Goal: Task Accomplishment & Management: Manage account settings

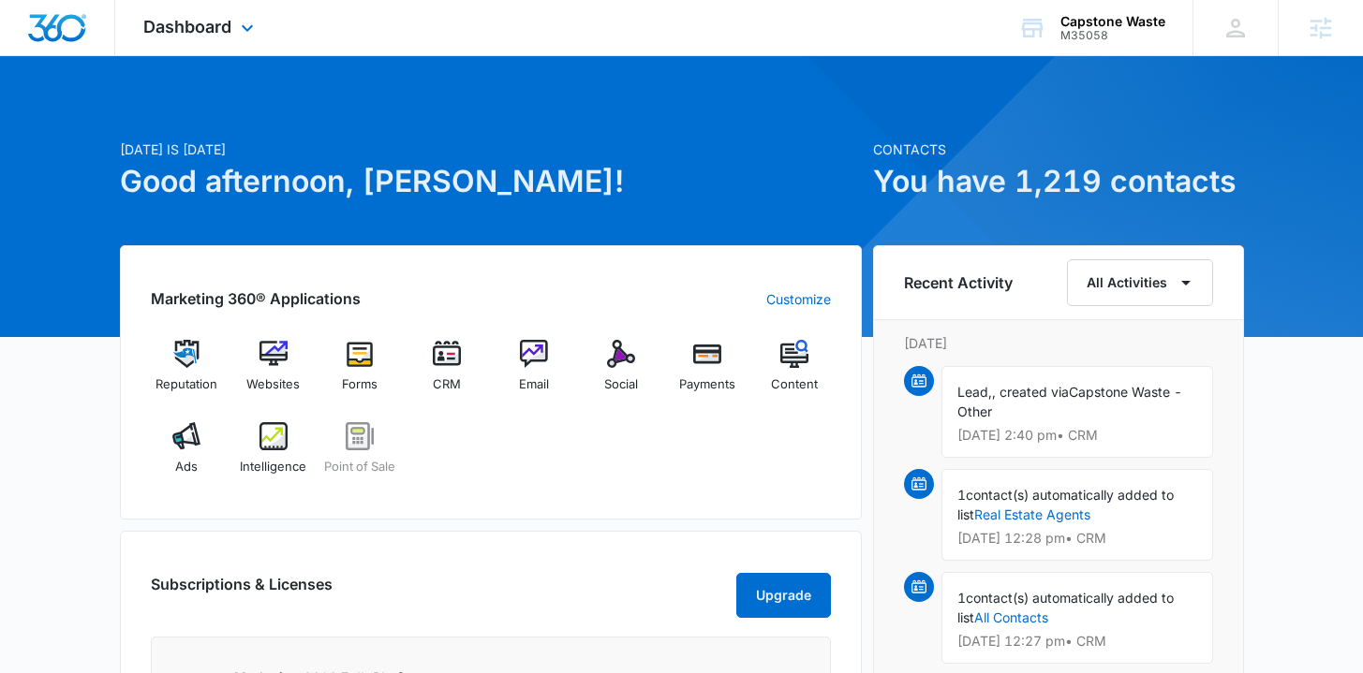
click at [245, 17] on icon at bounding box center [247, 28] width 22 height 22
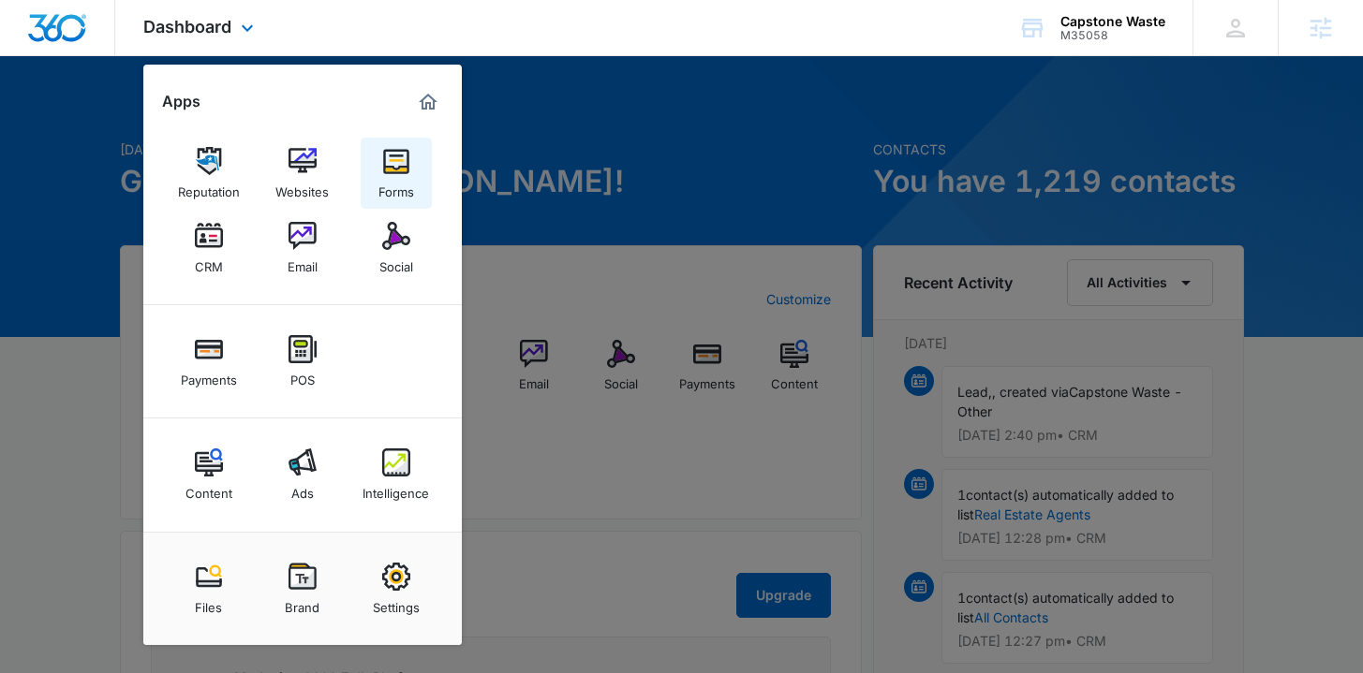
click at [387, 180] on div "Forms" at bounding box center [396, 187] width 36 height 24
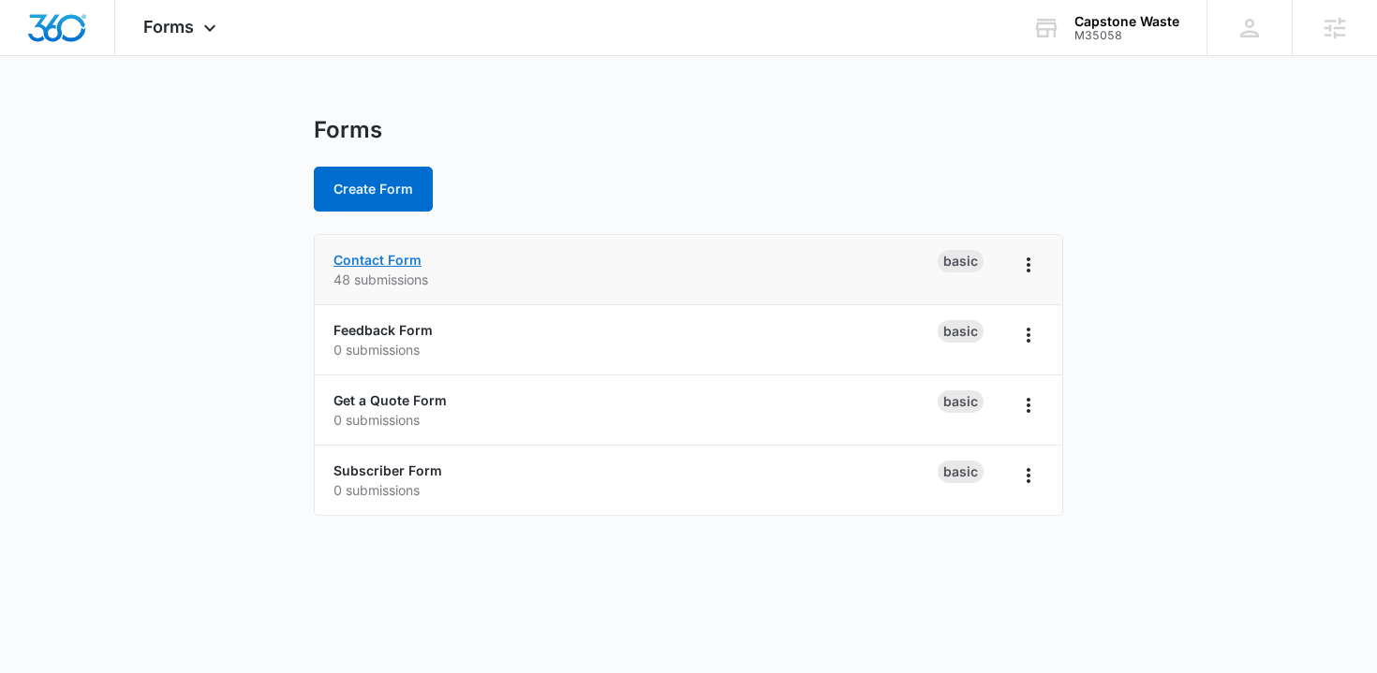
click at [393, 259] on link "Contact Form" at bounding box center [377, 260] width 88 height 16
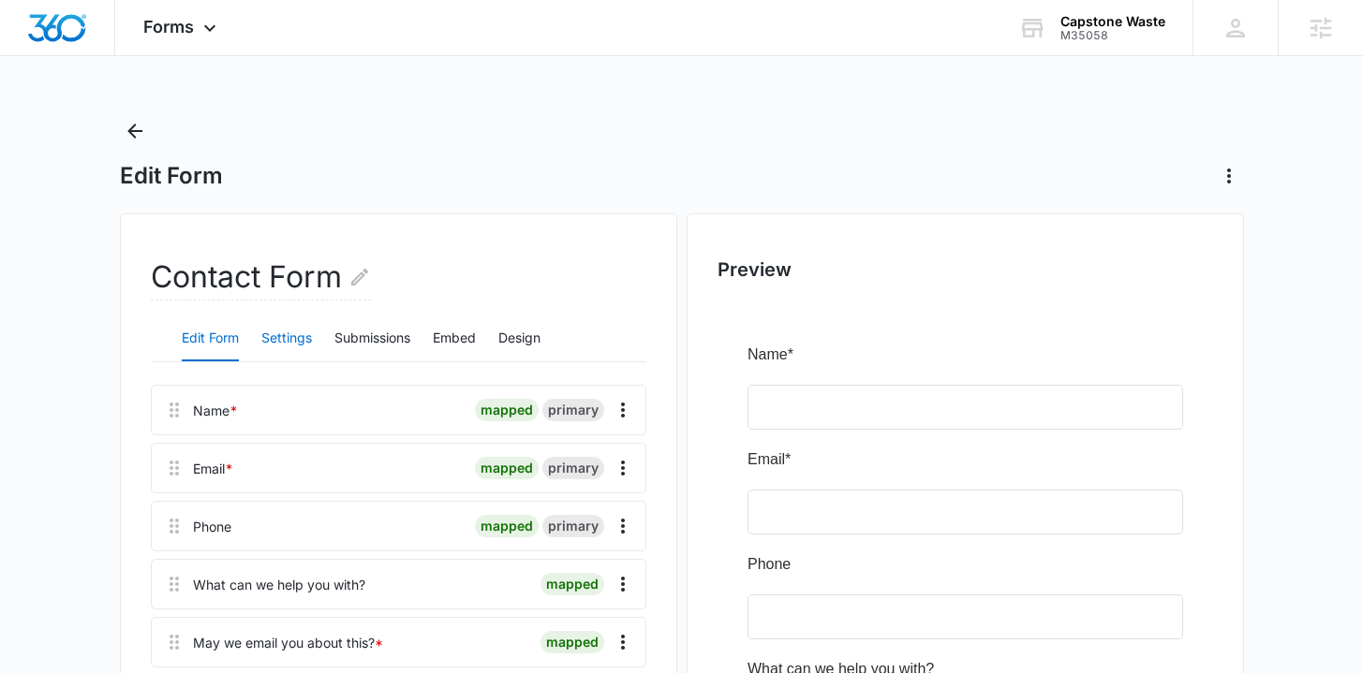
click at [288, 333] on button "Settings" at bounding box center [286, 339] width 51 height 45
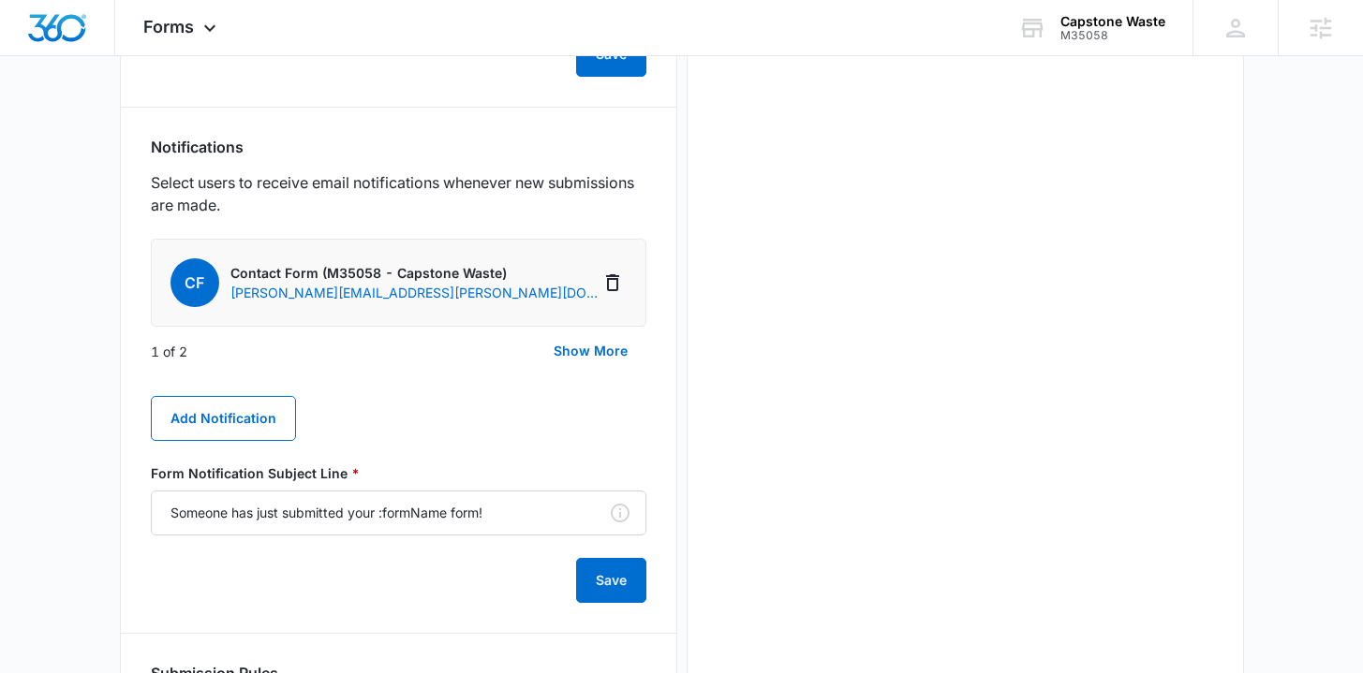
scroll to position [927, 0]
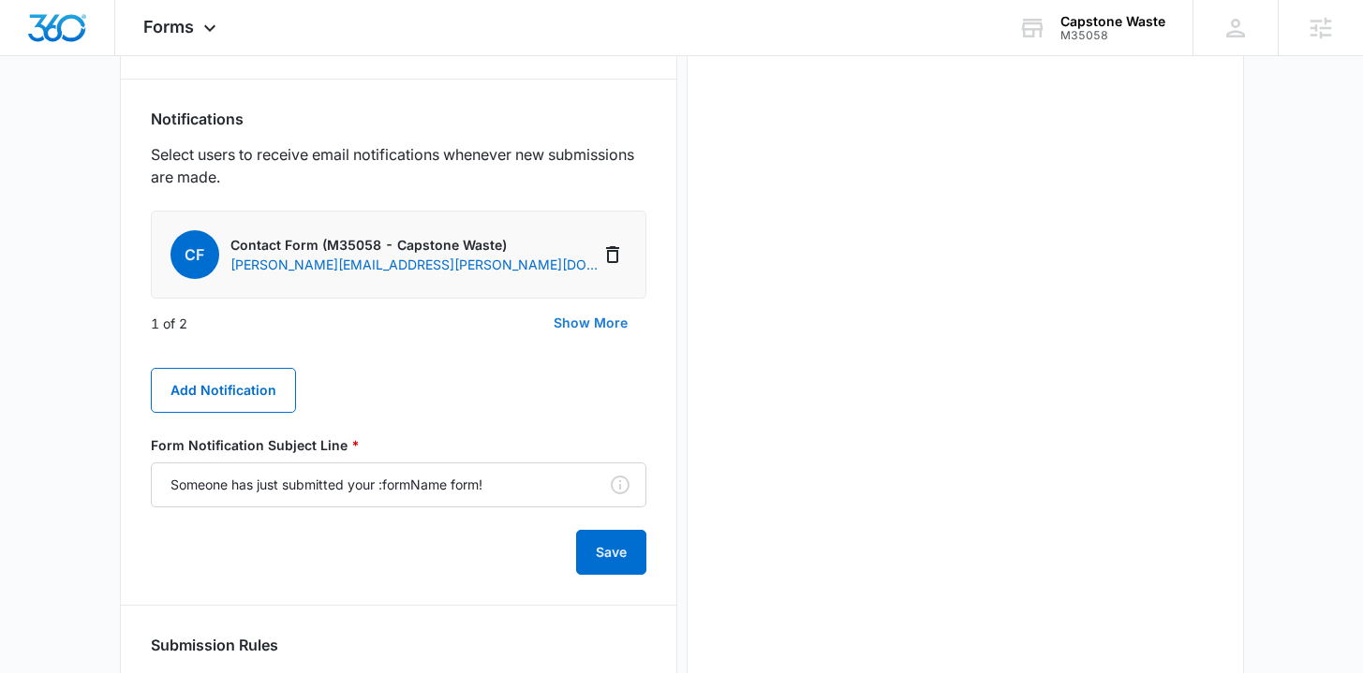
click at [607, 326] on button "Show More" at bounding box center [590, 323] width 111 height 45
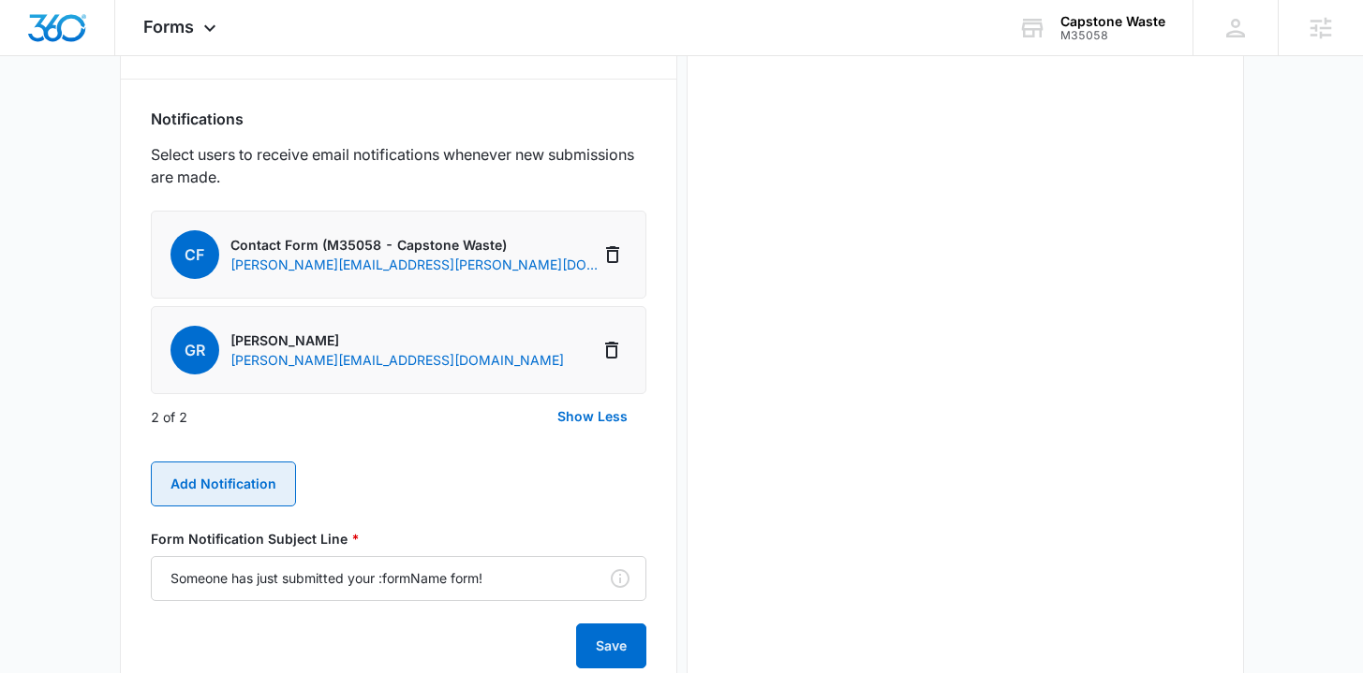
click at [246, 474] on button "Add Notification" at bounding box center [223, 484] width 145 height 45
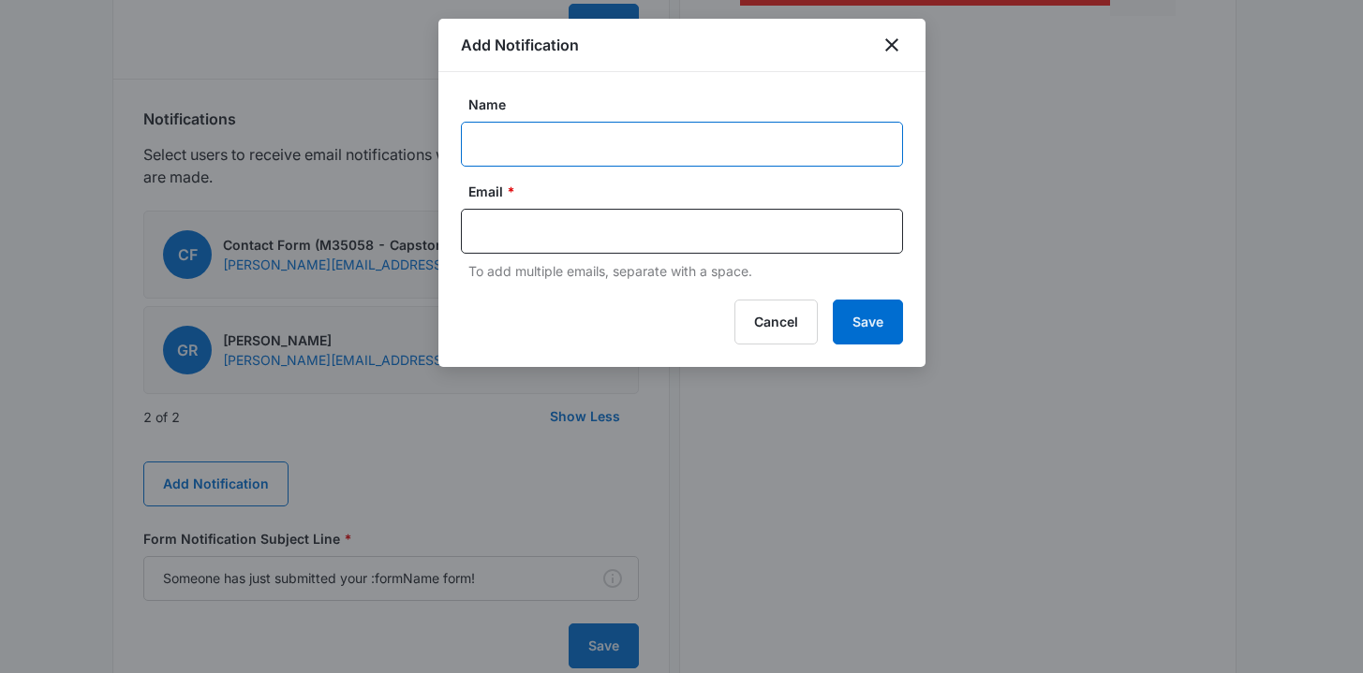
click at [529, 149] on input "Name" at bounding box center [682, 144] width 442 height 45
type input "Form Notification - Capstone Waste"
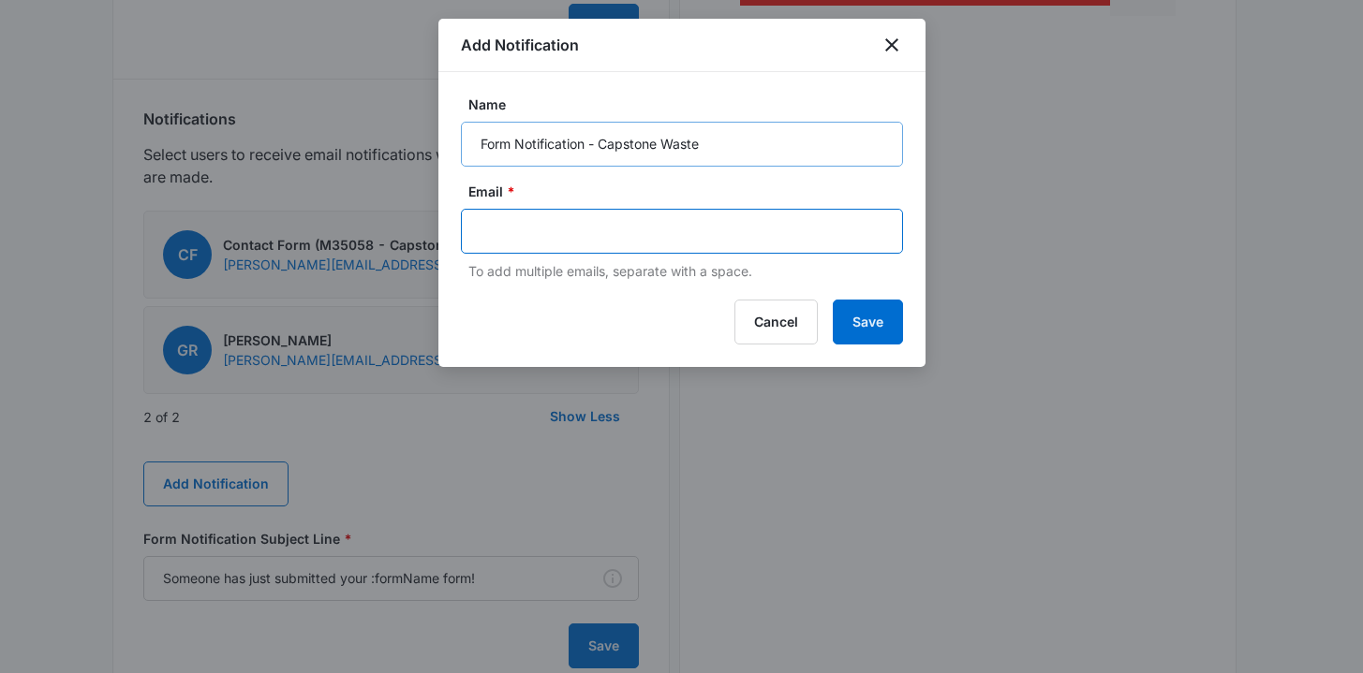
paste input "office@capstonewaste.com"
click at [475, 231] on div "office@capstonewaste.com" at bounding box center [682, 231] width 442 height 45
type input "office@capstonewaste.com"
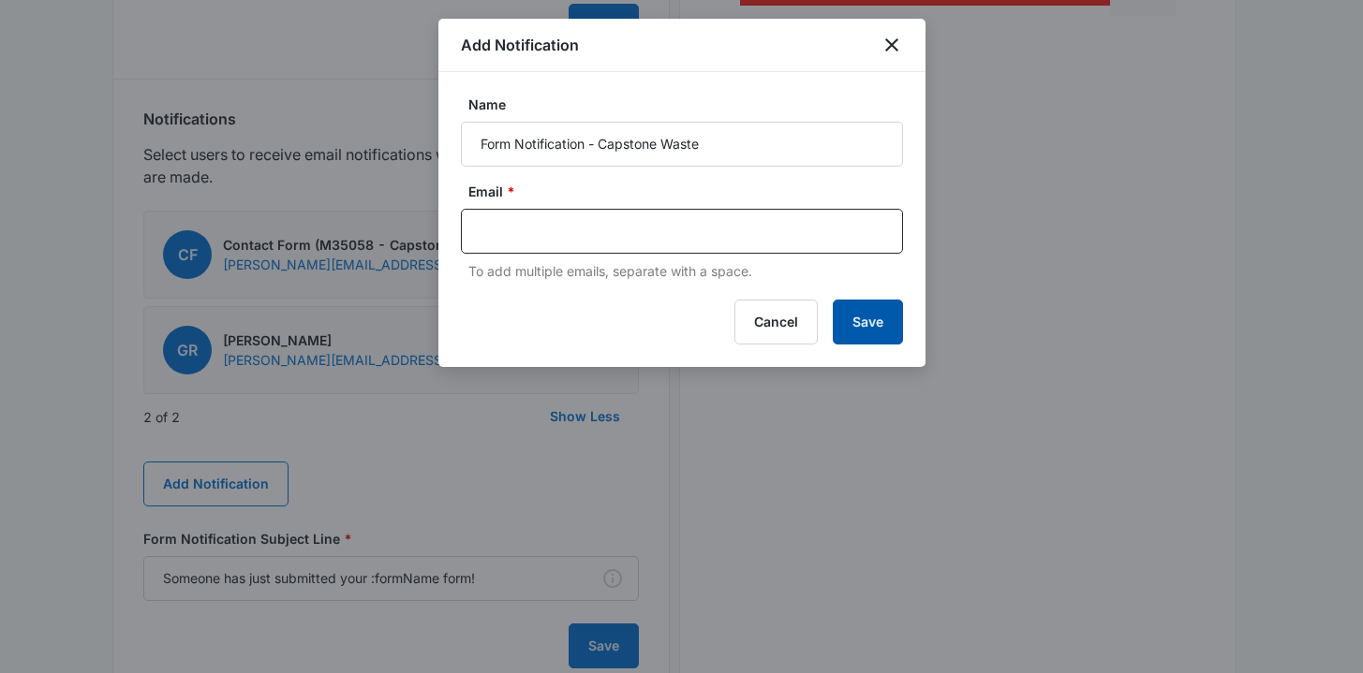
click at [872, 334] on button "Save" at bounding box center [868, 322] width 70 height 45
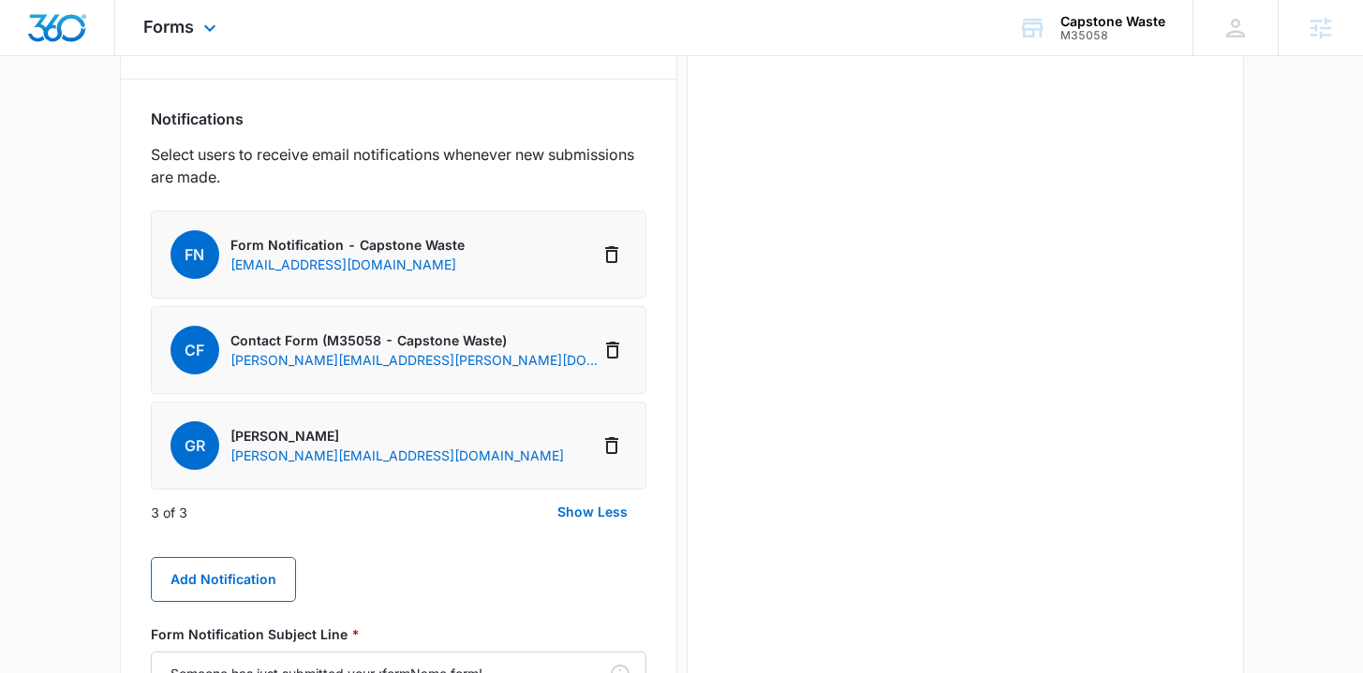
click at [76, 15] on img "Dashboard" at bounding box center [57, 28] width 60 height 28
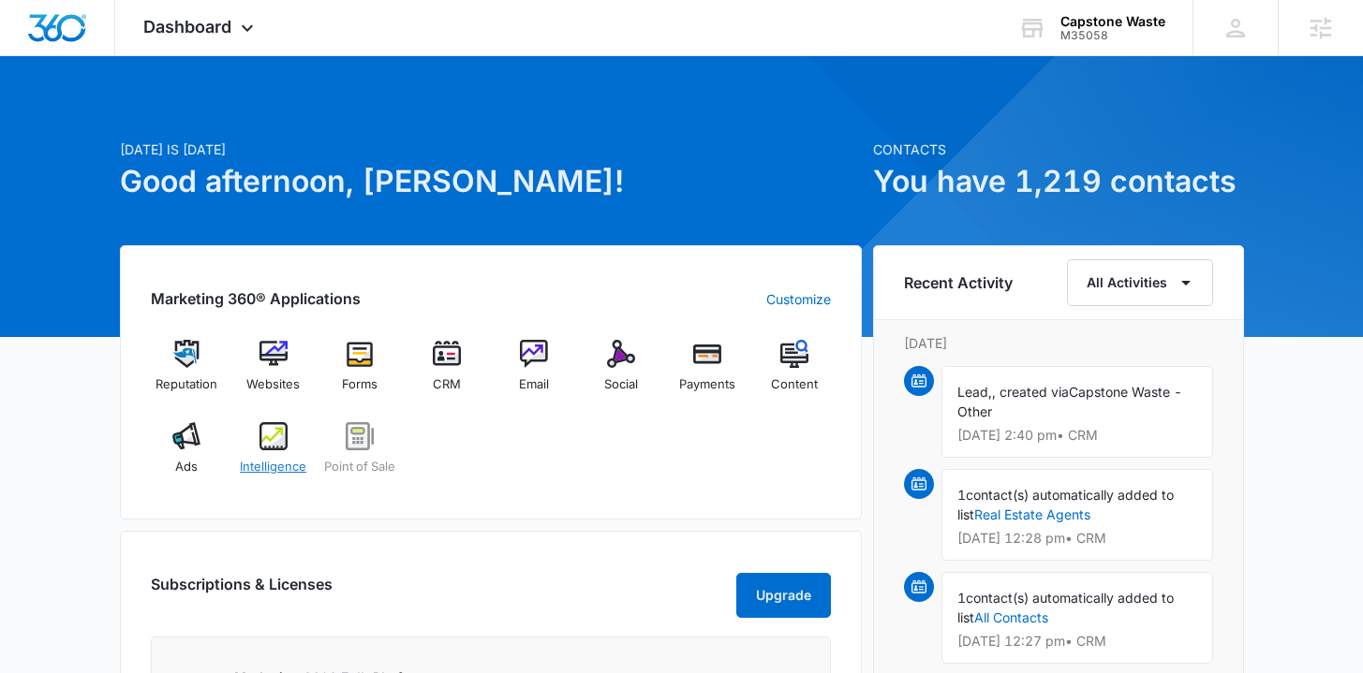
click at [288, 442] on div "Intelligence" at bounding box center [273, 455] width 72 height 67
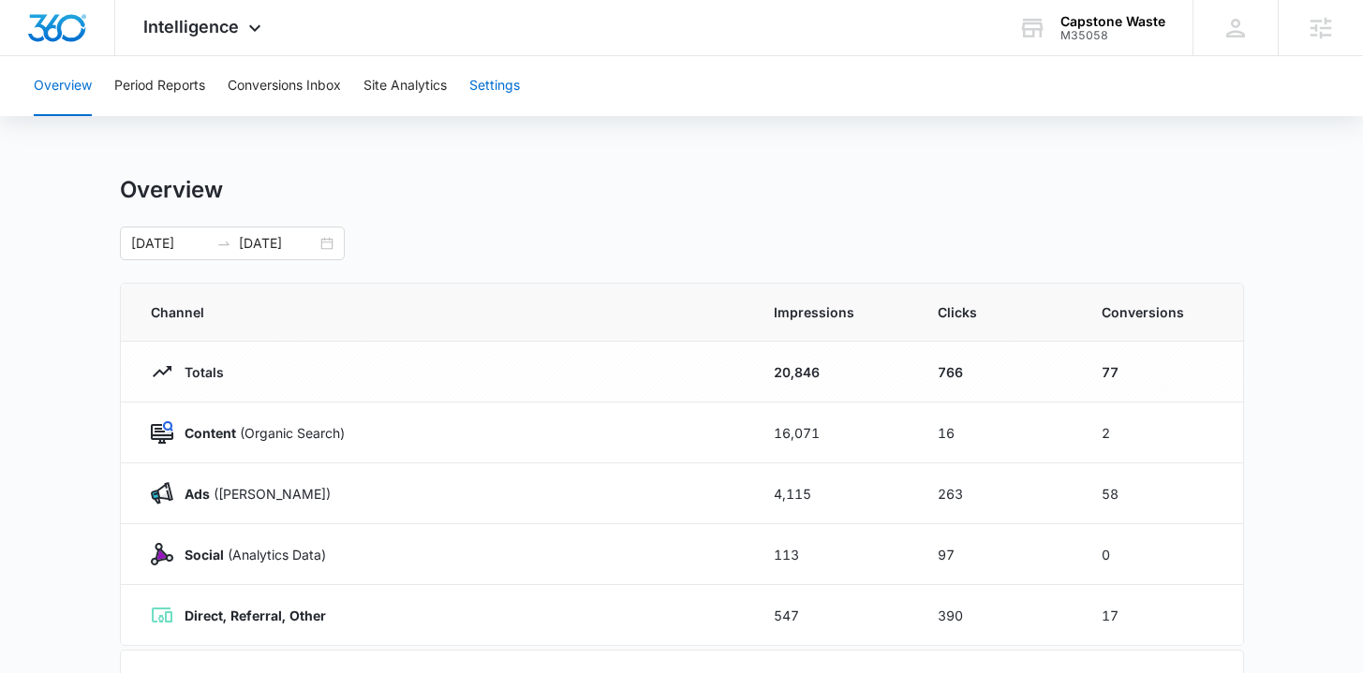
click at [493, 96] on button "Settings" at bounding box center [494, 86] width 51 height 60
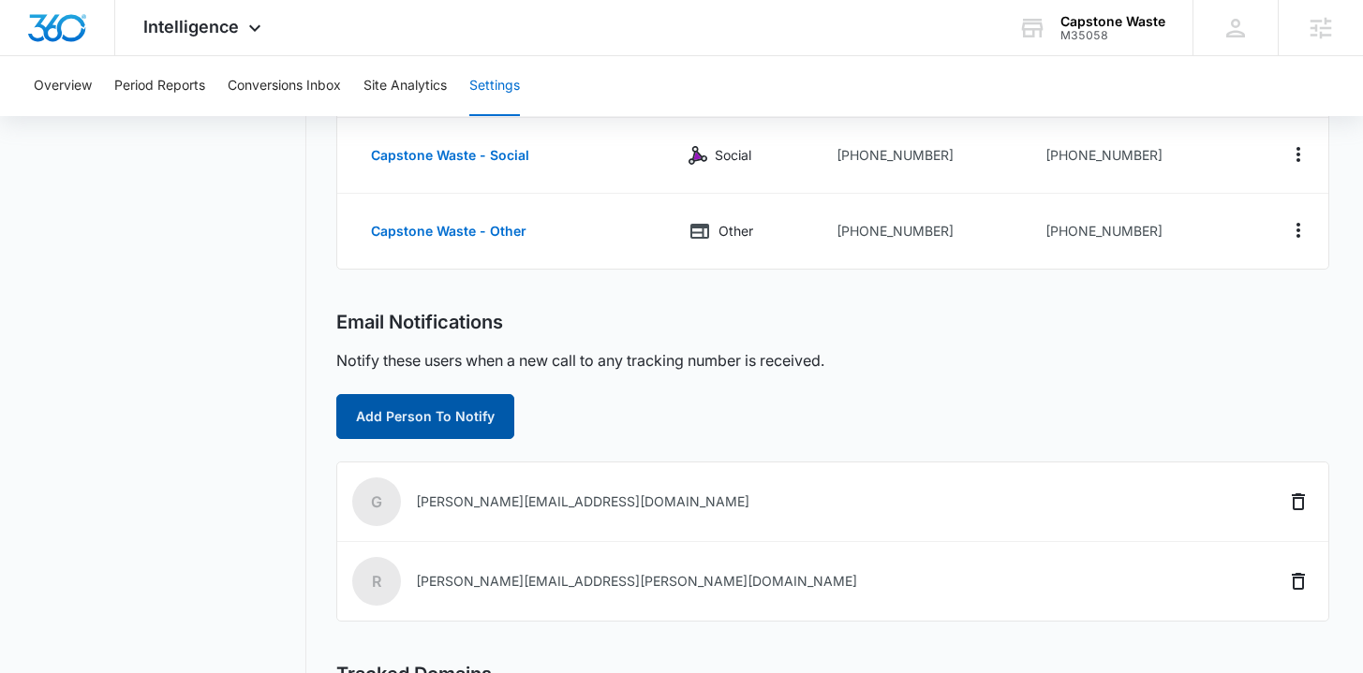
scroll to position [462, 0]
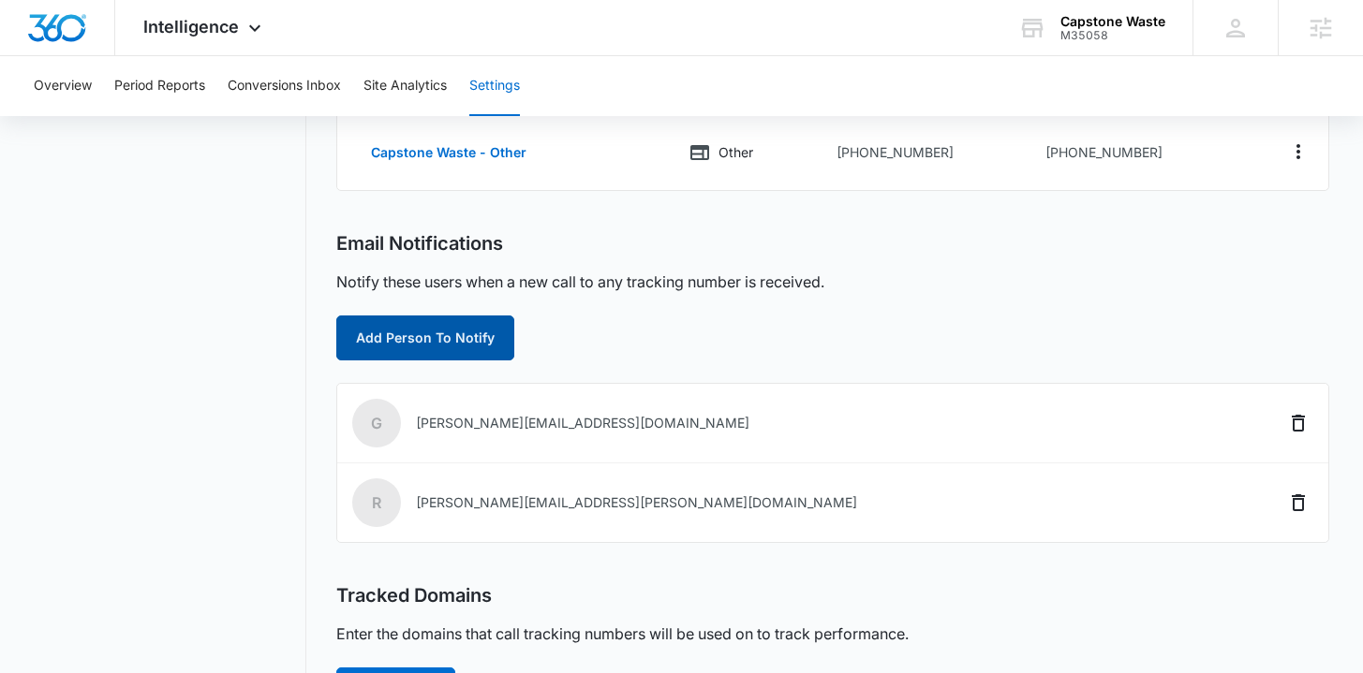
click at [475, 346] on button "Add Person To Notify" at bounding box center [425, 338] width 178 height 45
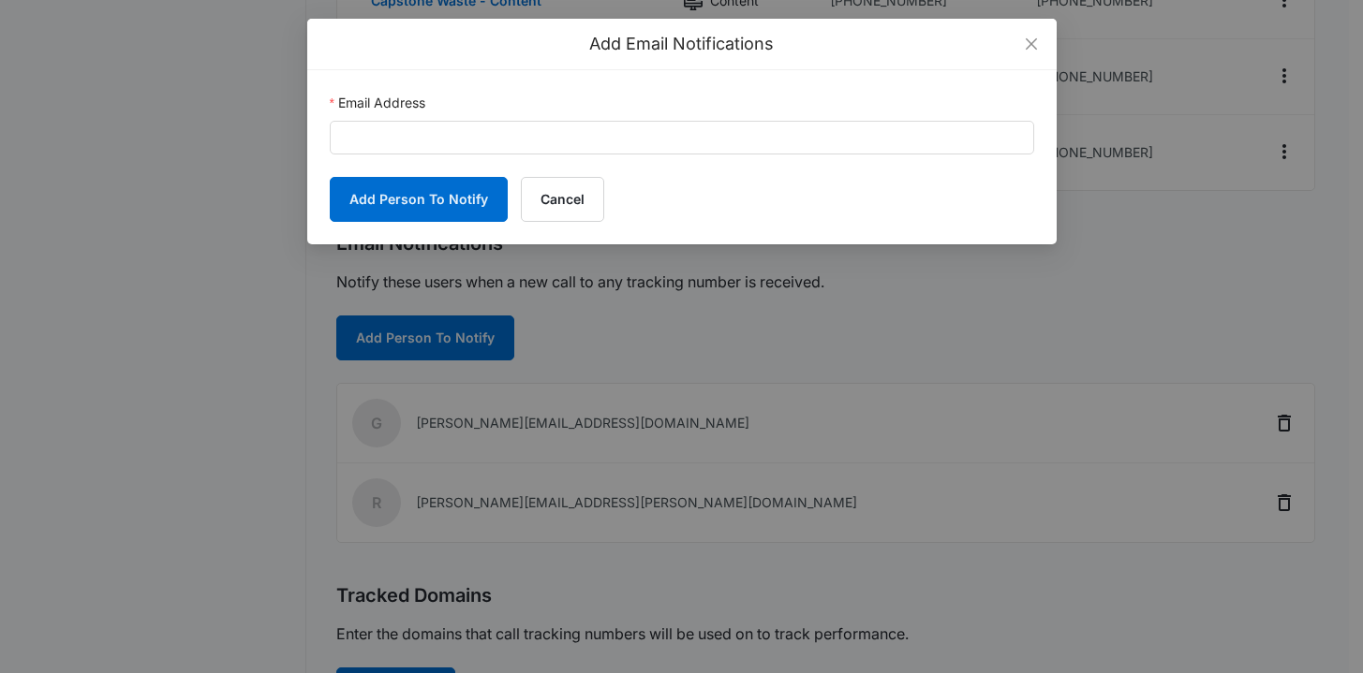
click at [502, 114] on div "Email Address" at bounding box center [682, 107] width 704 height 28
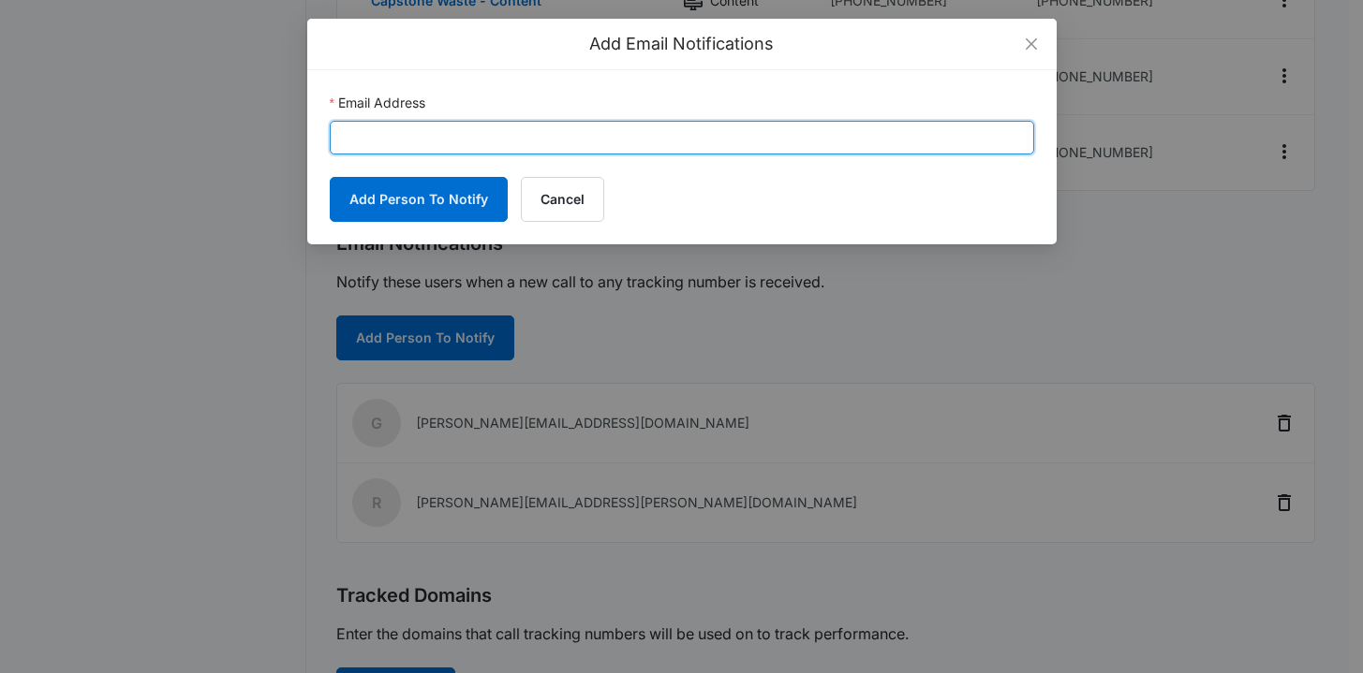
click at [502, 131] on input "Email Address" at bounding box center [682, 138] width 704 height 34
paste input "office@capstonewaste.com"
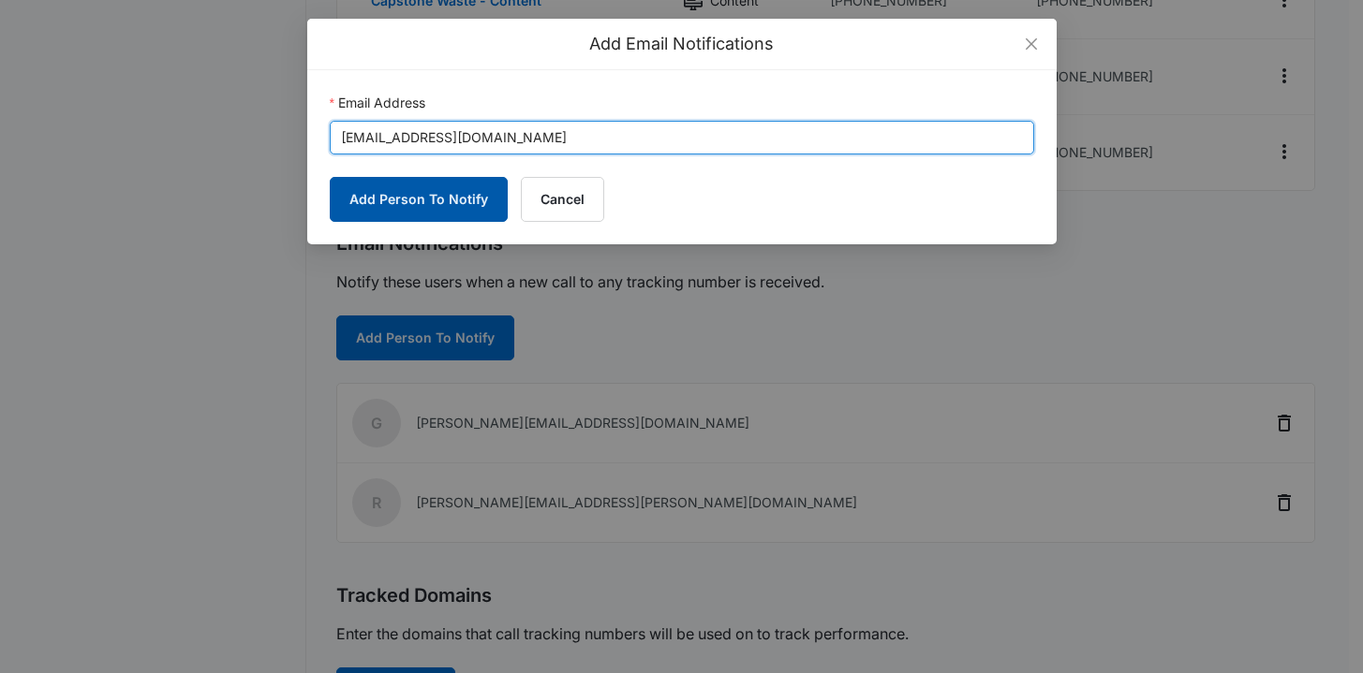
type input "office@capstonewaste.com"
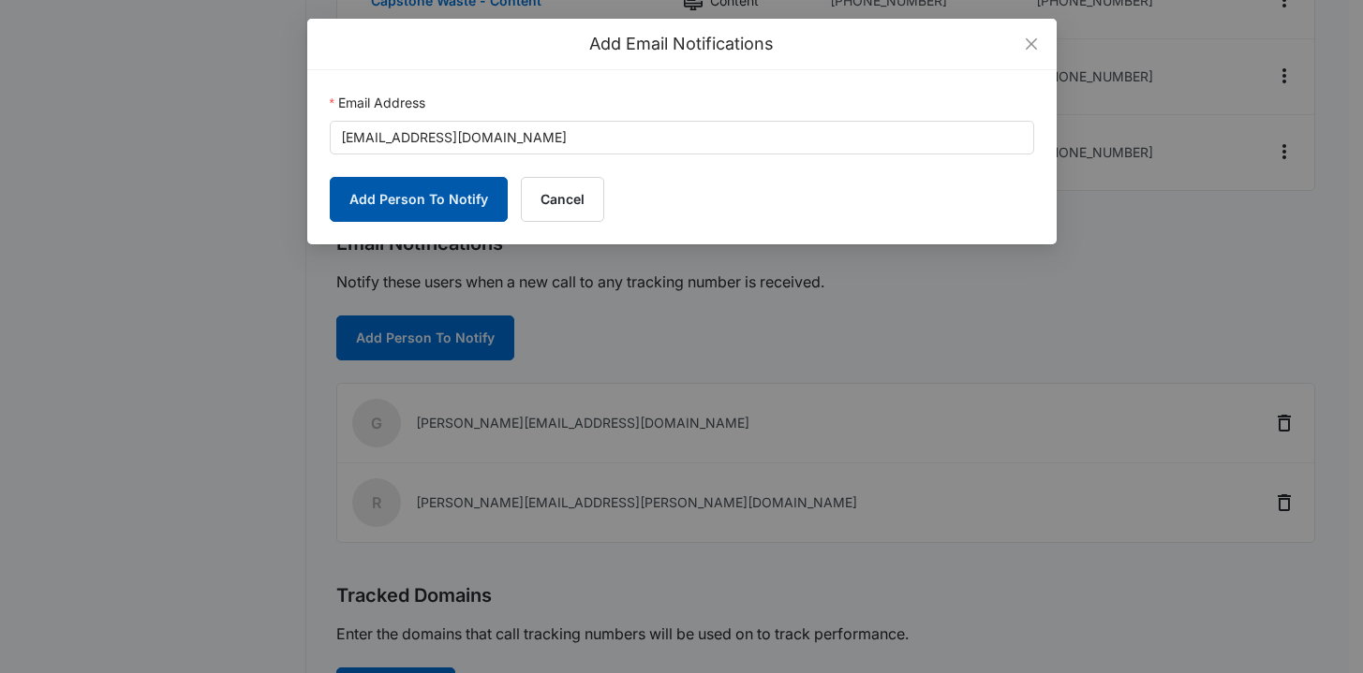
click at [441, 193] on button "Add Person To Notify" at bounding box center [419, 199] width 178 height 45
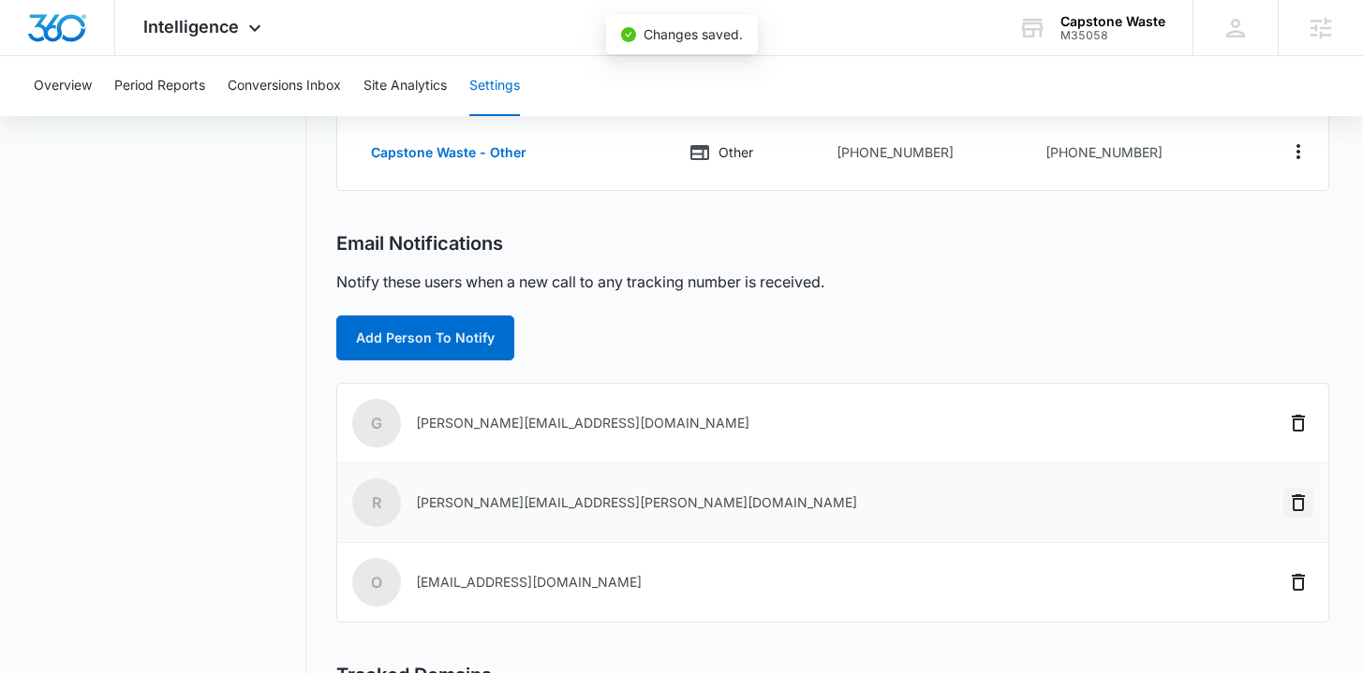
click at [1296, 505] on icon "Delete" at bounding box center [1298, 503] width 22 height 22
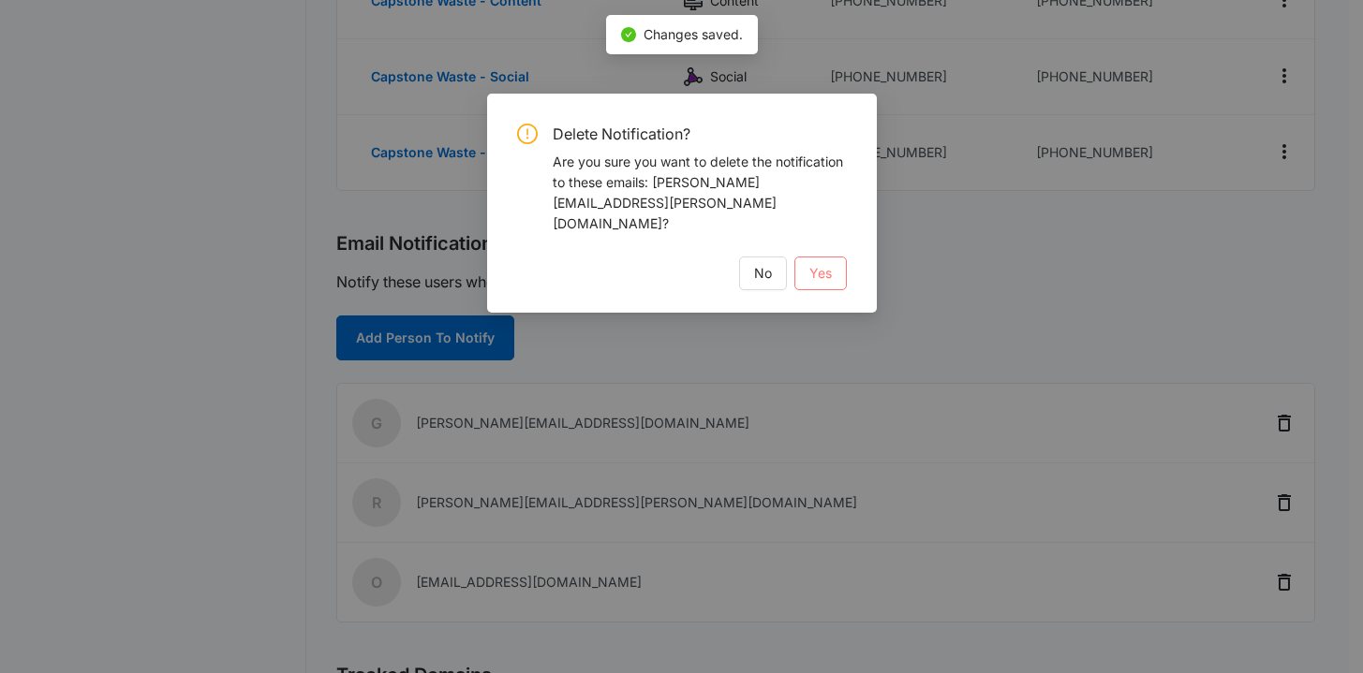
click at [815, 263] on span "Yes" at bounding box center [820, 273] width 22 height 21
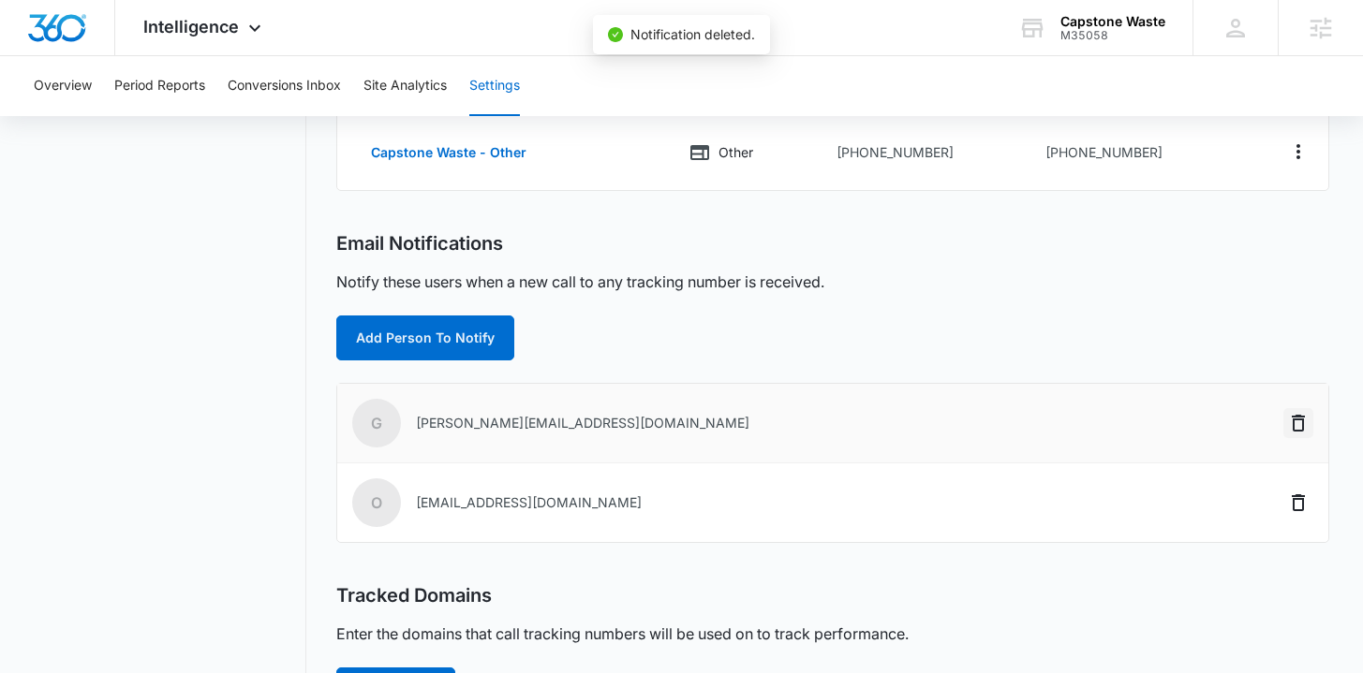
click at [1297, 416] on icon "Delete" at bounding box center [1298, 423] width 13 height 17
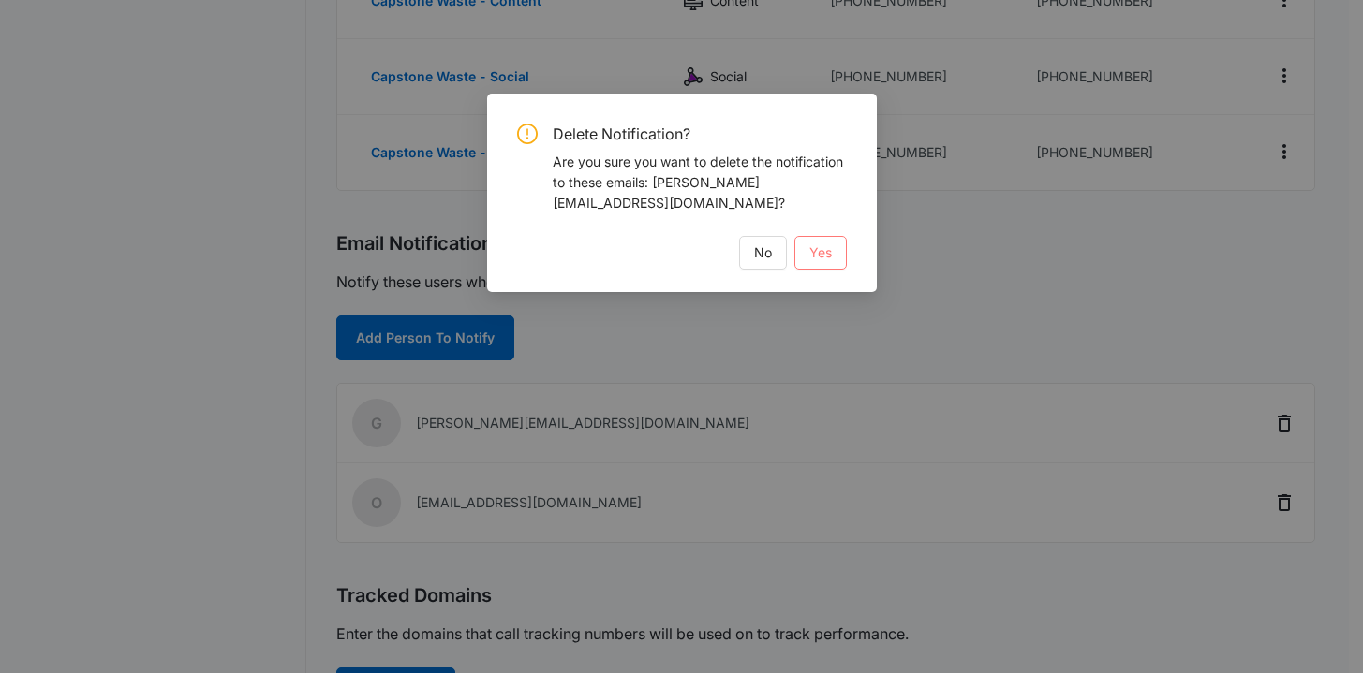
click at [815, 253] on span "Yes" at bounding box center [820, 253] width 22 height 21
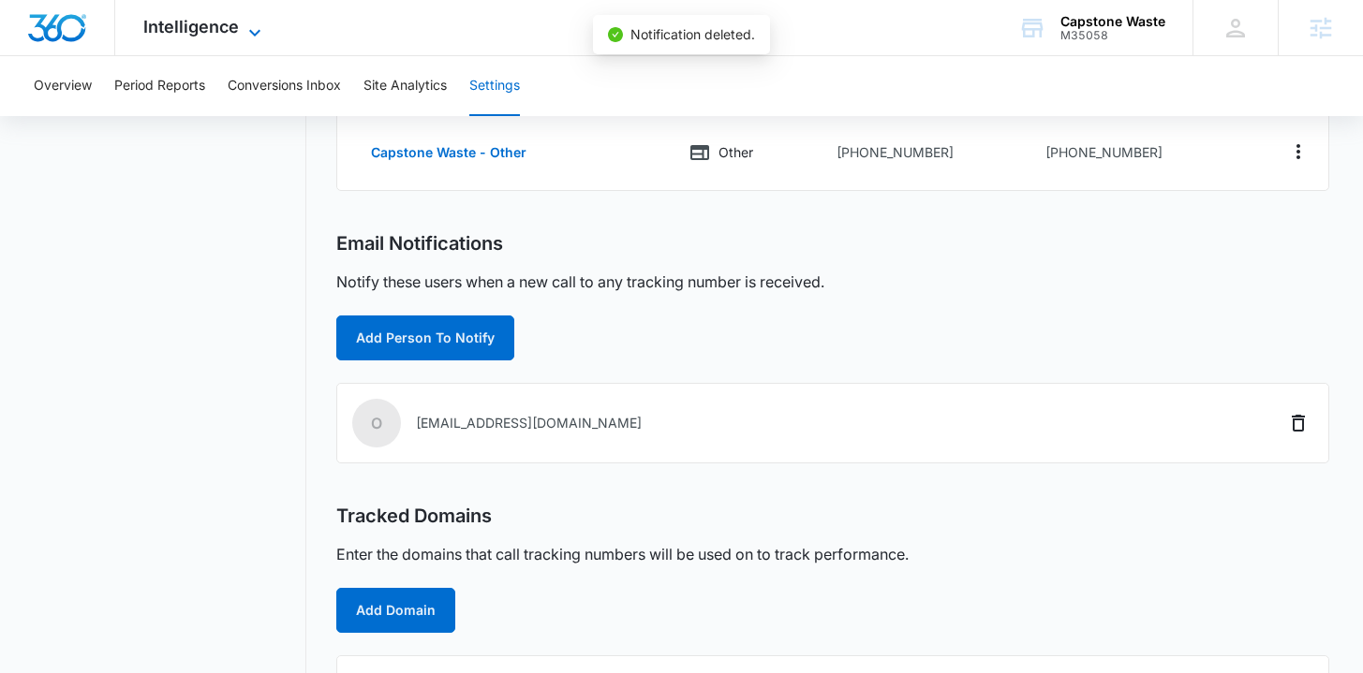
click at [216, 32] on span "Intelligence" at bounding box center [191, 27] width 96 height 20
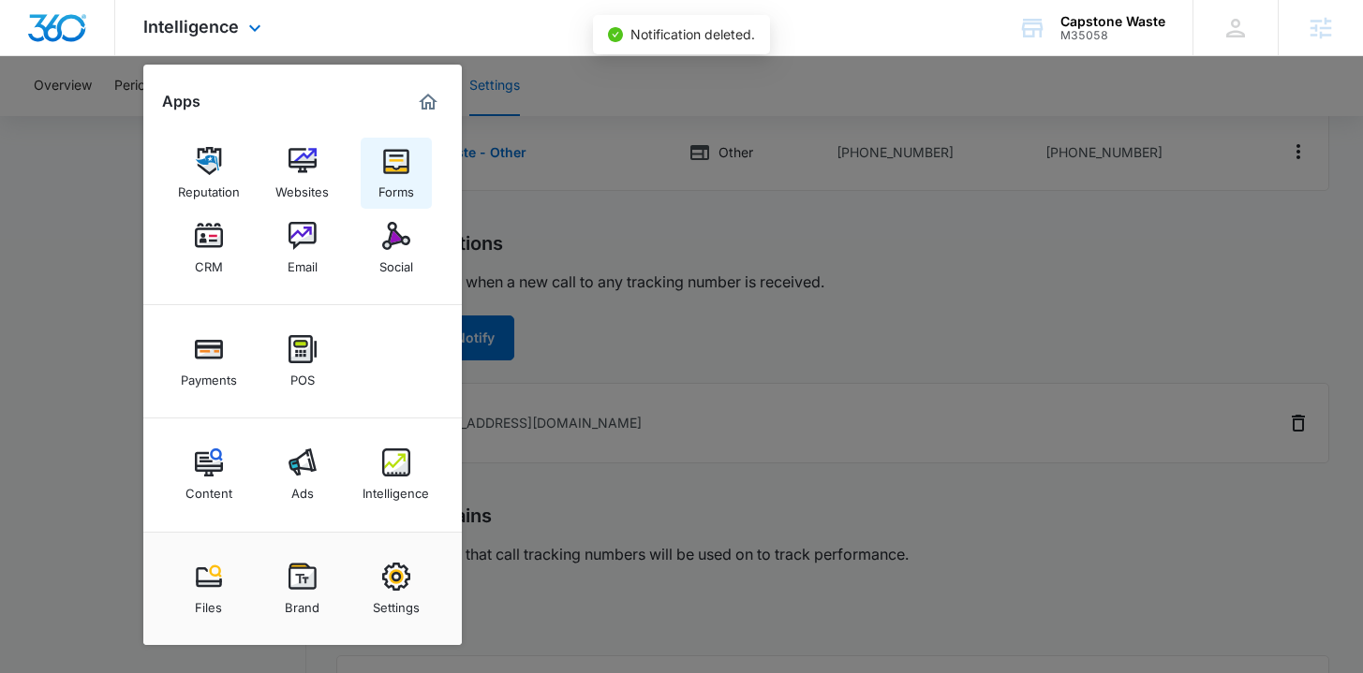
click at [400, 180] on div "Forms" at bounding box center [396, 187] width 36 height 24
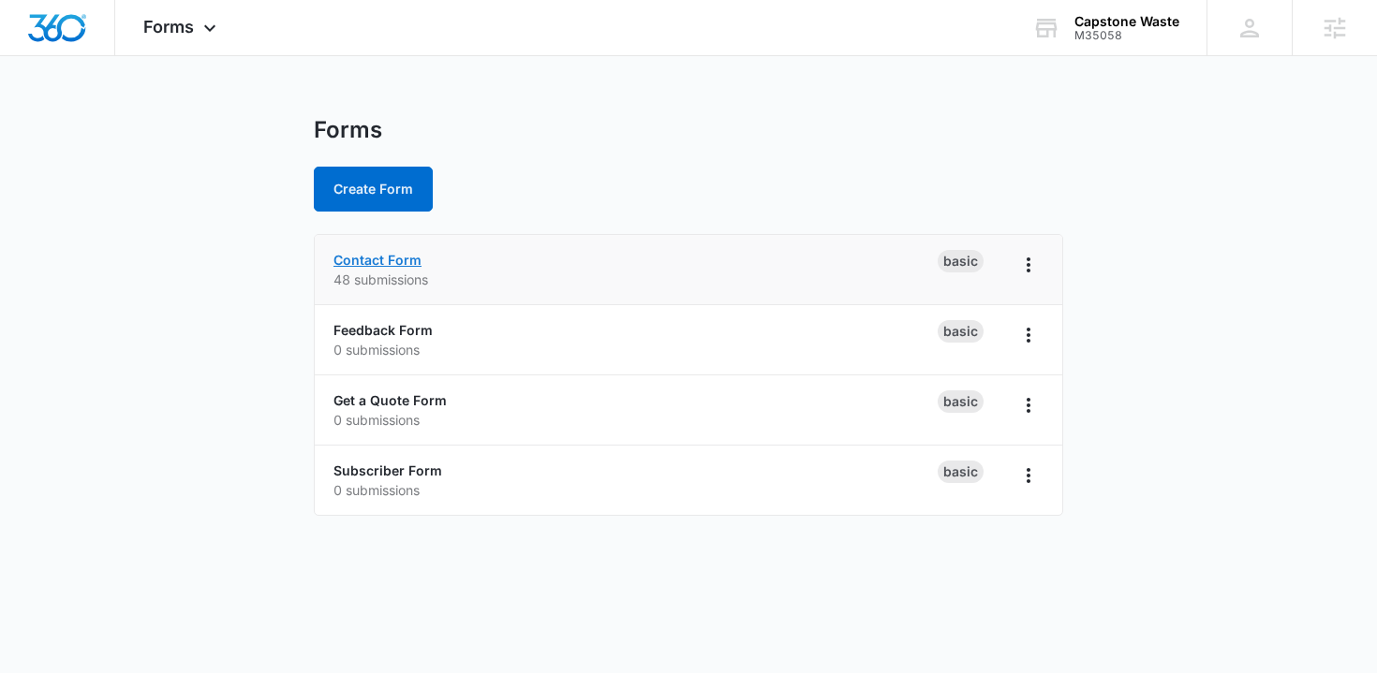
click at [390, 256] on link "Contact Form" at bounding box center [377, 260] width 88 height 16
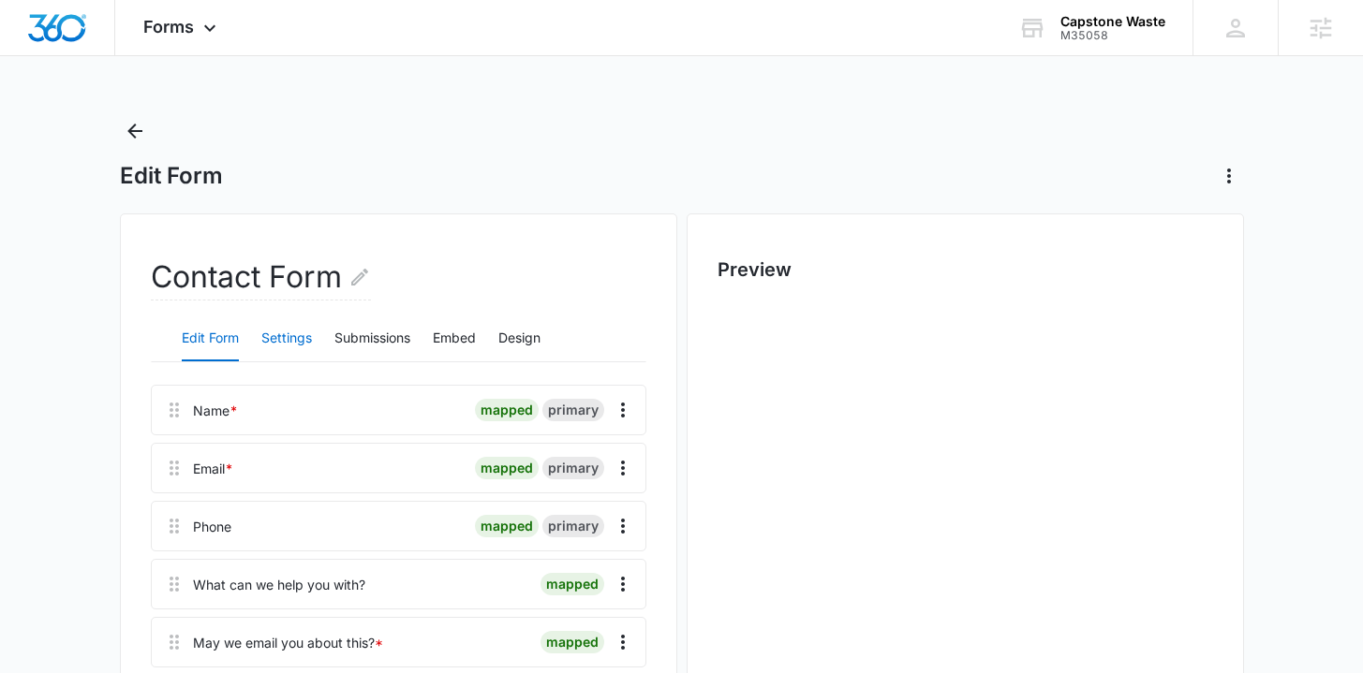
click at [299, 332] on button "Settings" at bounding box center [286, 339] width 51 height 45
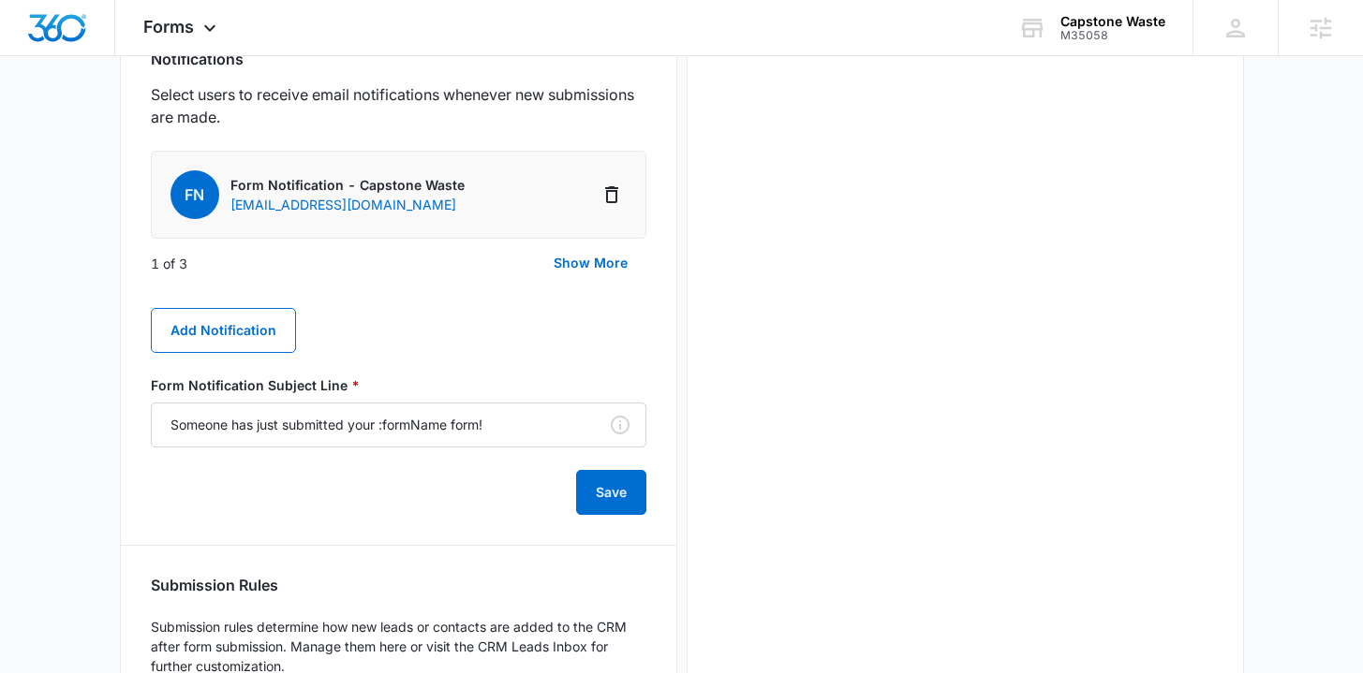
scroll to position [1126, 0]
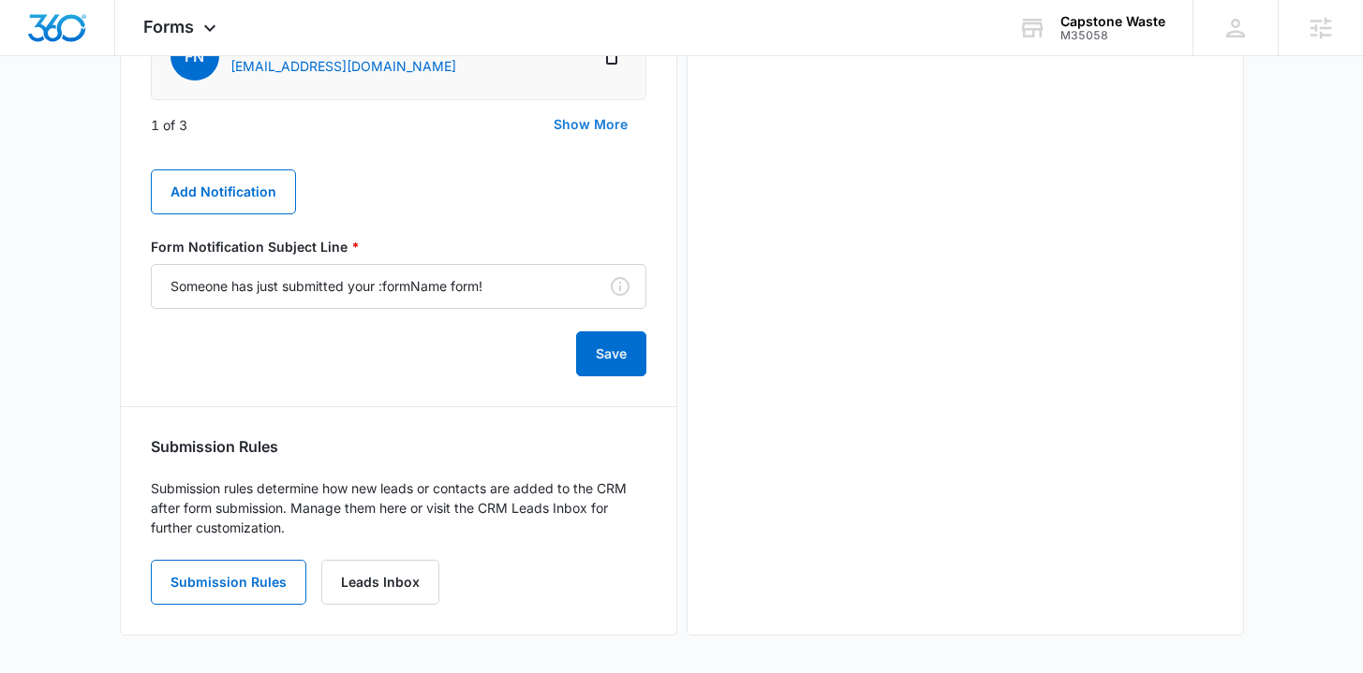
click at [623, 132] on button "Show More" at bounding box center [590, 124] width 111 height 45
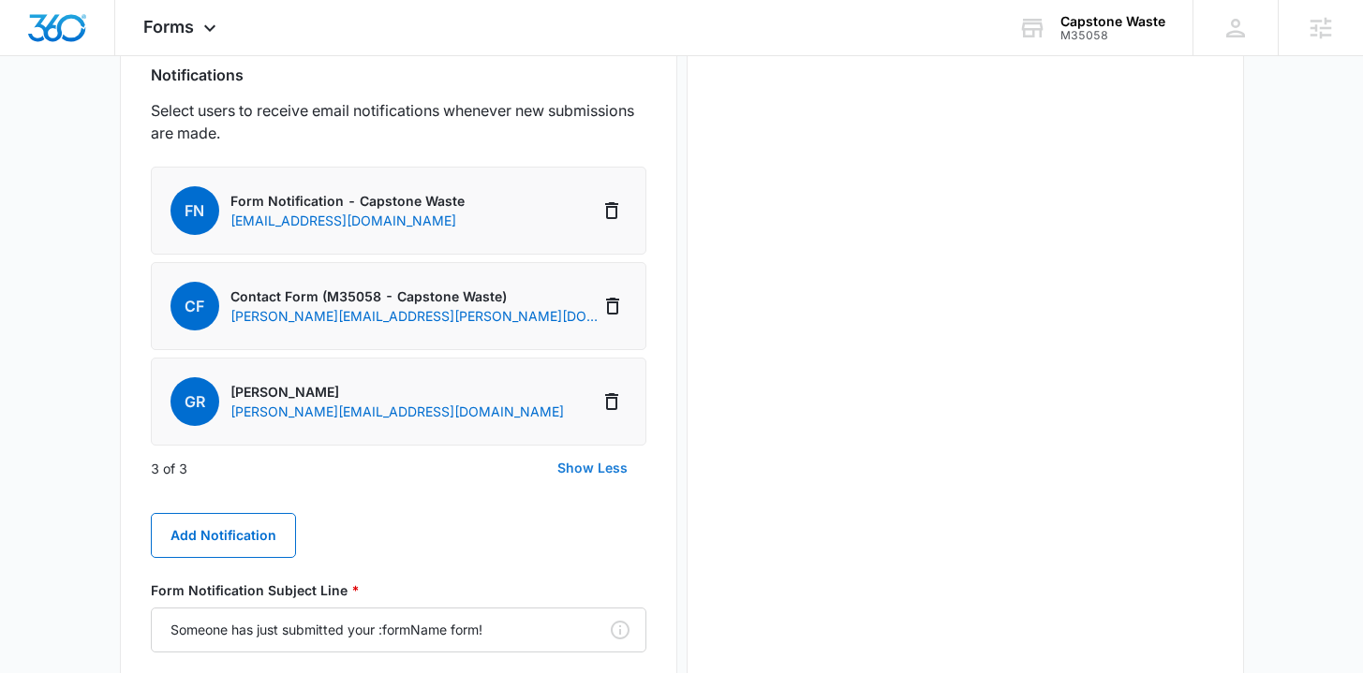
scroll to position [938, 0]
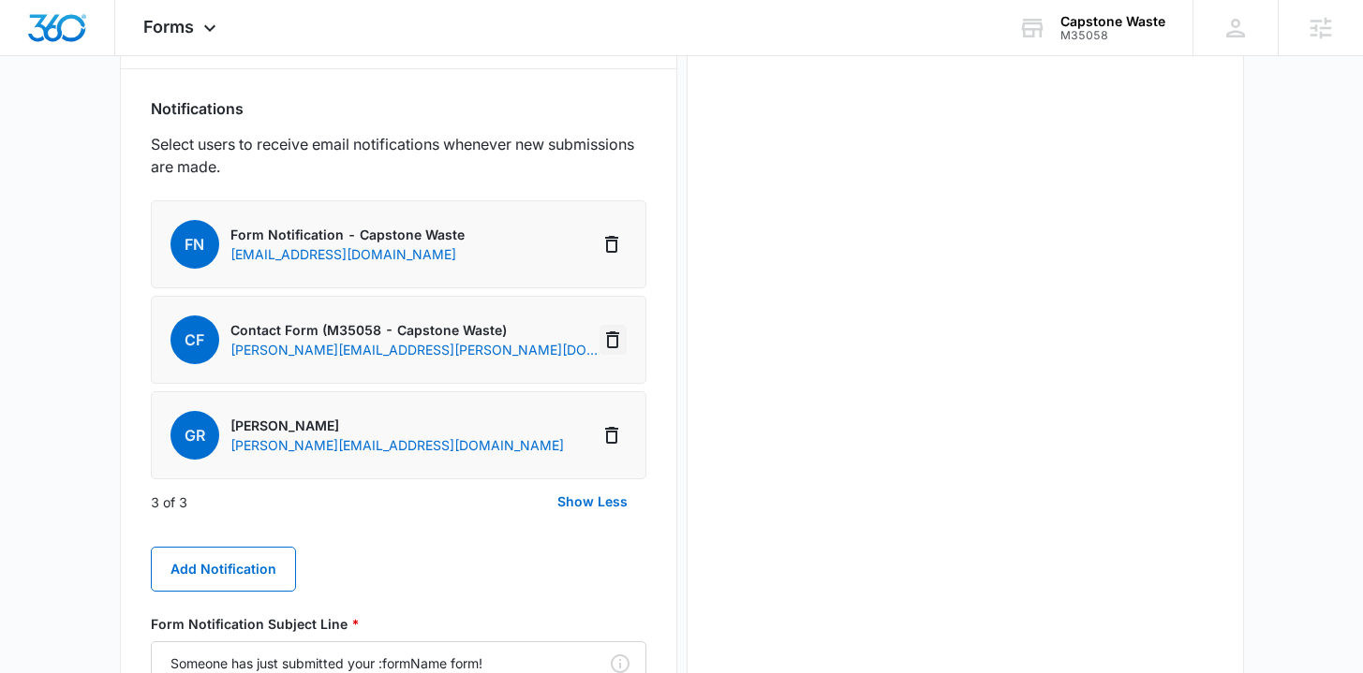
click at [613, 338] on icon "Delete Notification" at bounding box center [612, 340] width 22 height 22
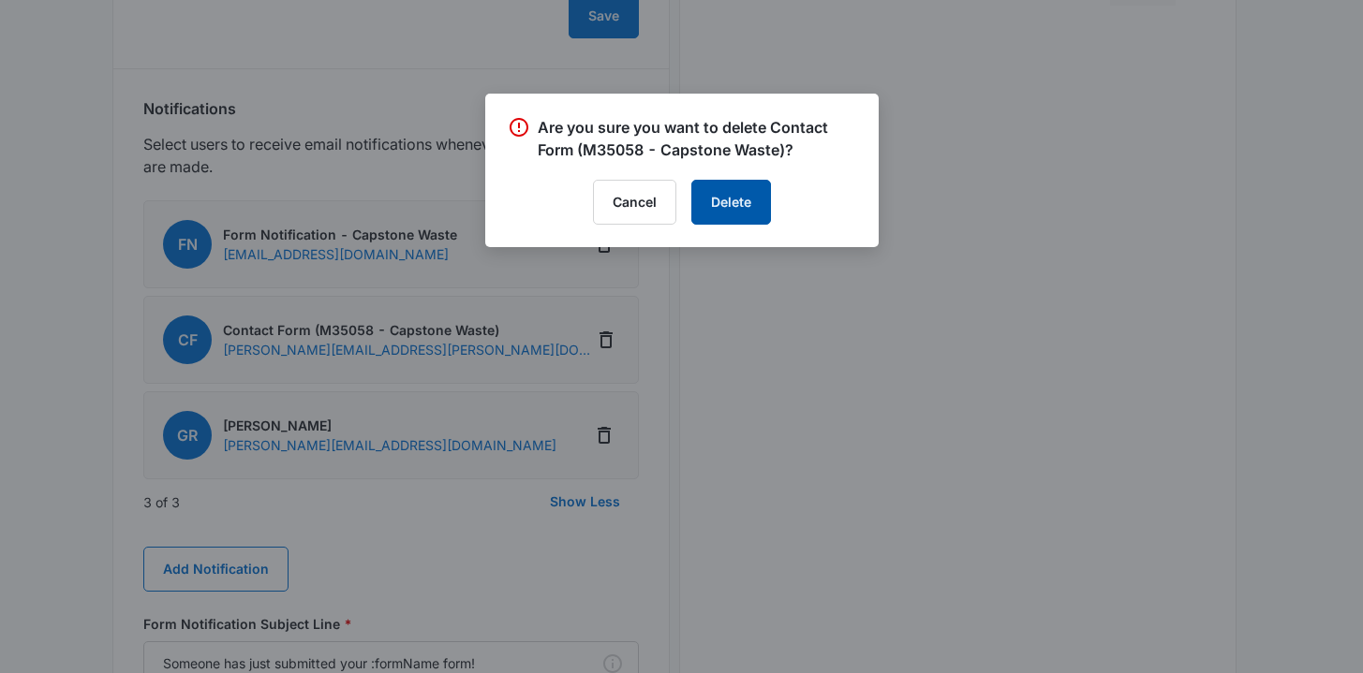
click at [724, 202] on button "Delete" at bounding box center [731, 202] width 80 height 45
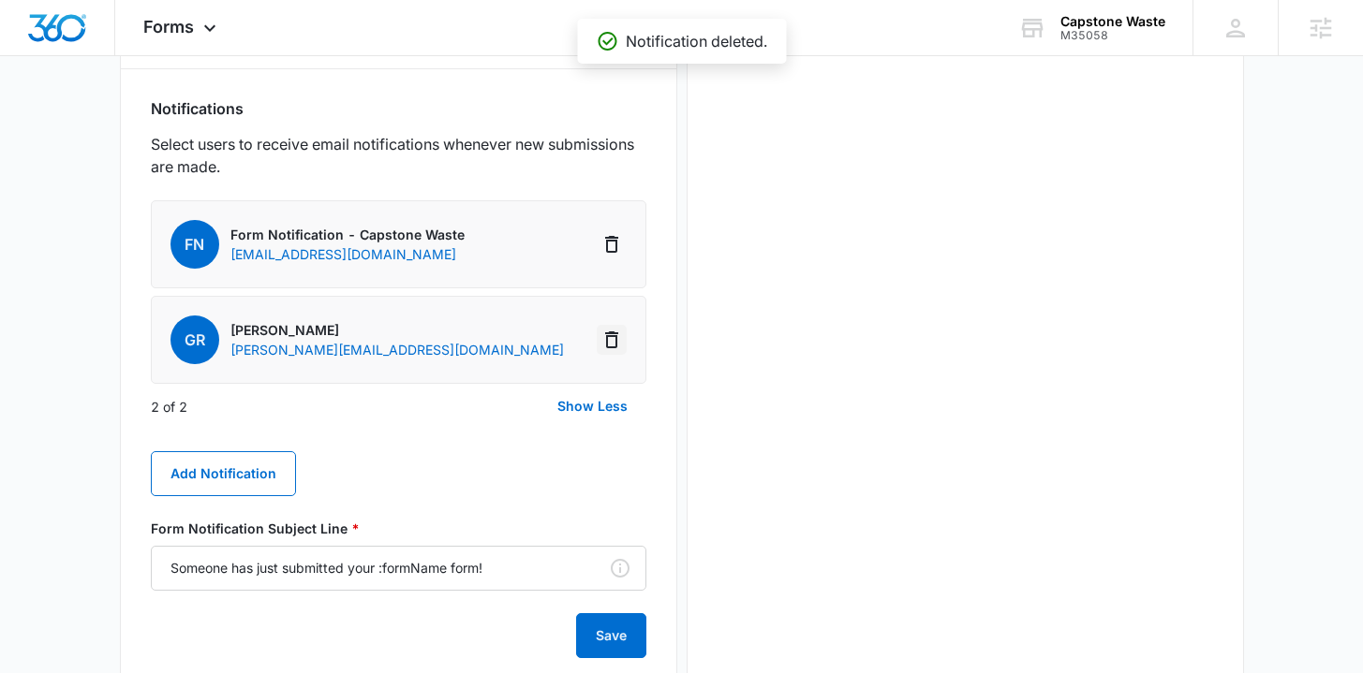
click at [610, 347] on icon "Delete Notification" at bounding box center [611, 340] width 13 height 17
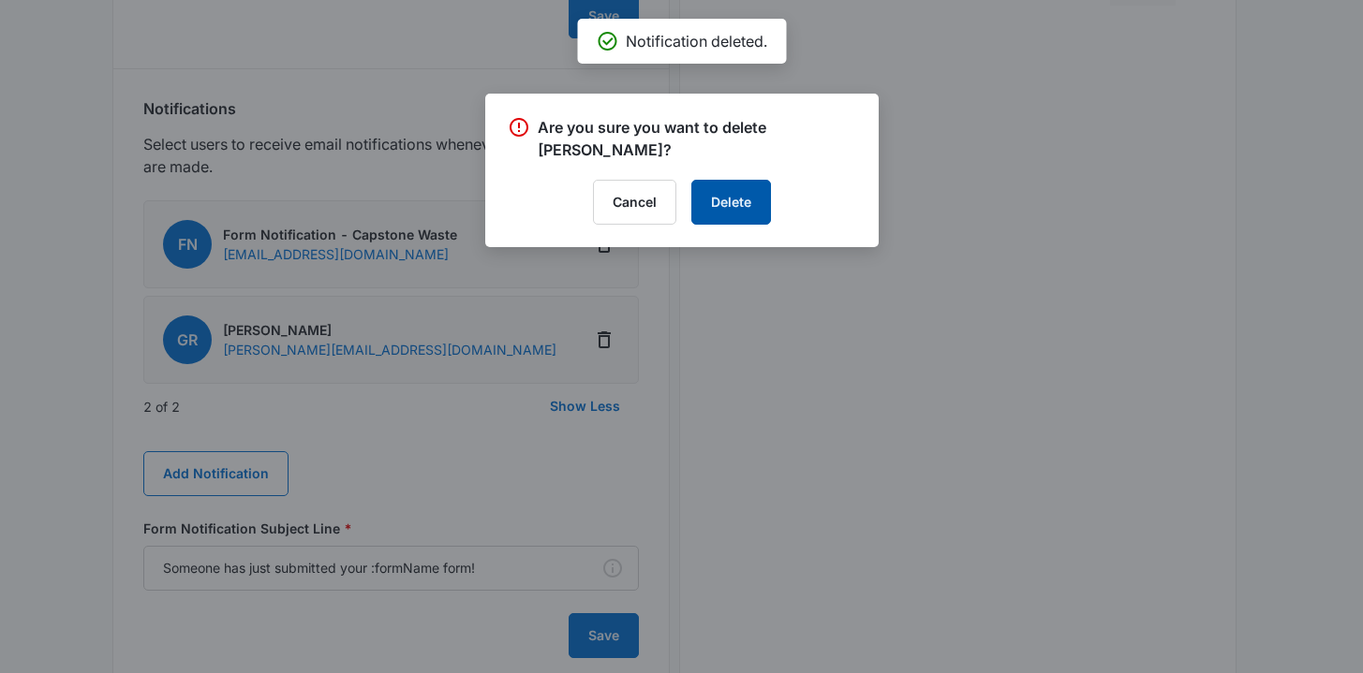
click at [729, 212] on button "Delete" at bounding box center [731, 202] width 80 height 45
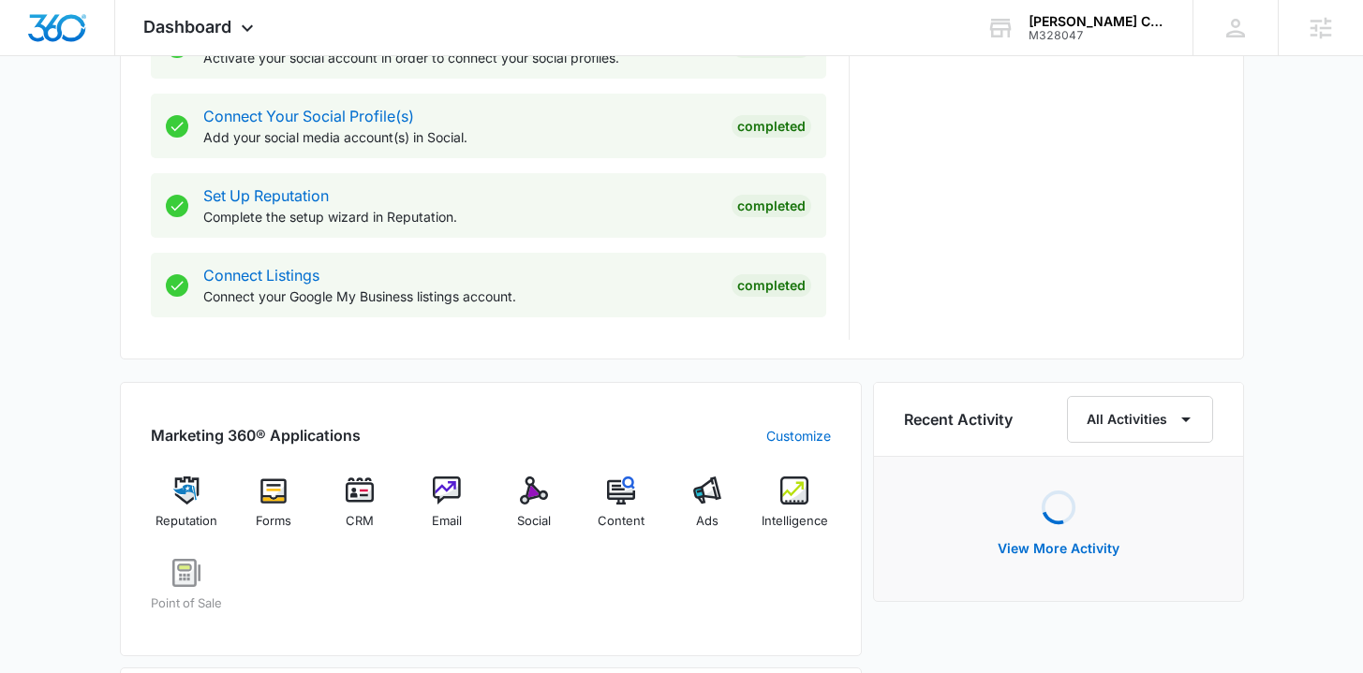
scroll to position [924, 0]
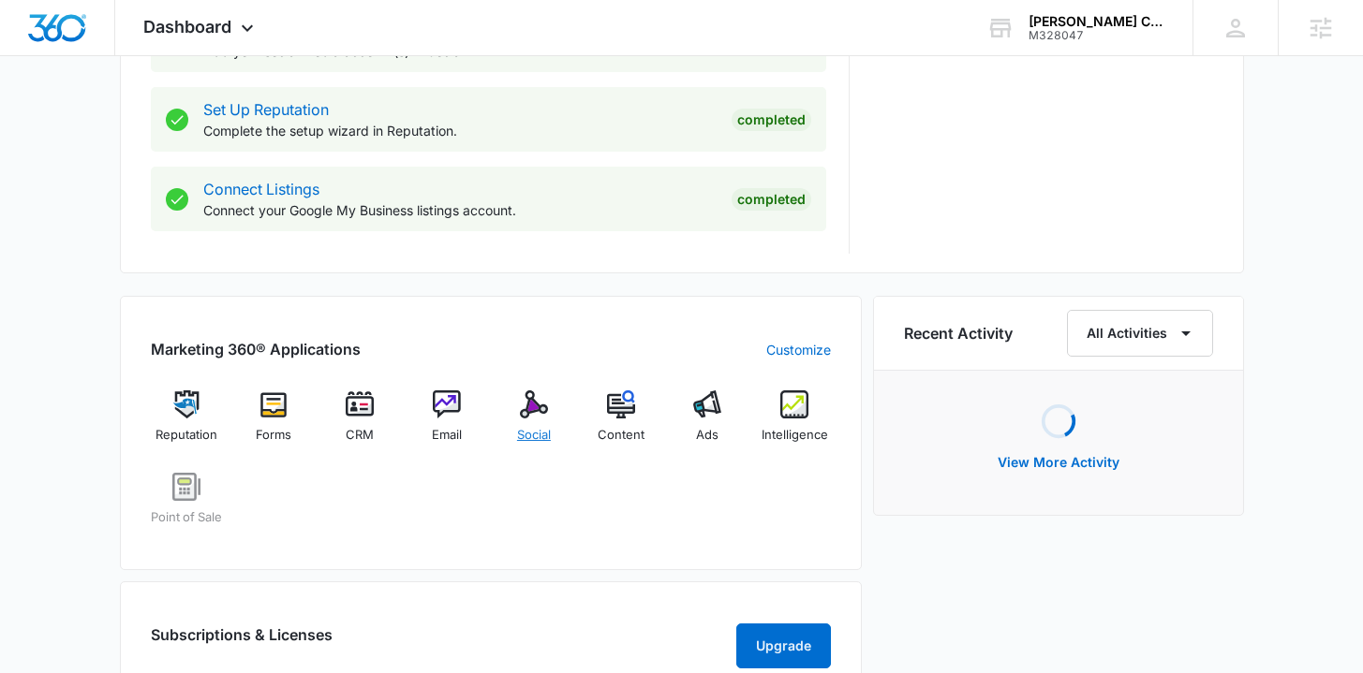
click at [527, 434] on span "Social" at bounding box center [534, 435] width 34 height 19
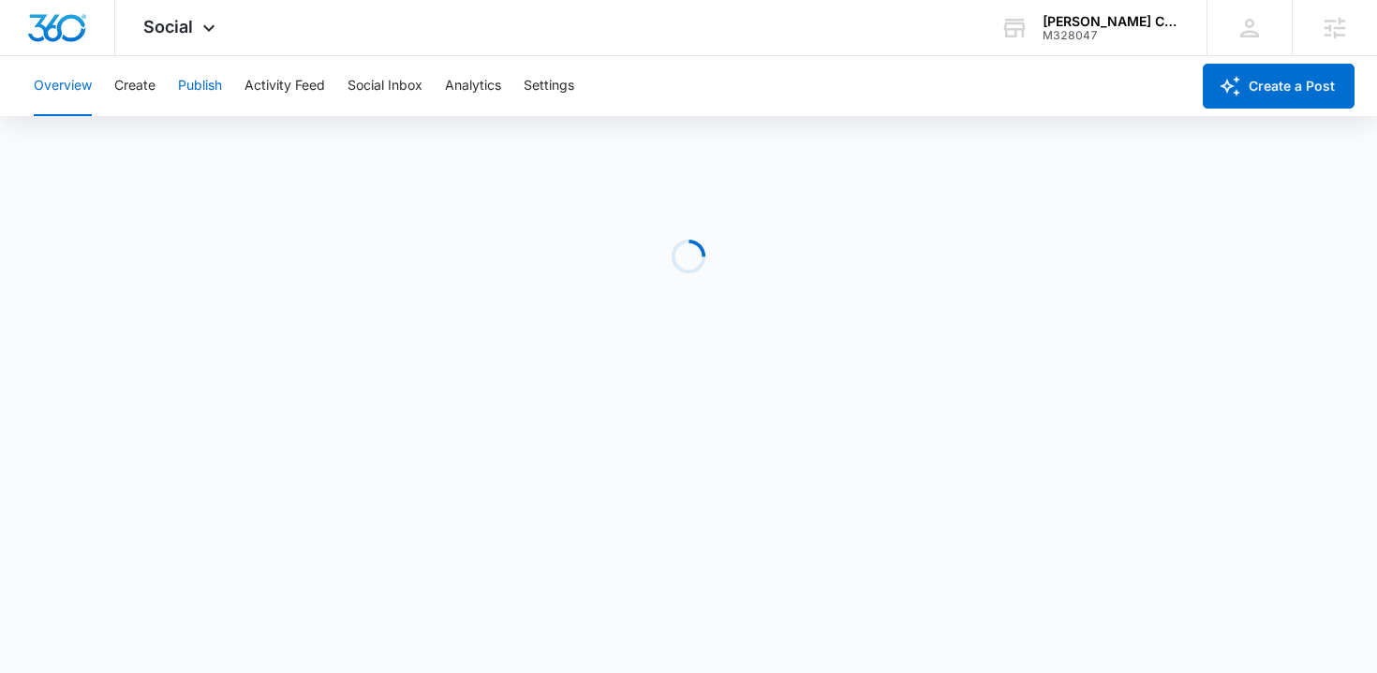
click at [222, 85] on button "Publish" at bounding box center [200, 86] width 44 height 60
click at [150, 83] on button "Create" at bounding box center [134, 86] width 41 height 60
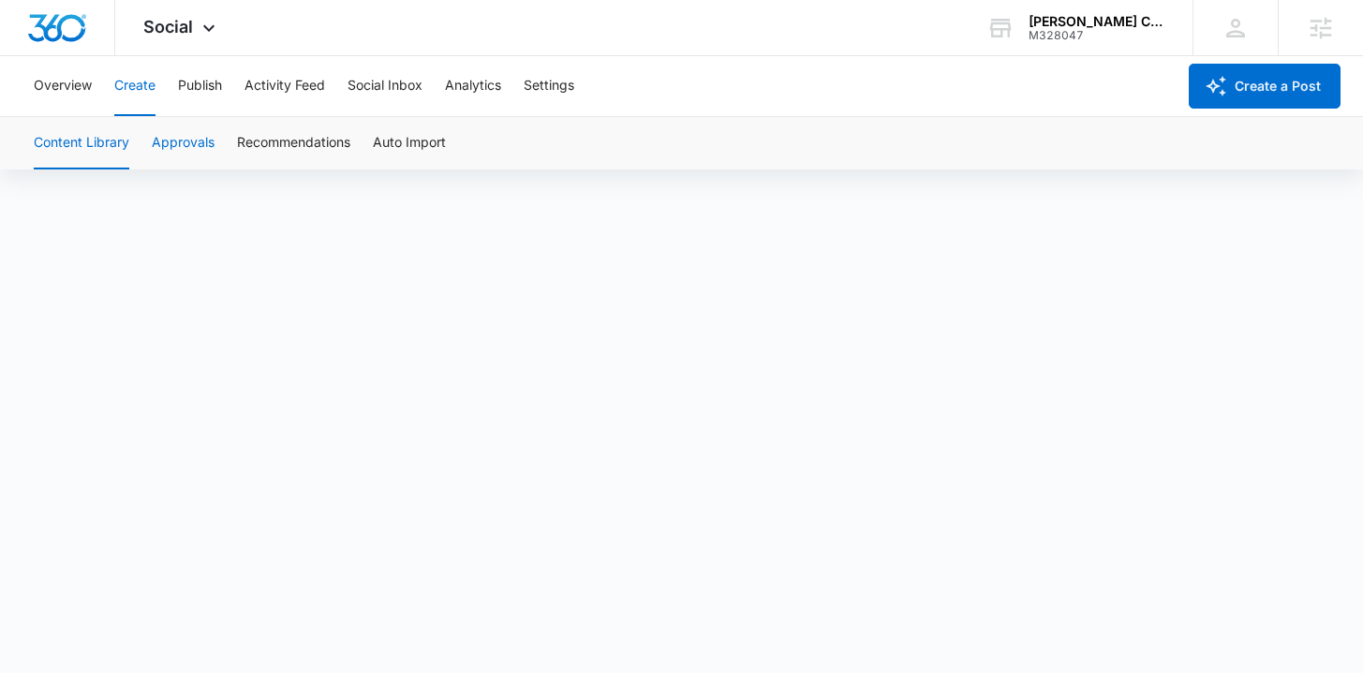
click at [183, 148] on button "Approvals" at bounding box center [183, 143] width 63 height 52
click at [203, 73] on button "Publish" at bounding box center [200, 86] width 44 height 60
click at [135, 83] on button "Create" at bounding box center [134, 86] width 41 height 60
click at [191, 125] on button "Approvals" at bounding box center [183, 143] width 63 height 52
click at [67, 21] on img "Dashboard" at bounding box center [57, 28] width 60 height 28
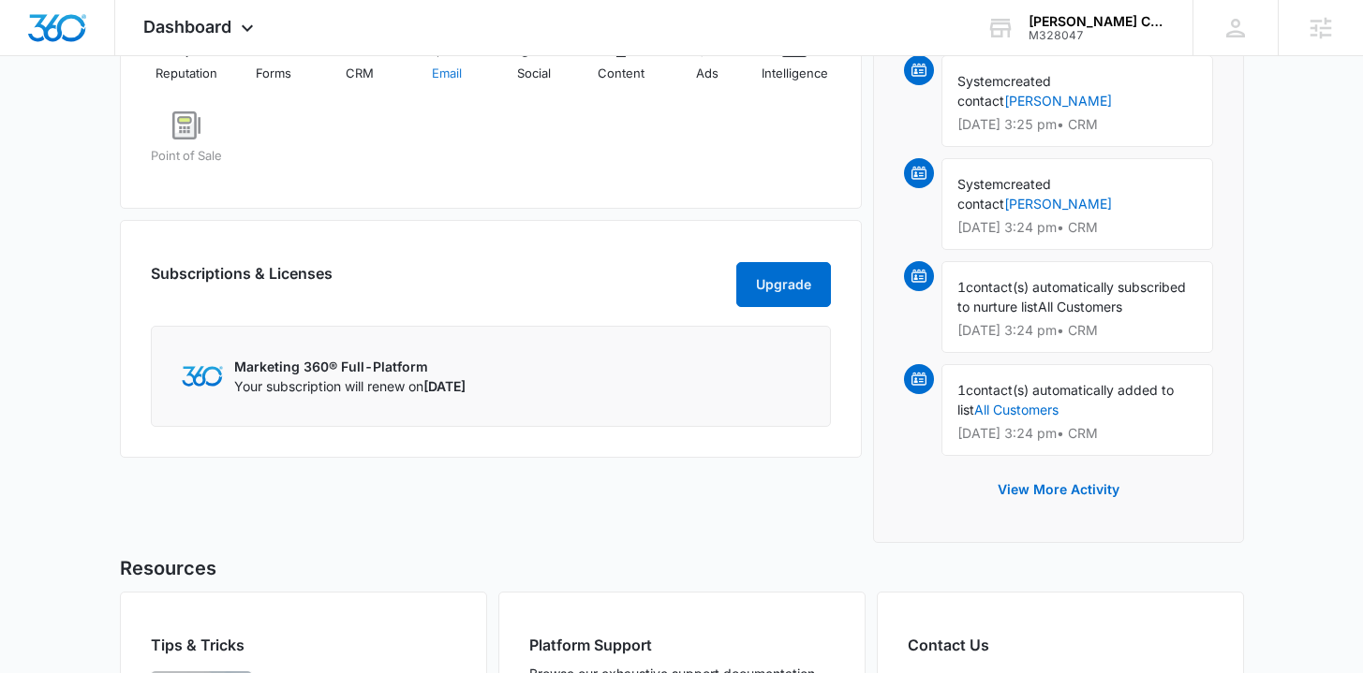
scroll to position [1257, 0]
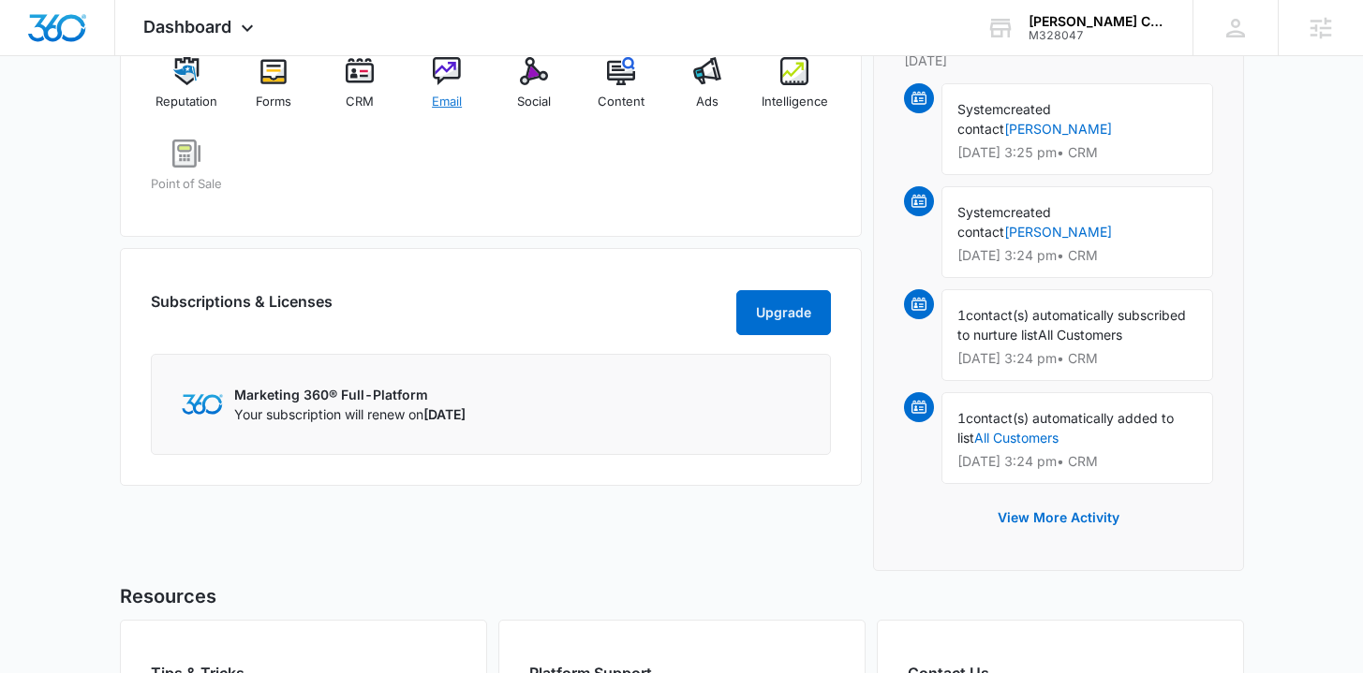
click at [445, 97] on span "Email" at bounding box center [447, 102] width 30 height 19
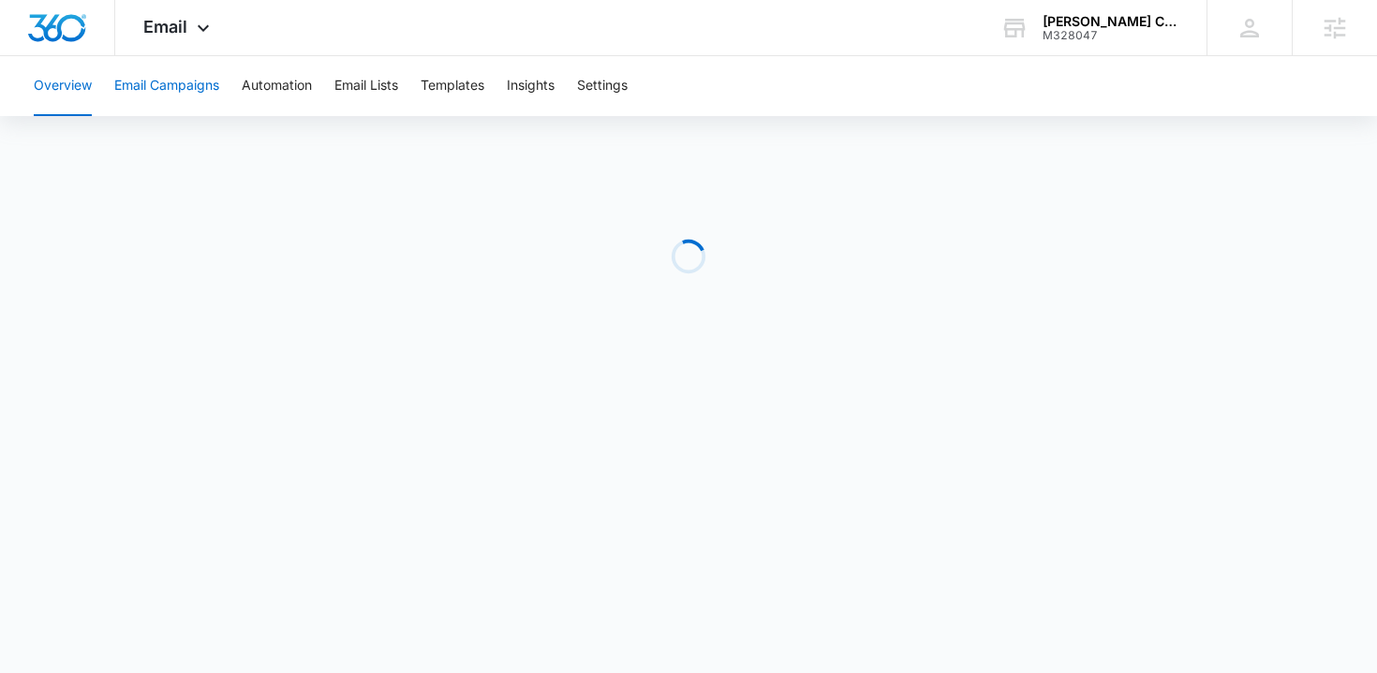
click at [217, 88] on button "Email Campaigns" at bounding box center [166, 86] width 105 height 60
click at [454, 90] on button "Templates" at bounding box center [453, 86] width 64 height 60
click at [204, 88] on button "Email Campaigns" at bounding box center [166, 86] width 105 height 60
click at [54, 30] on img "Dashboard" at bounding box center [57, 28] width 60 height 28
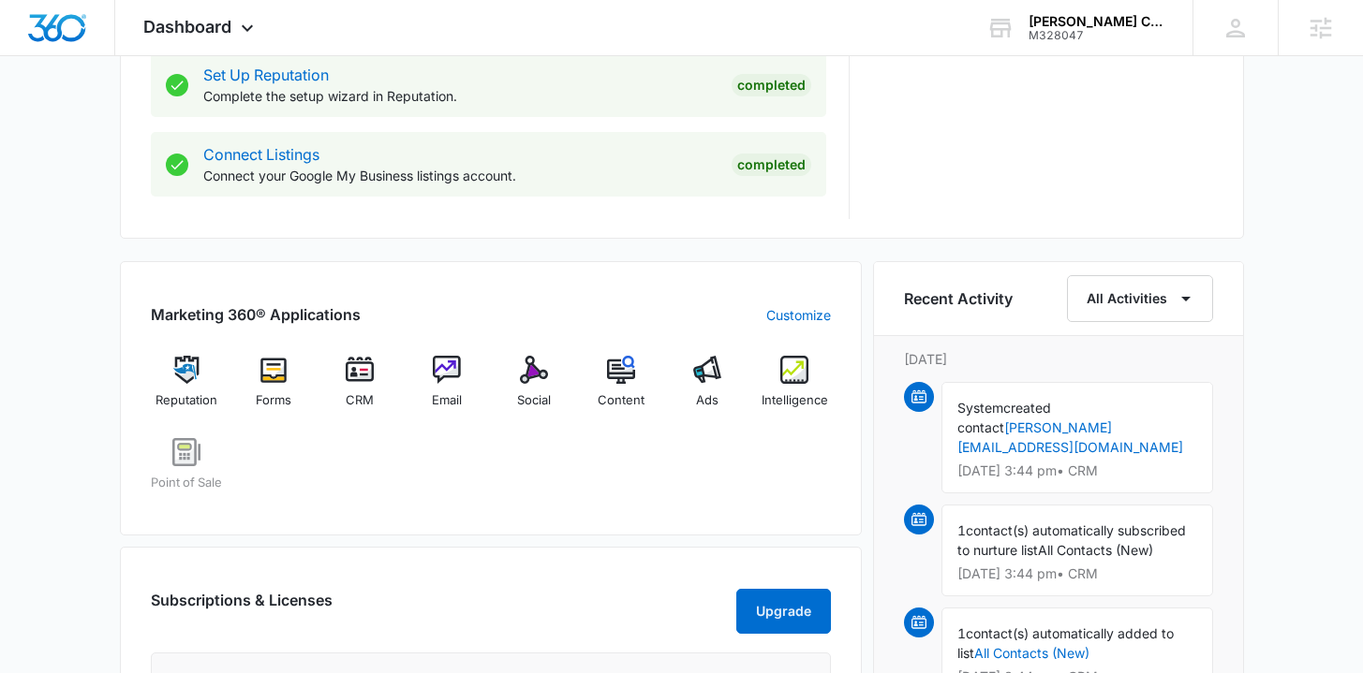
scroll to position [963, 0]
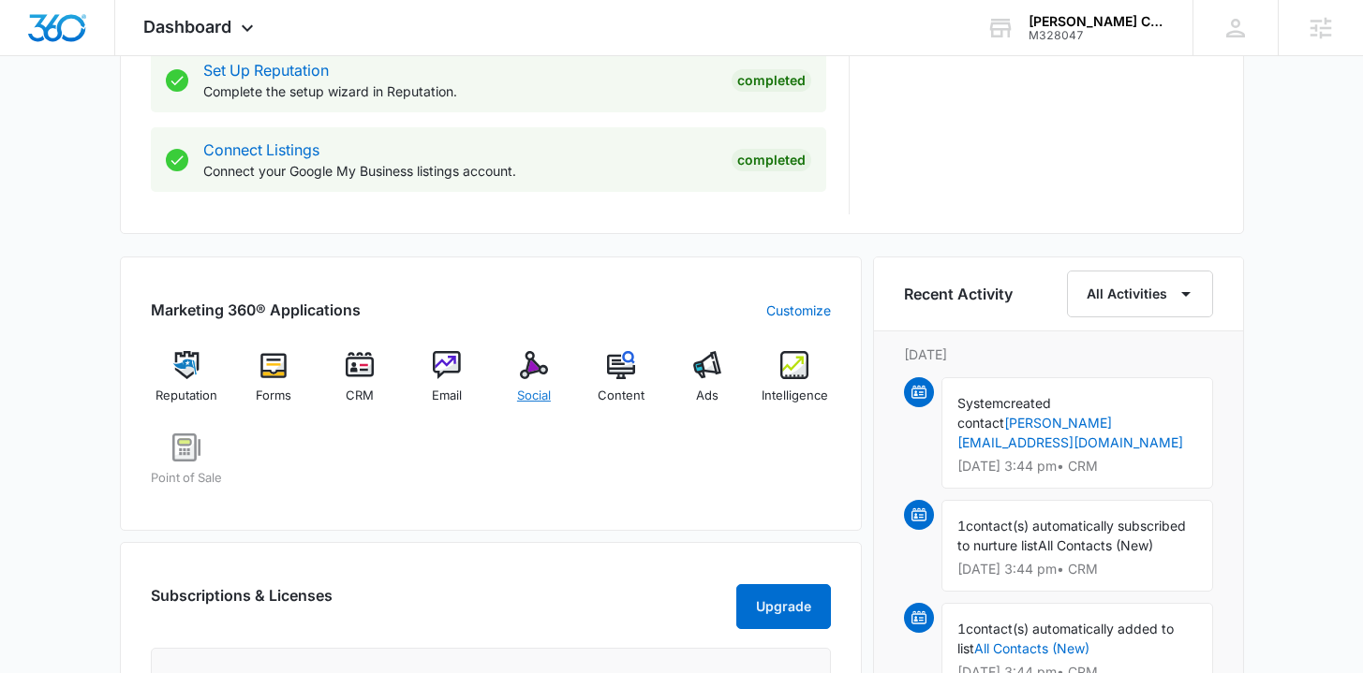
click at [536, 391] on span "Social" at bounding box center [534, 396] width 34 height 19
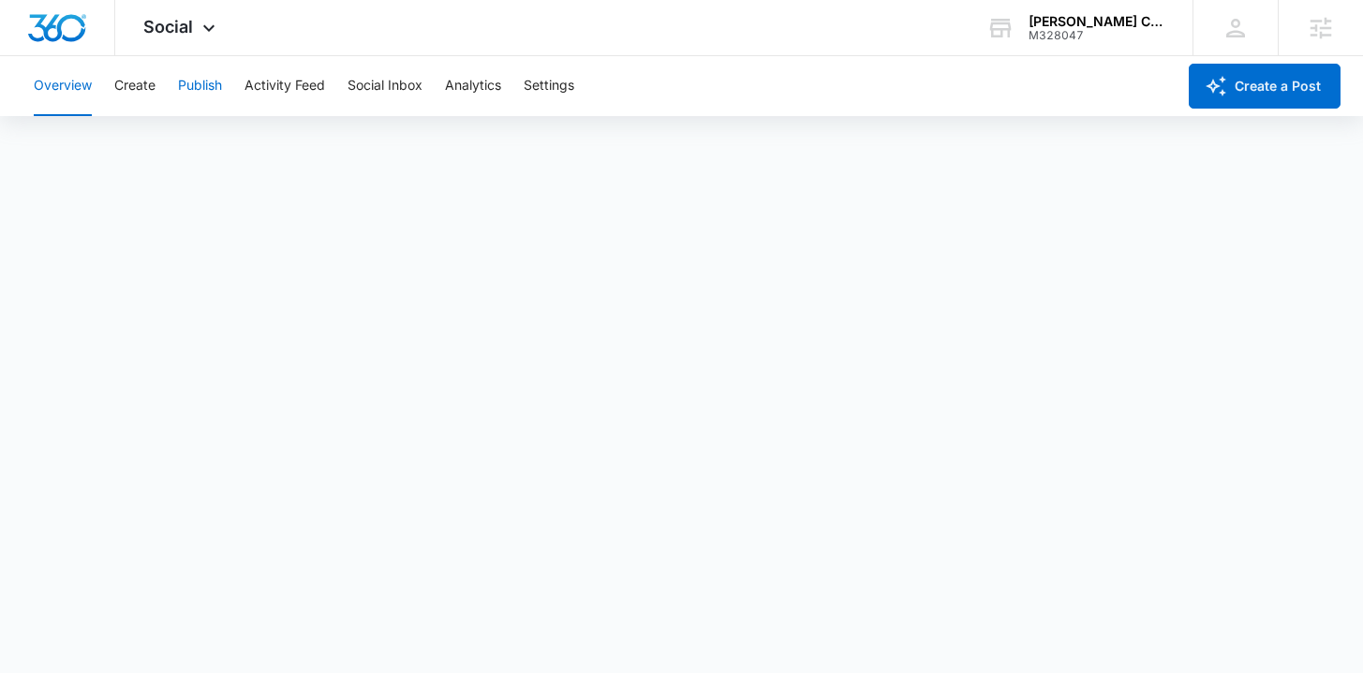
click at [200, 81] on button "Publish" at bounding box center [200, 86] width 44 height 60
click at [149, 81] on button "Create" at bounding box center [134, 86] width 41 height 60
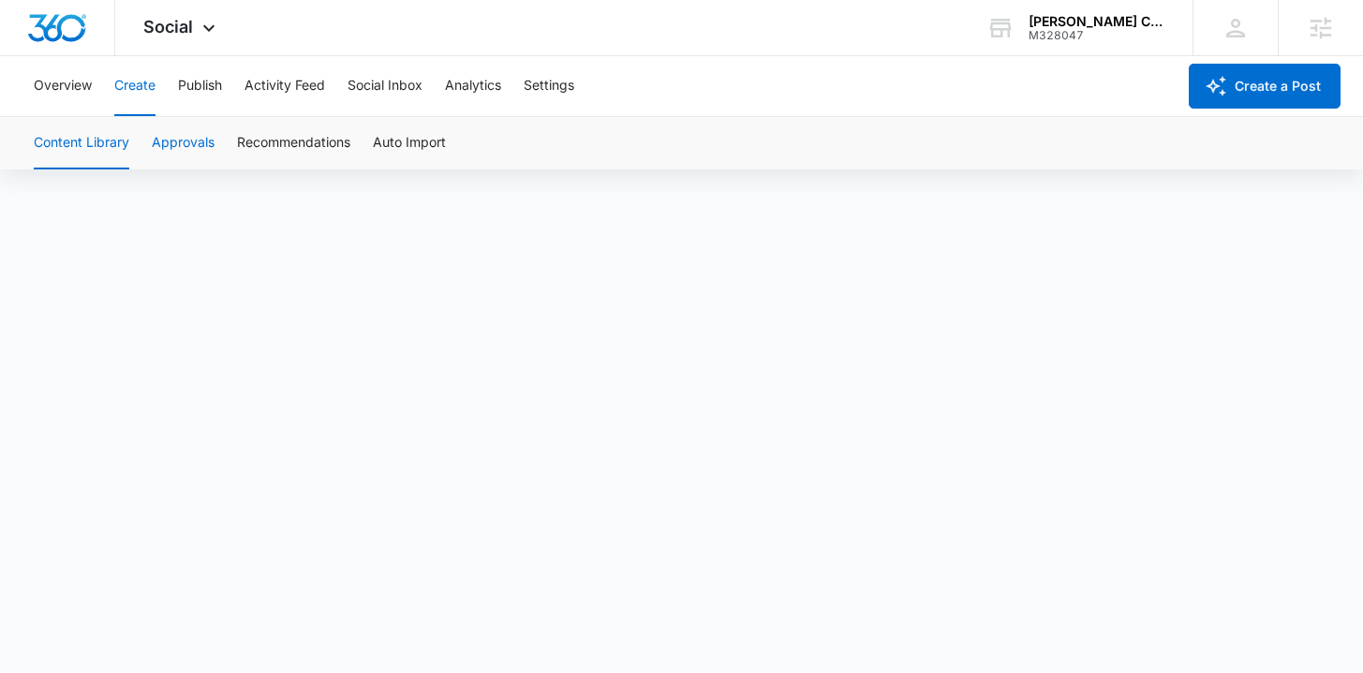
click at [178, 152] on button "Approvals" at bounding box center [183, 143] width 63 height 52
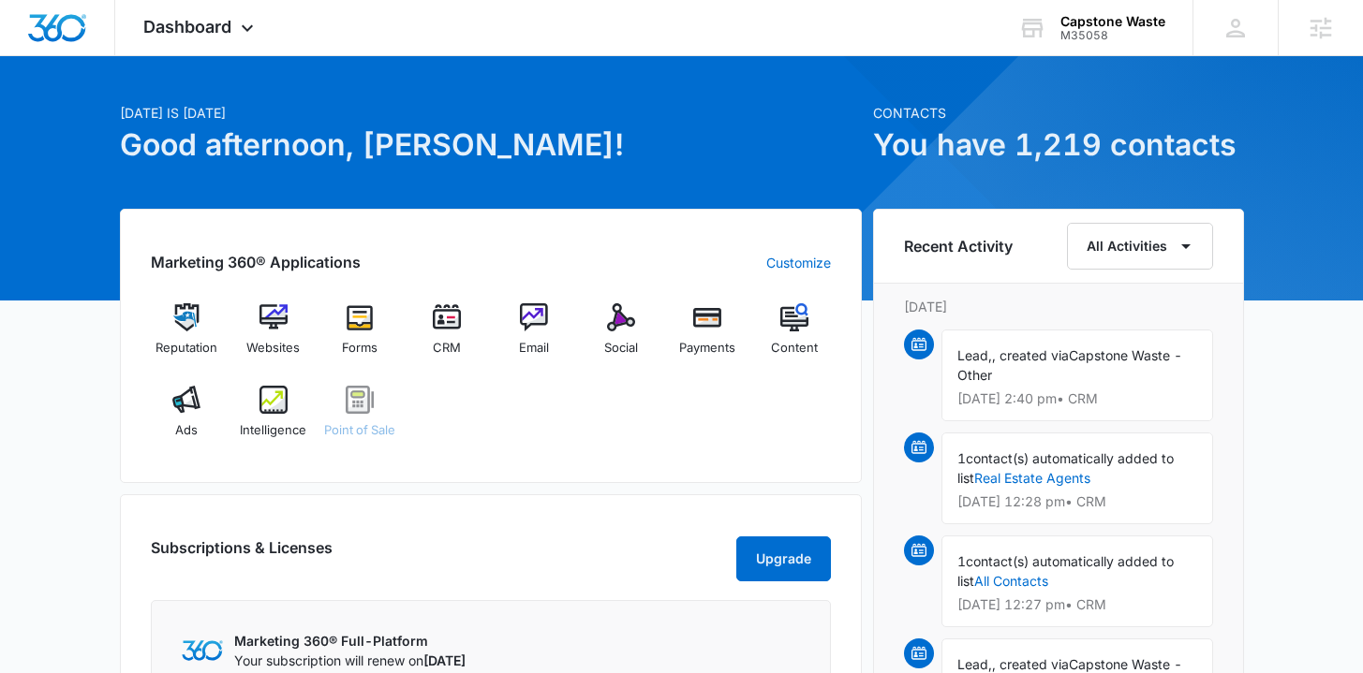
scroll to position [114, 0]
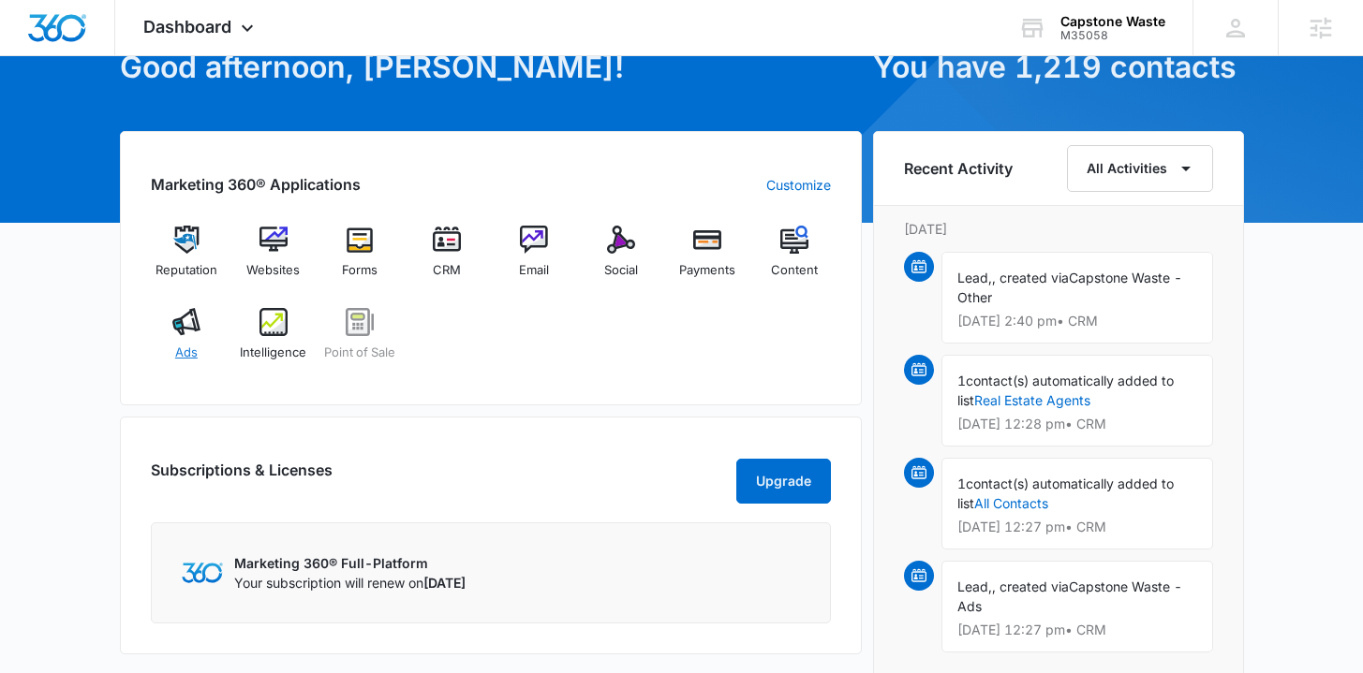
click at [179, 344] on span "Ads" at bounding box center [186, 353] width 22 height 19
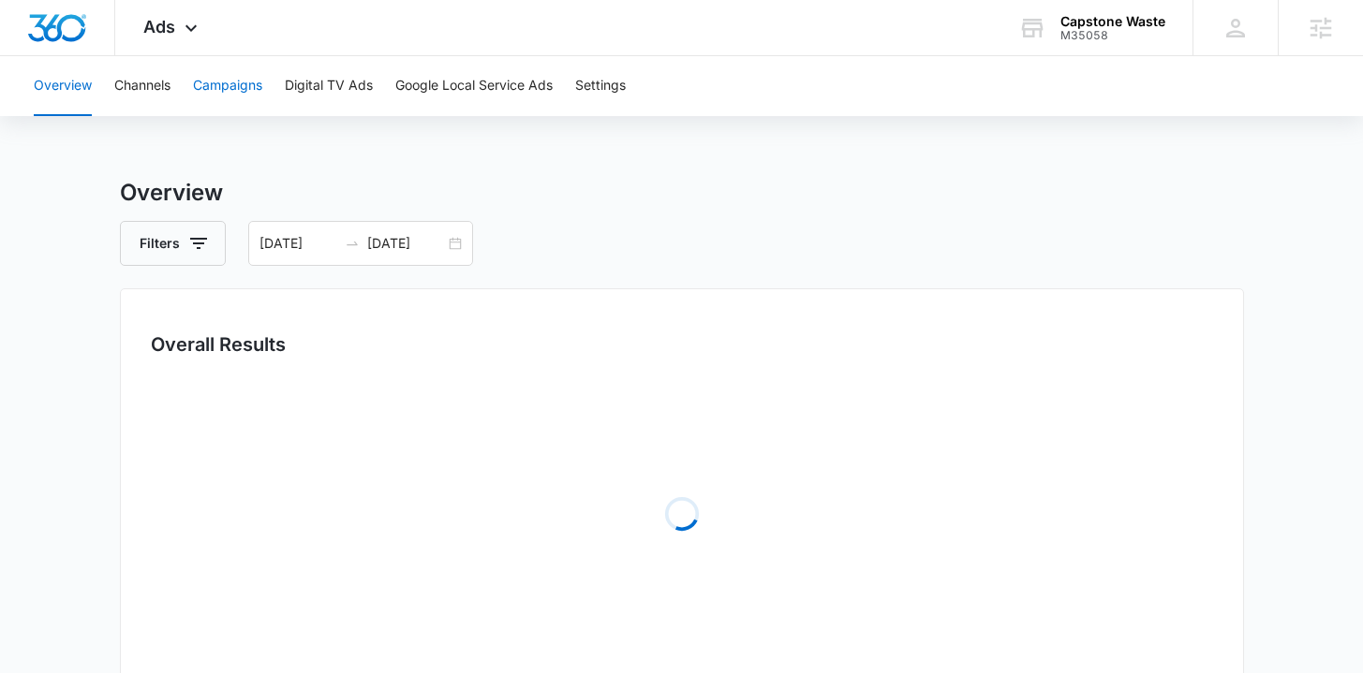
click at [254, 94] on button "Campaigns" at bounding box center [227, 86] width 69 height 60
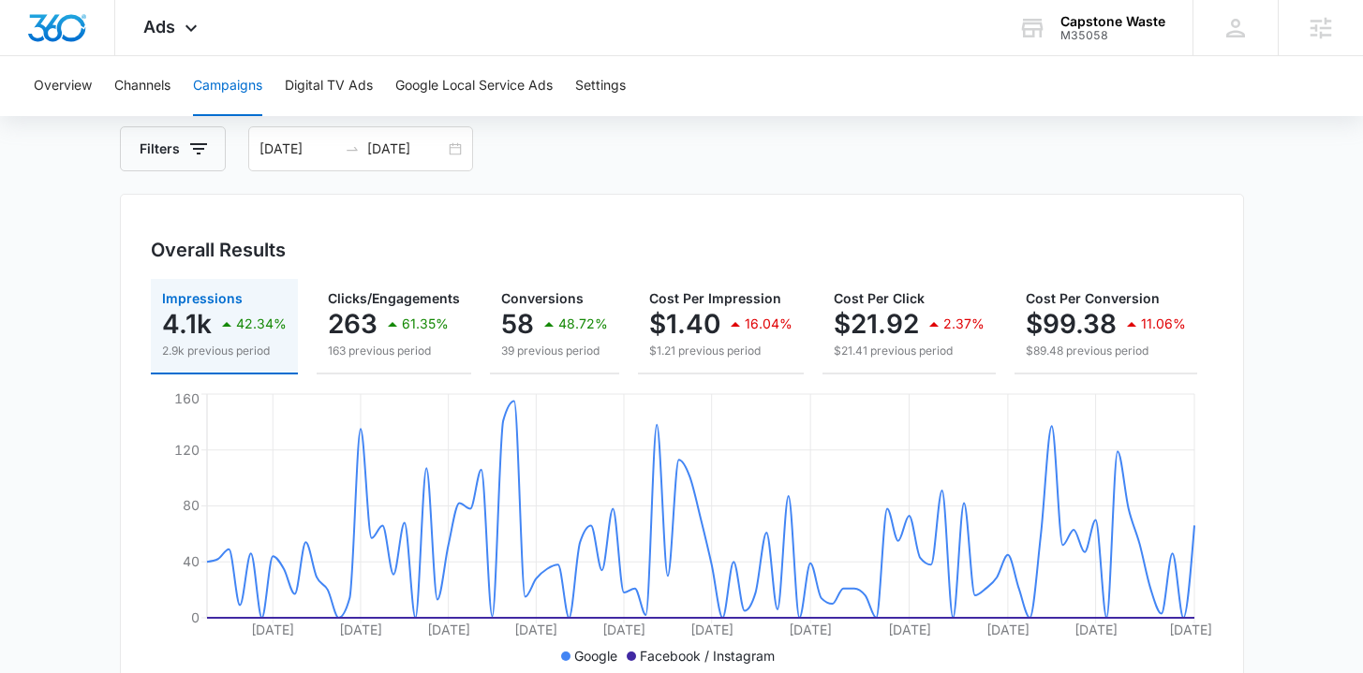
scroll to position [96, 0]
click at [48, 31] on img "Dashboard" at bounding box center [57, 28] width 60 height 28
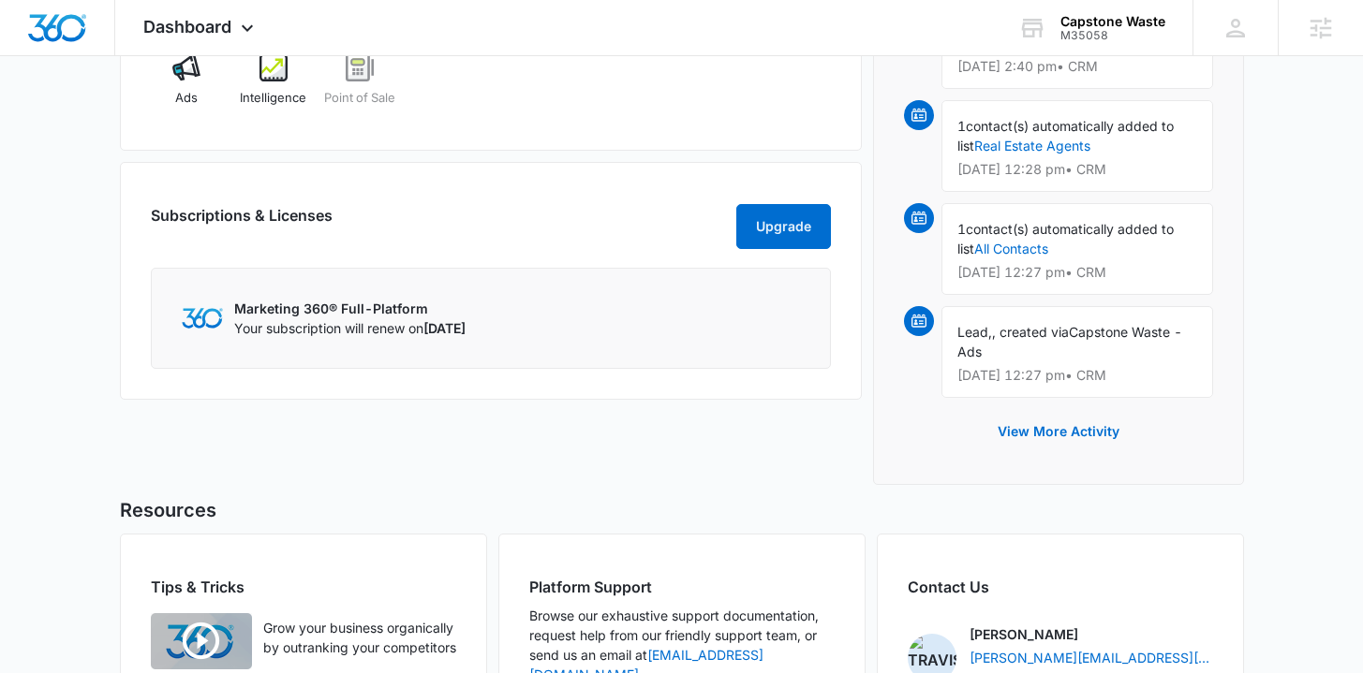
scroll to position [73, 0]
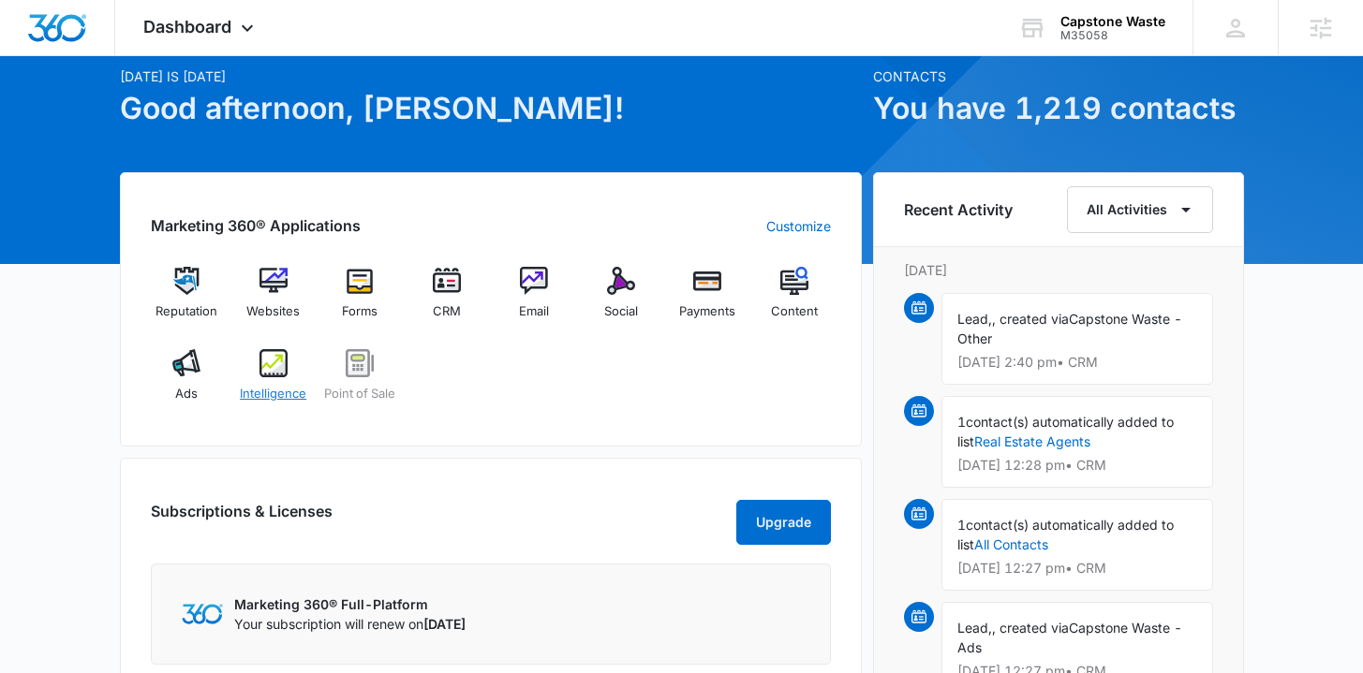
click at [274, 375] on img at bounding box center [273, 363] width 28 height 28
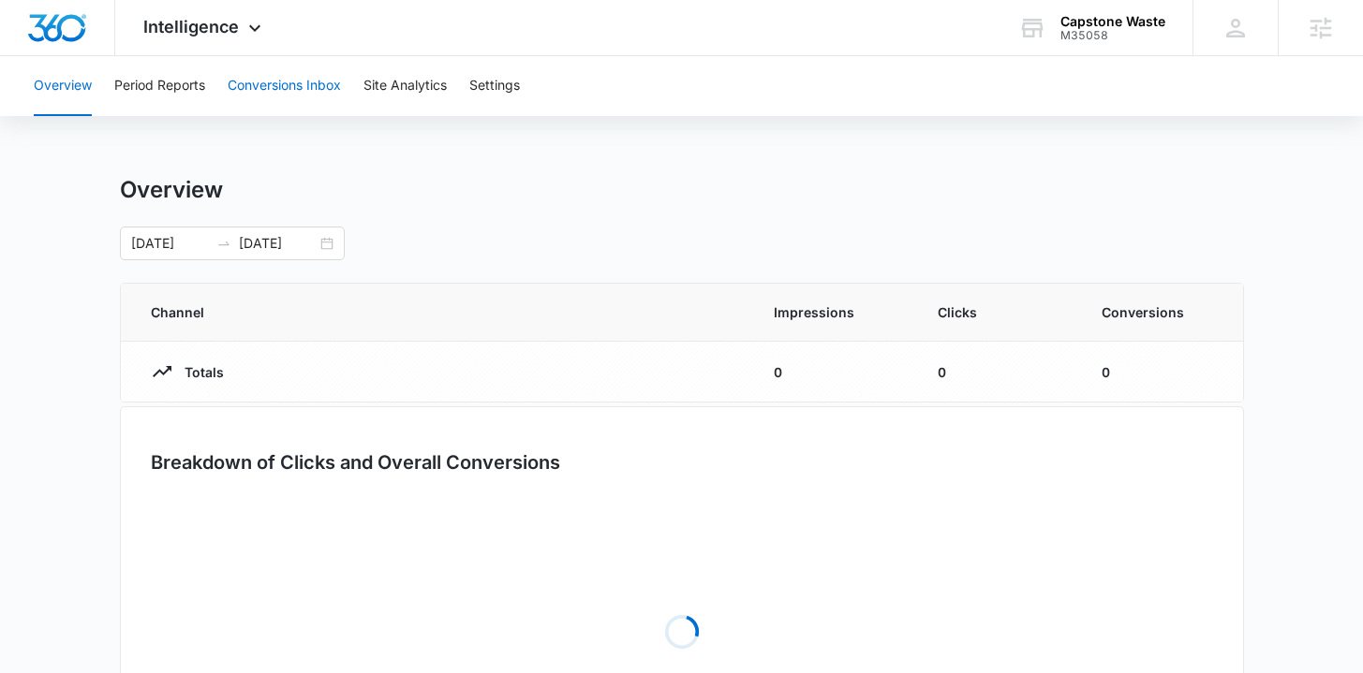
click at [269, 89] on button "Conversions Inbox" at bounding box center [284, 86] width 113 height 60
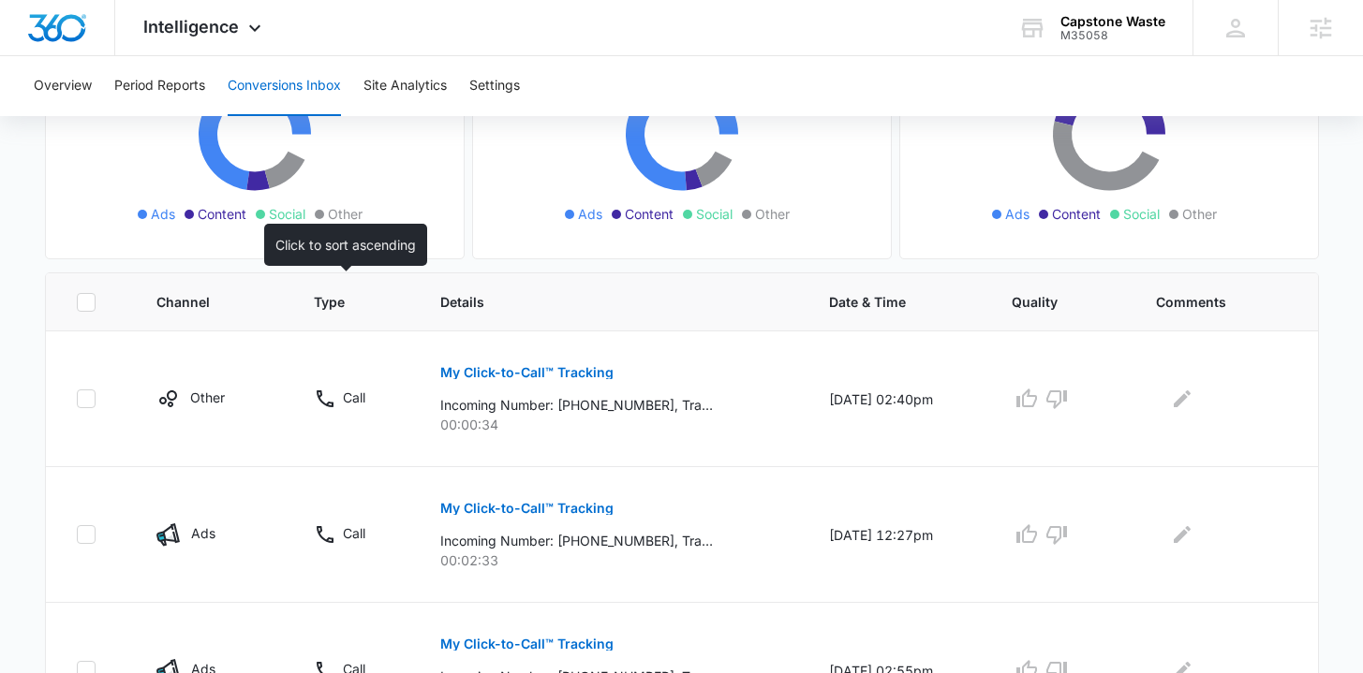
scroll to position [456, 0]
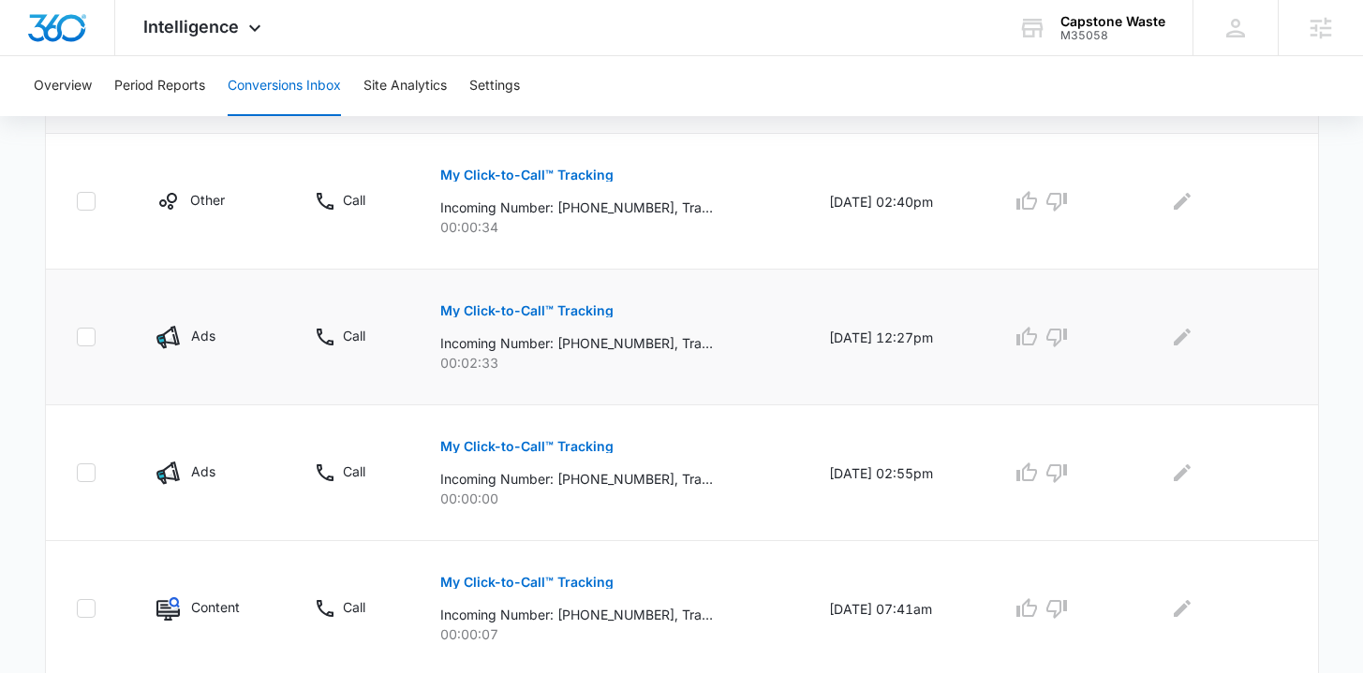
click at [478, 313] on p "My Click-to-Call™ Tracking" at bounding box center [526, 310] width 173 height 13
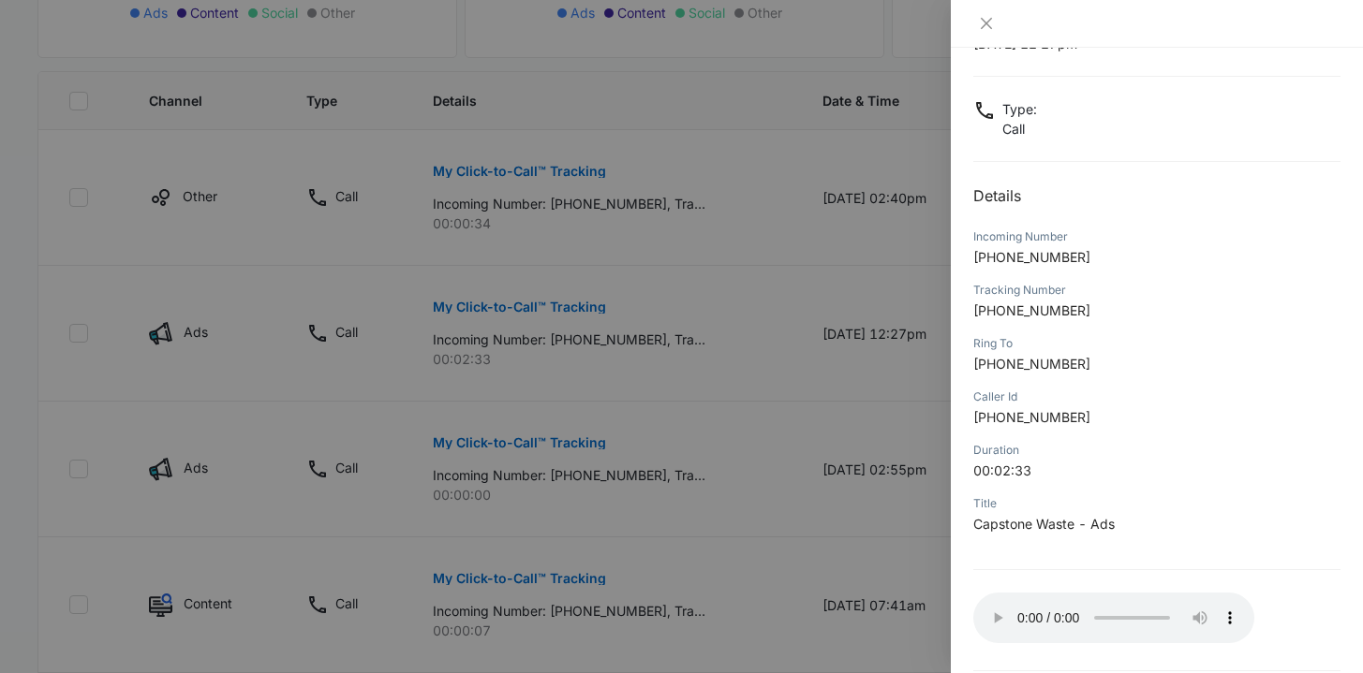
scroll to position [158, 0]
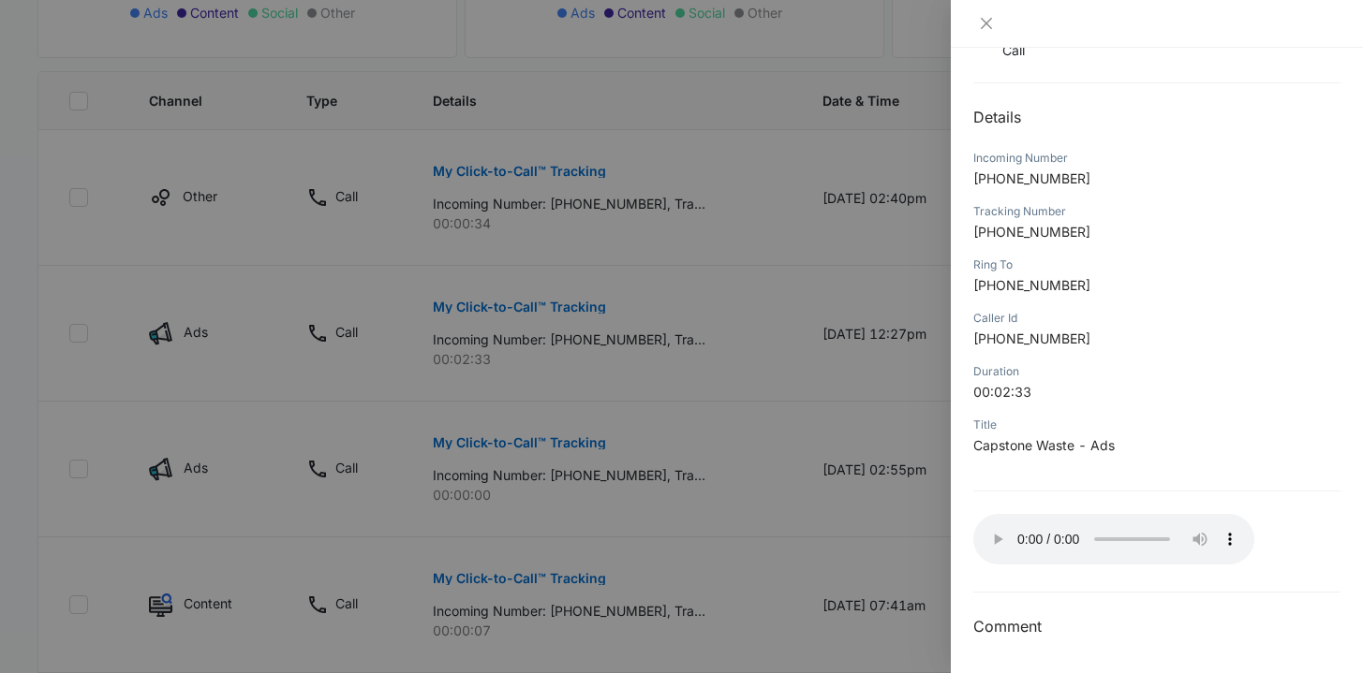
click at [288, 235] on div at bounding box center [681, 336] width 1363 height 673
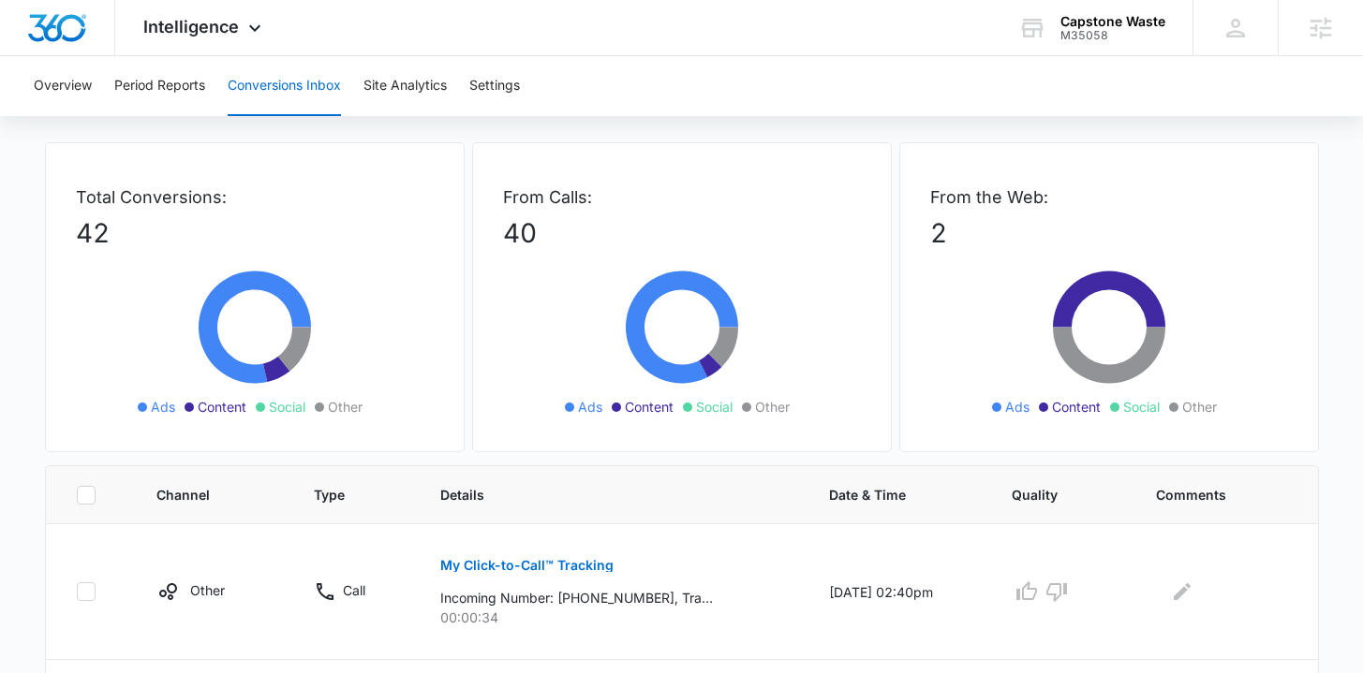
scroll to position [0, 0]
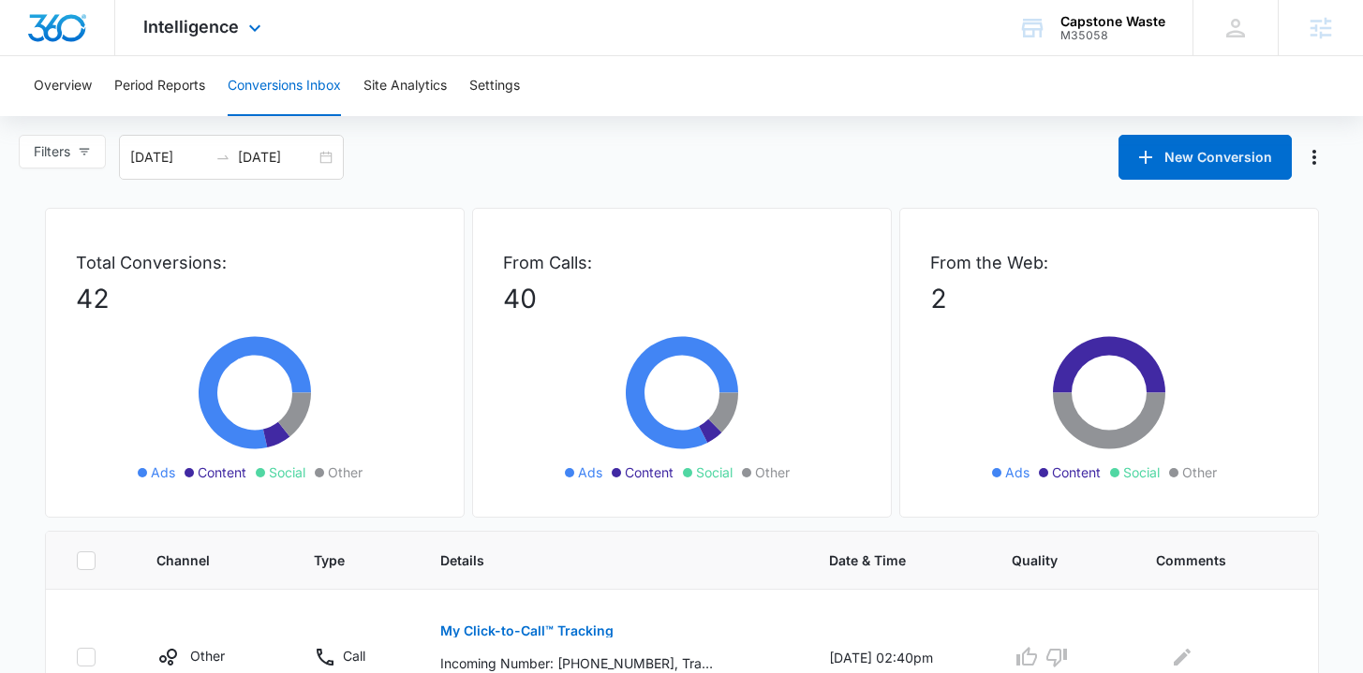
click at [56, 32] on img "Dashboard" at bounding box center [57, 28] width 60 height 28
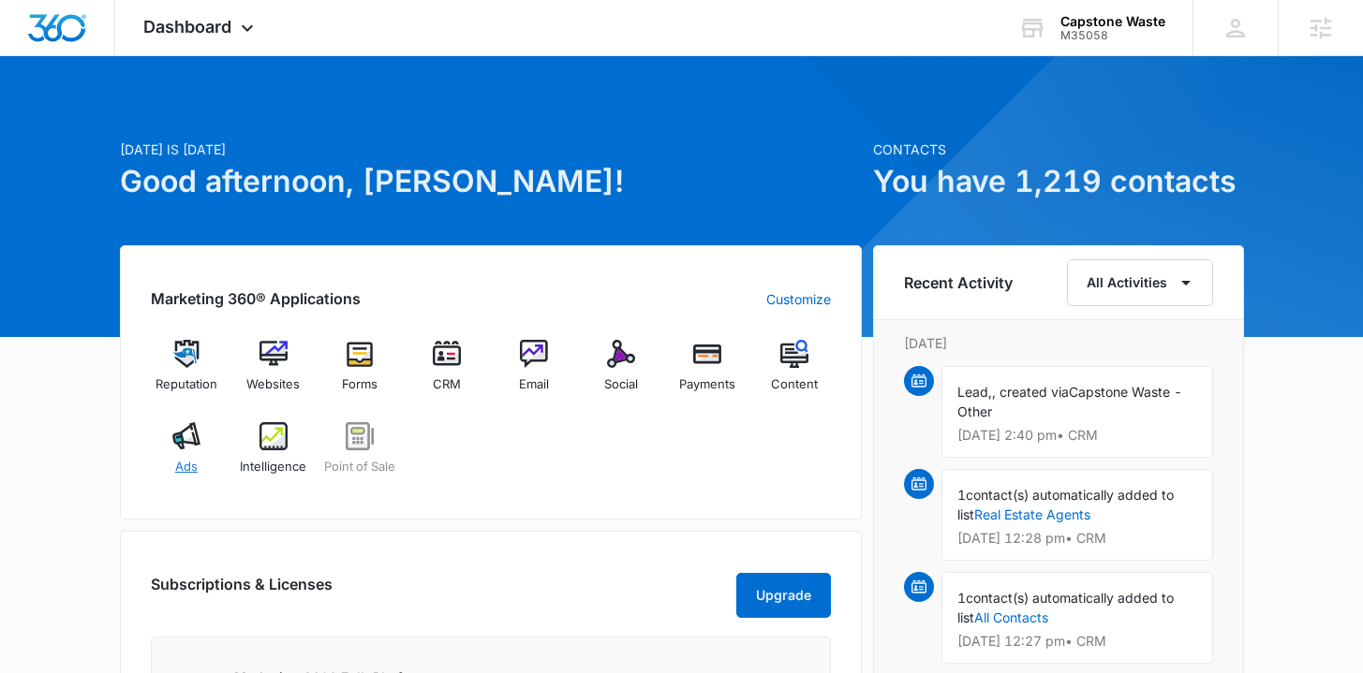
click at [199, 436] on img at bounding box center [186, 436] width 28 height 28
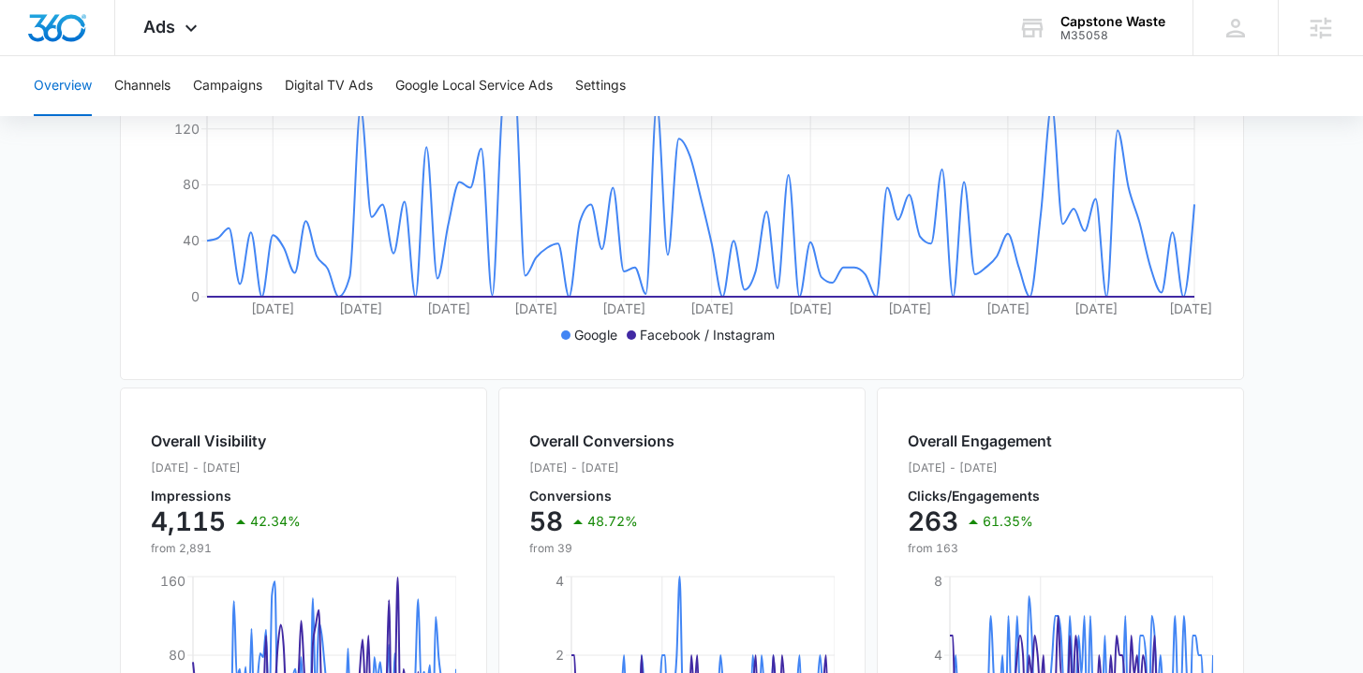
scroll to position [723, 0]
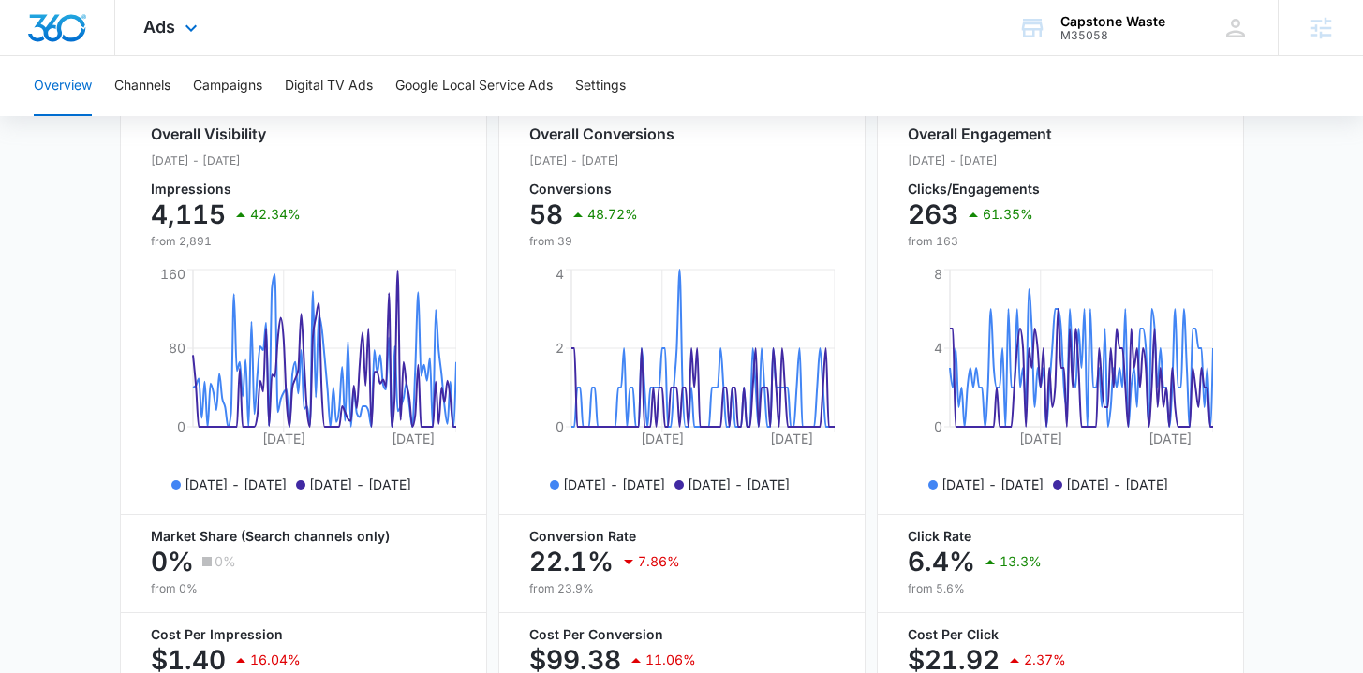
click at [74, 24] on img "Dashboard" at bounding box center [57, 28] width 60 height 28
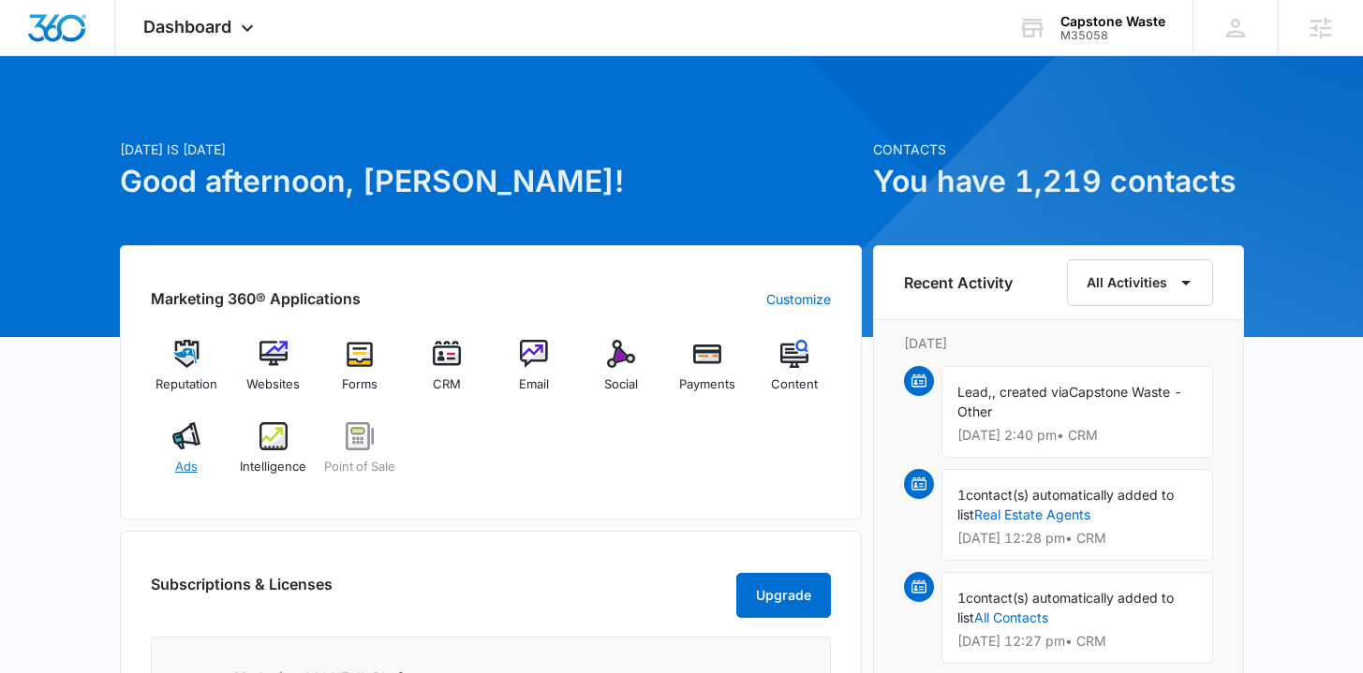
click at [199, 445] on img at bounding box center [186, 436] width 28 height 28
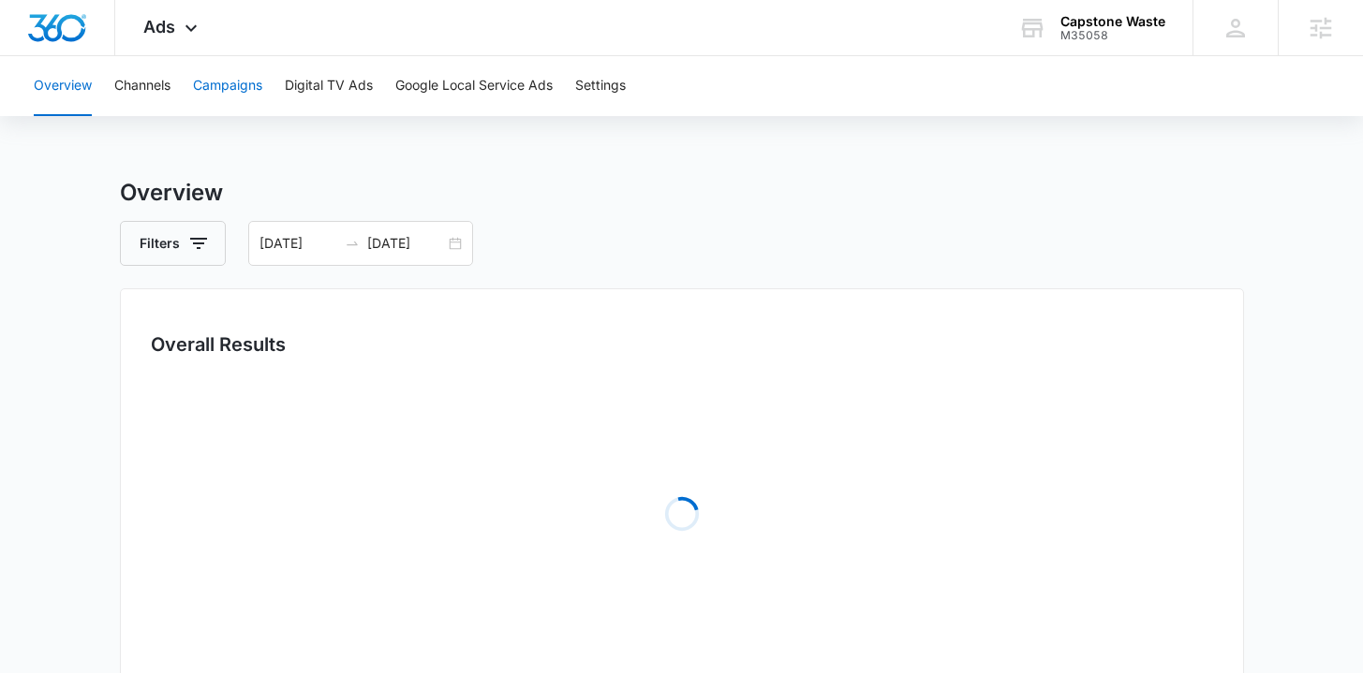
click at [255, 92] on button "Campaigns" at bounding box center [227, 86] width 69 height 60
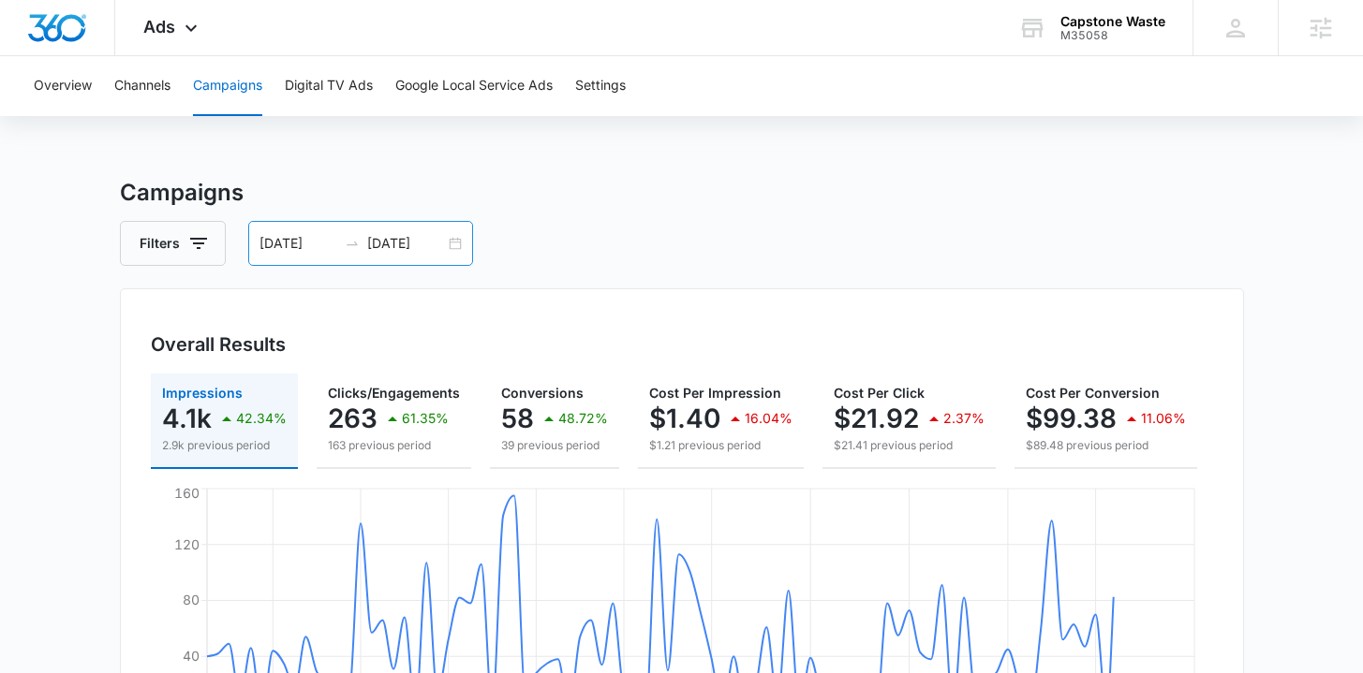
click at [454, 251] on div "[DATE] [DATE]" at bounding box center [360, 243] width 225 height 45
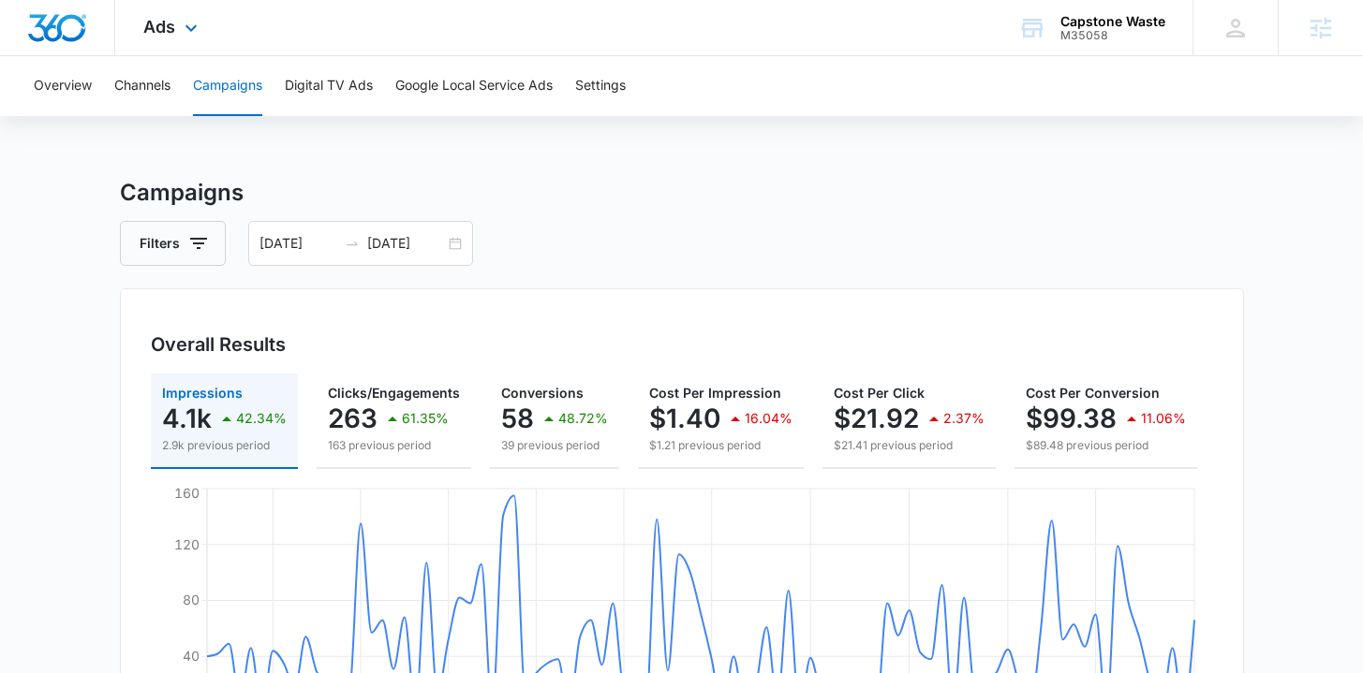
click at [76, 9] on div at bounding box center [57, 27] width 115 height 55
click at [75, 23] on img "Dashboard" at bounding box center [57, 28] width 60 height 28
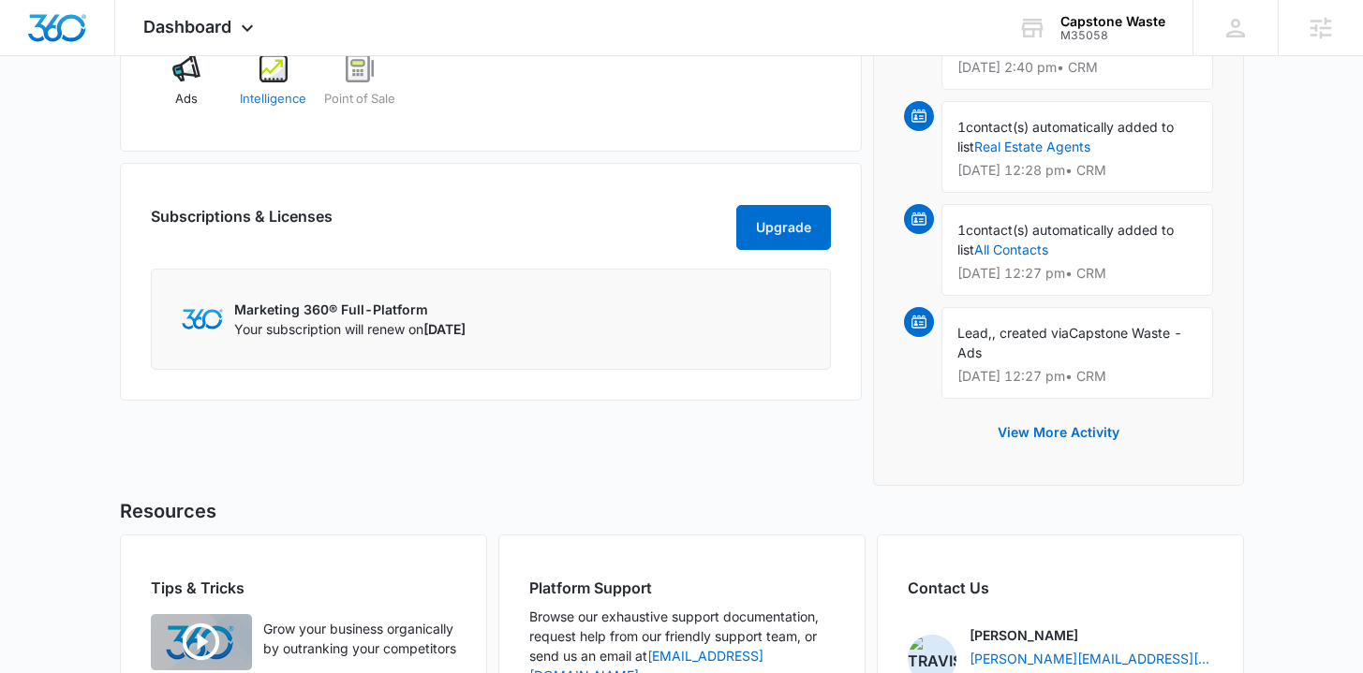
scroll to position [238, 0]
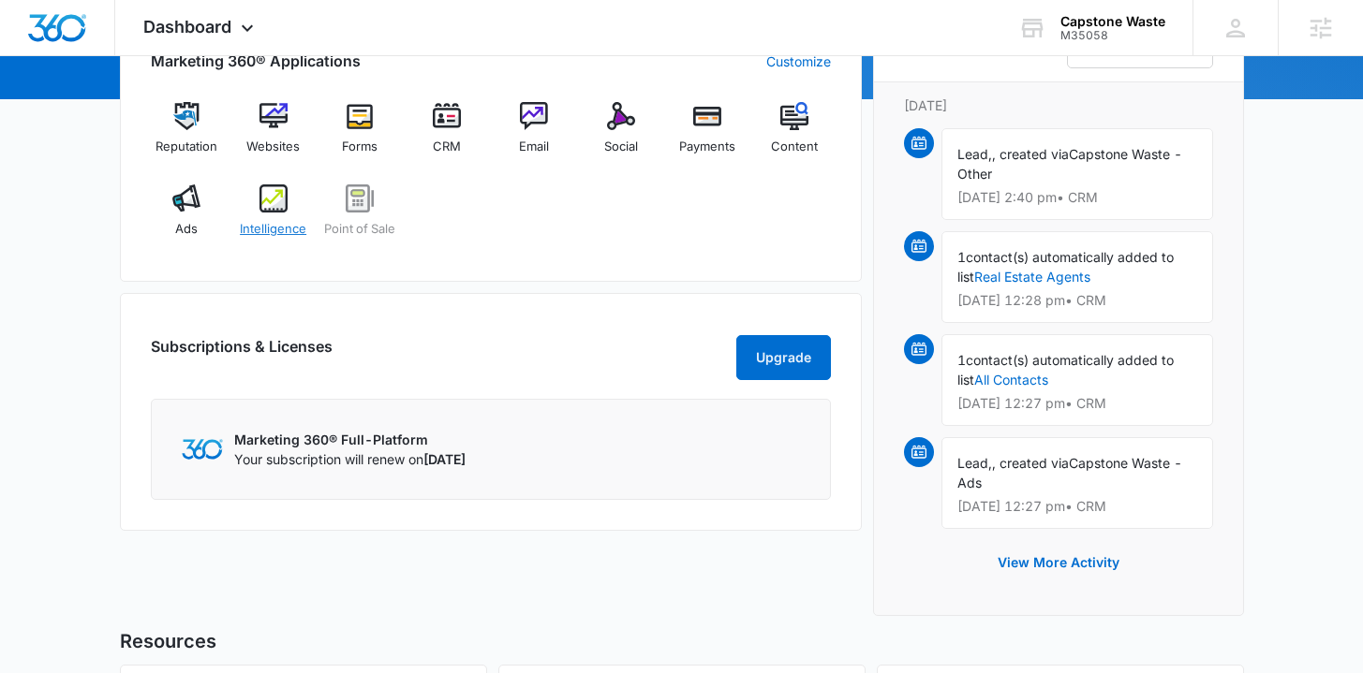
click at [273, 216] on div "Intelligence" at bounding box center [273, 218] width 72 height 67
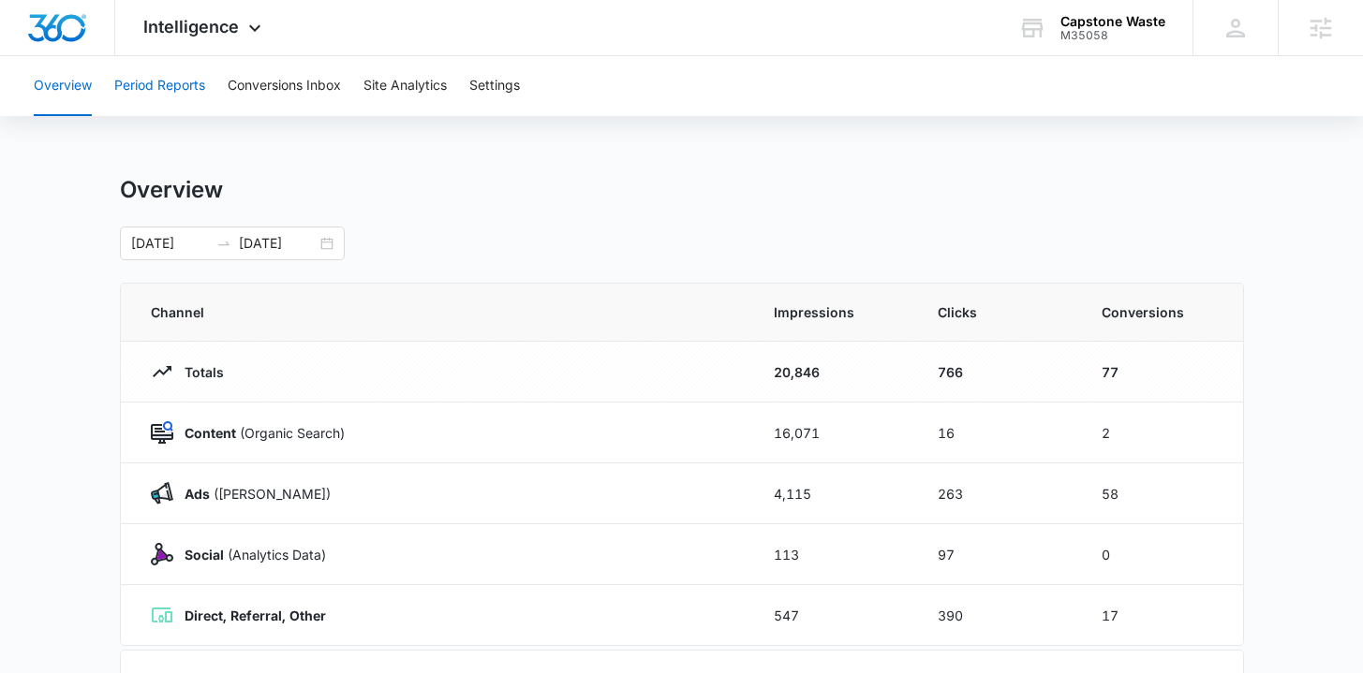
click at [194, 80] on button "Period Reports" at bounding box center [159, 86] width 91 height 60
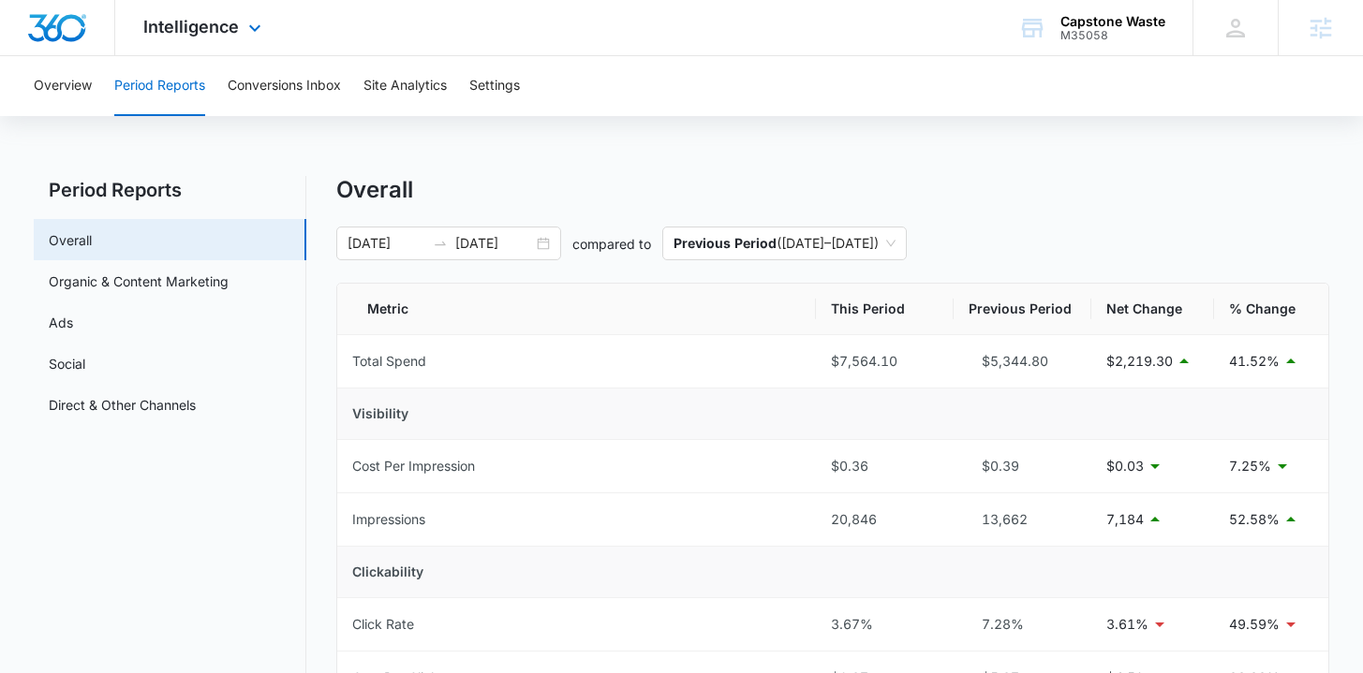
click at [59, 41] on div at bounding box center [57, 27] width 115 height 55
click at [55, 27] on img "Dashboard" at bounding box center [57, 28] width 60 height 28
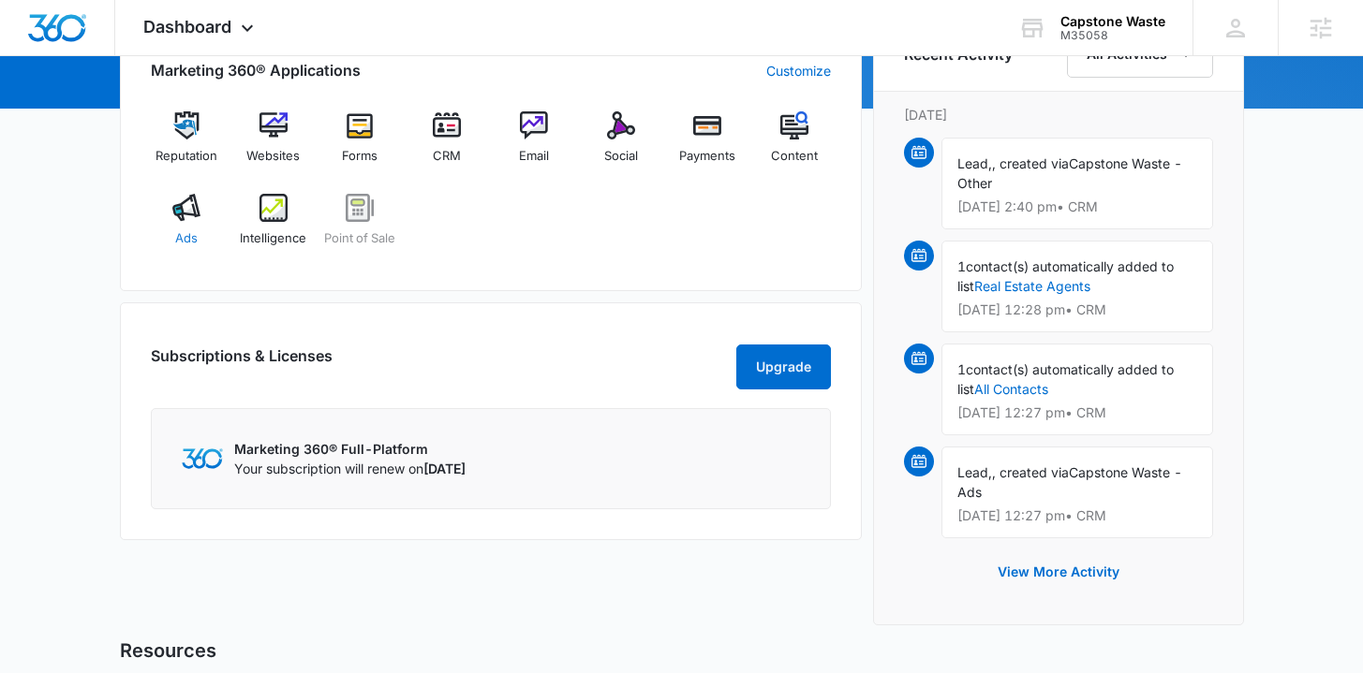
scroll to position [62, 0]
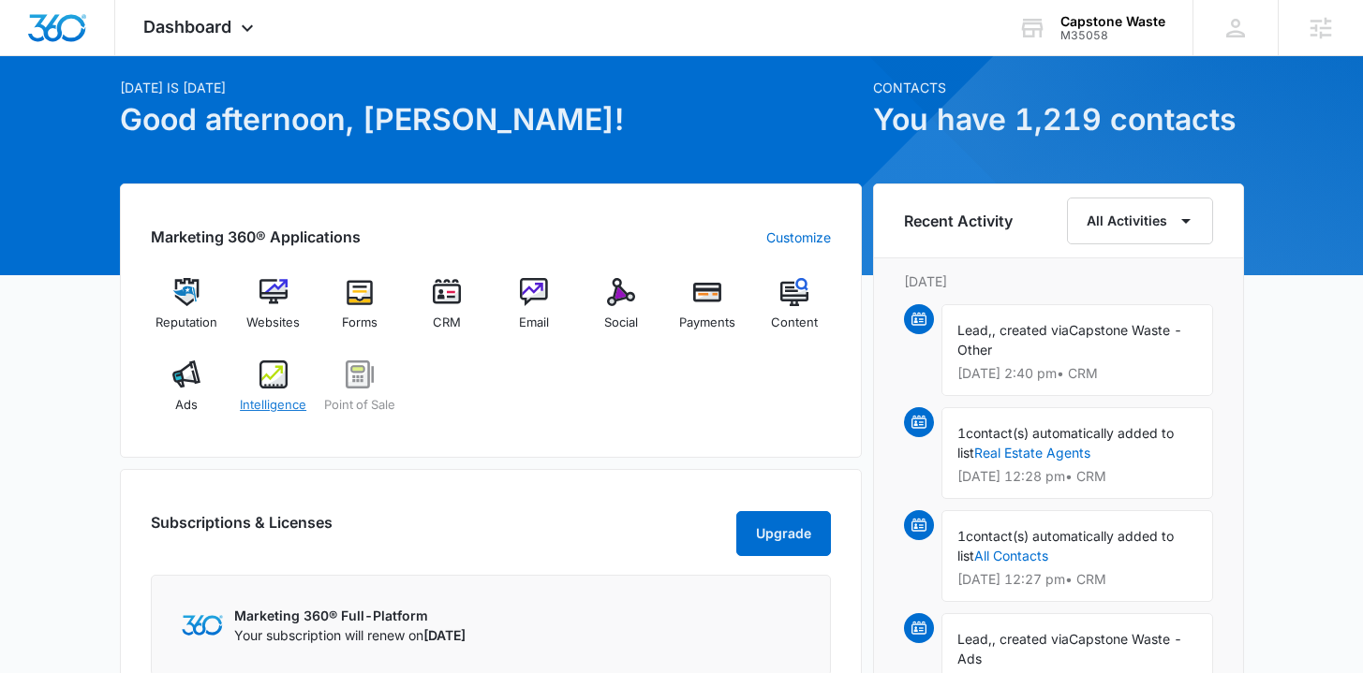
click at [264, 388] on img at bounding box center [273, 375] width 28 height 28
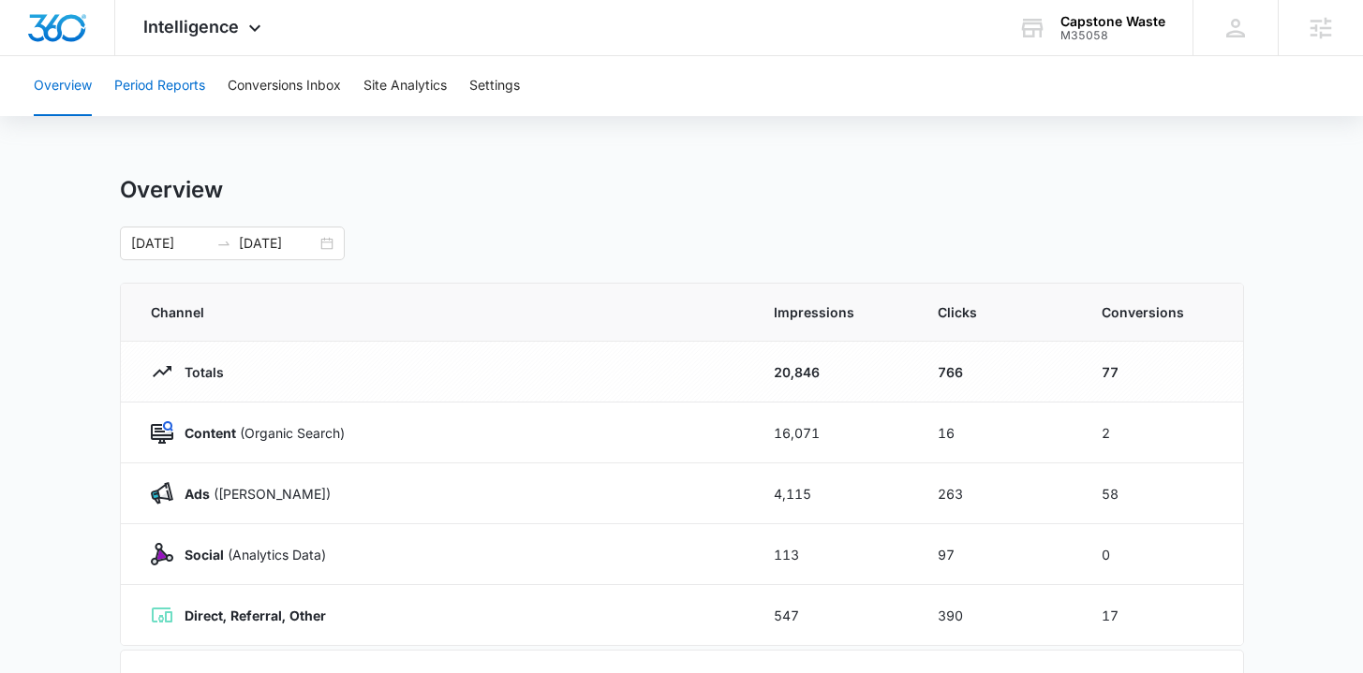
click at [179, 73] on button "Period Reports" at bounding box center [159, 86] width 91 height 60
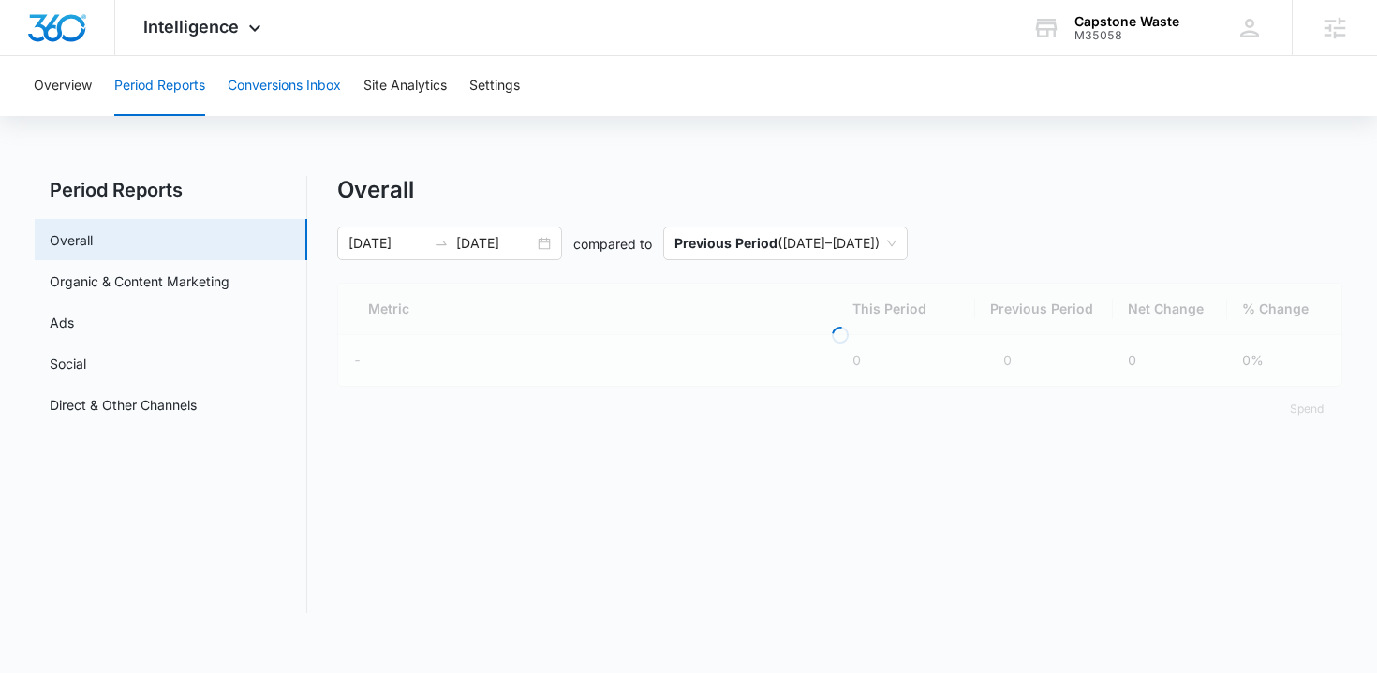
click at [242, 79] on button "Conversions Inbox" at bounding box center [284, 86] width 113 height 60
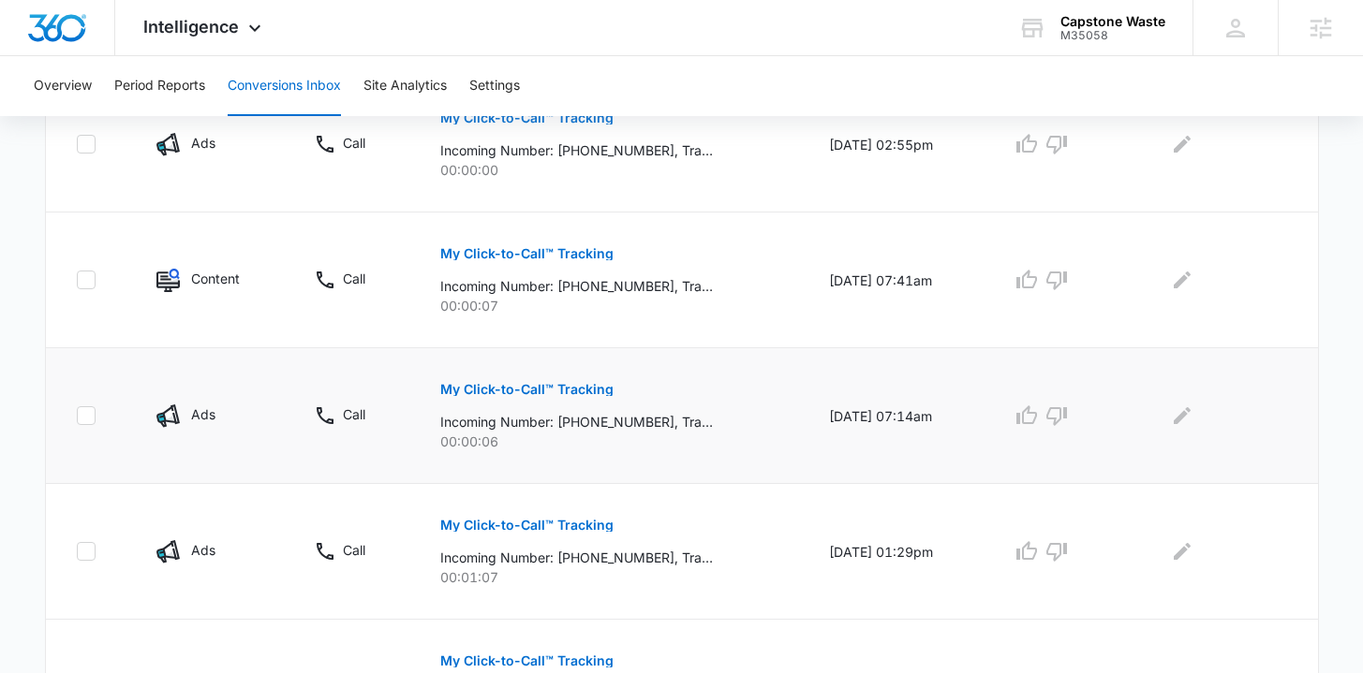
scroll to position [795, 0]
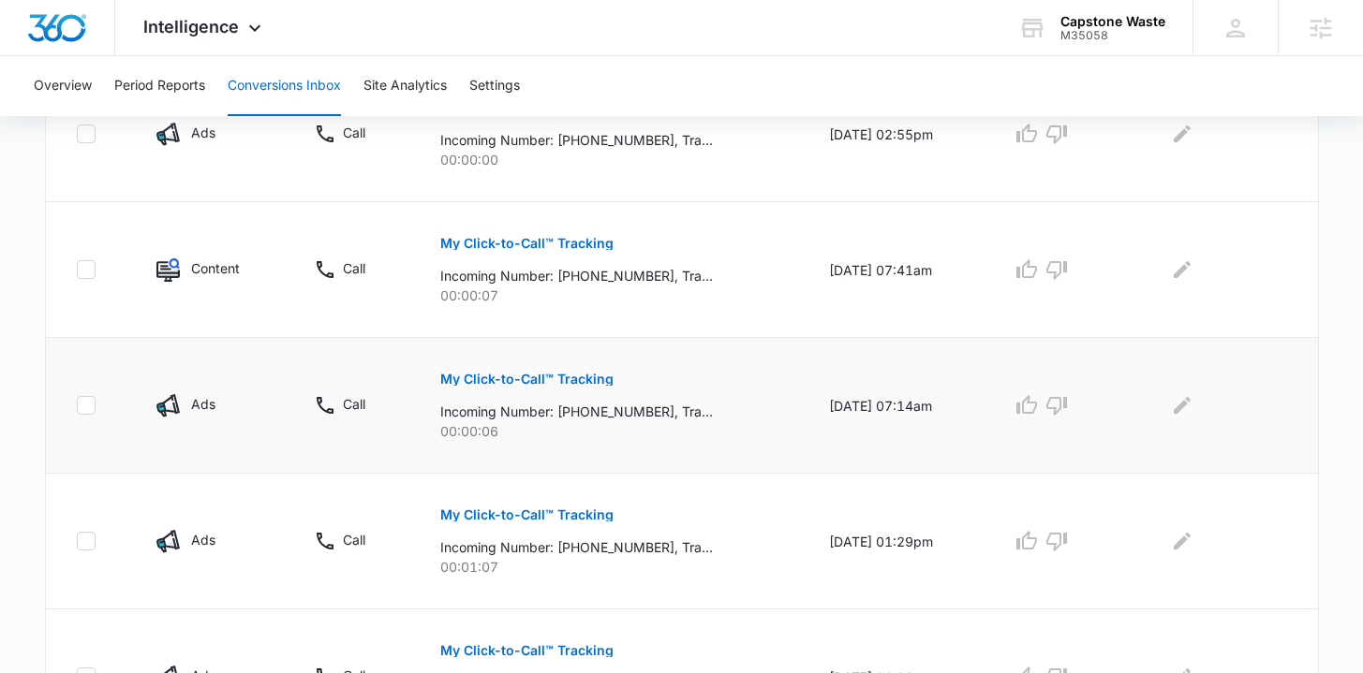
click at [518, 383] on p "My Click-to-Call™ Tracking" at bounding box center [526, 379] width 173 height 13
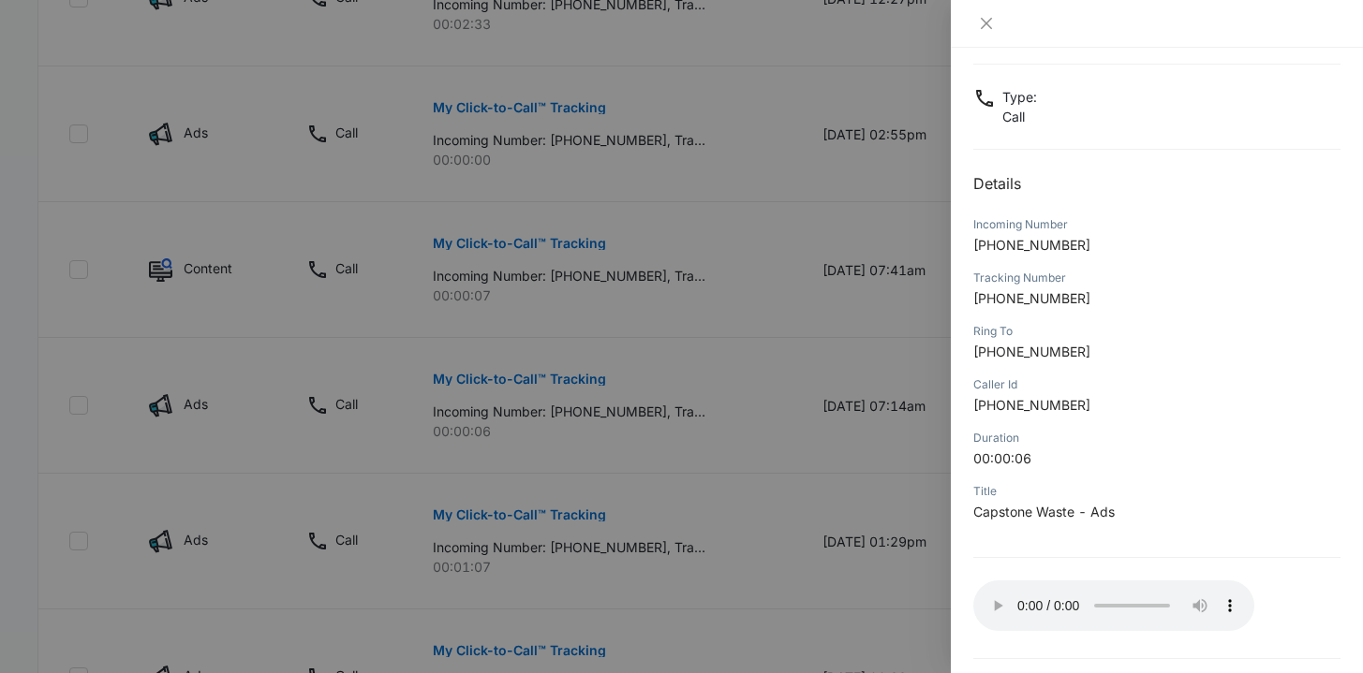
scroll to position [158, 0]
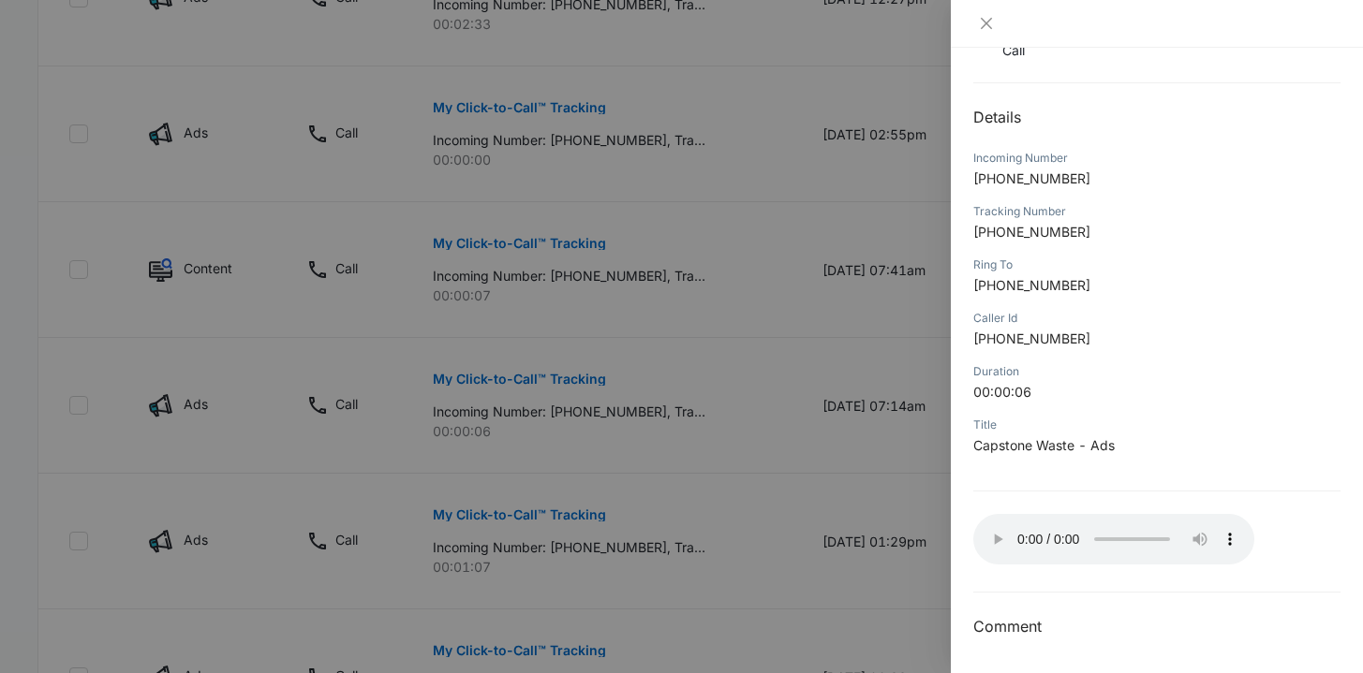
click at [816, 493] on div at bounding box center [681, 336] width 1363 height 673
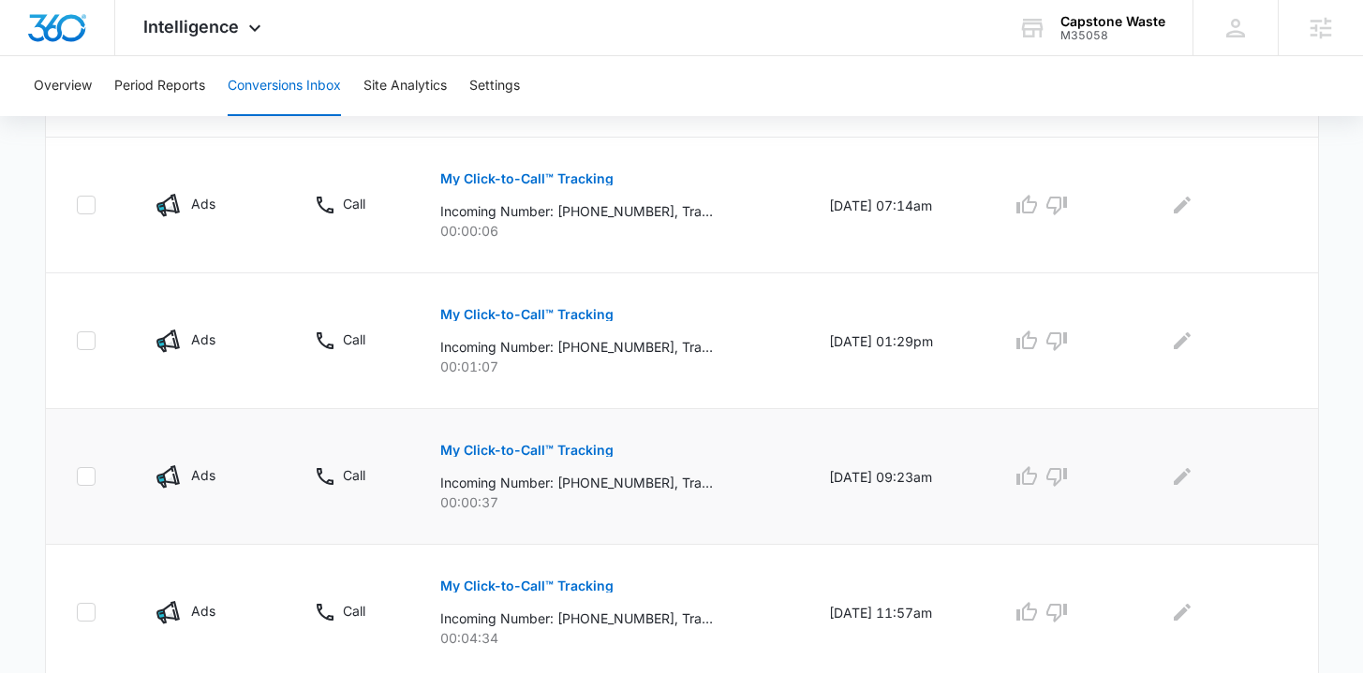
scroll to position [1005, 0]
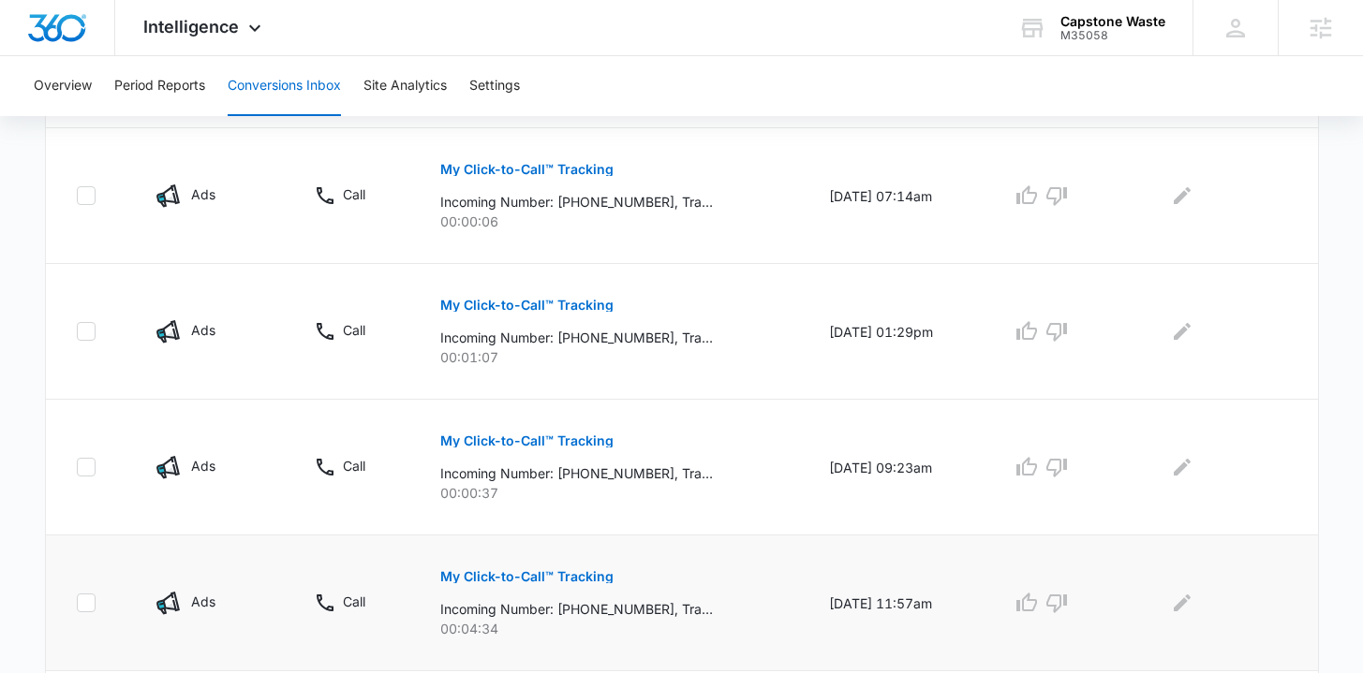
click at [534, 575] on p "My Click-to-Call™ Tracking" at bounding box center [526, 576] width 173 height 13
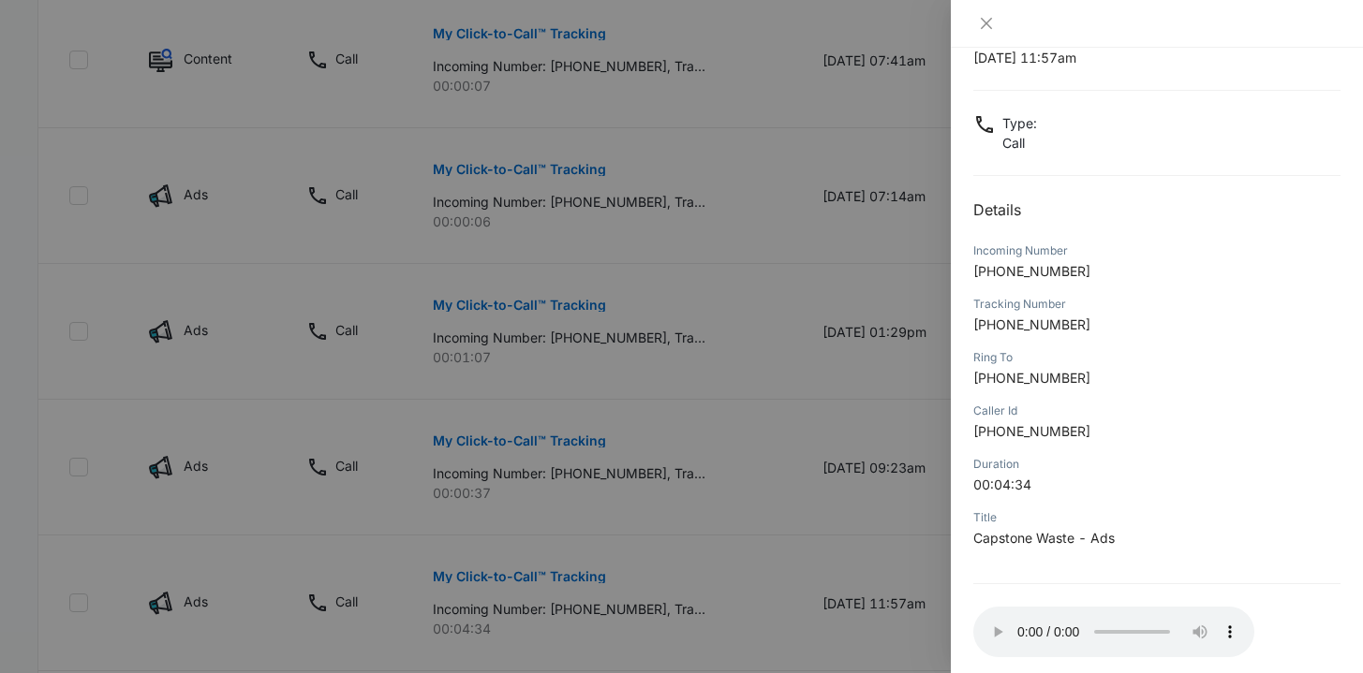
scroll to position [158, 0]
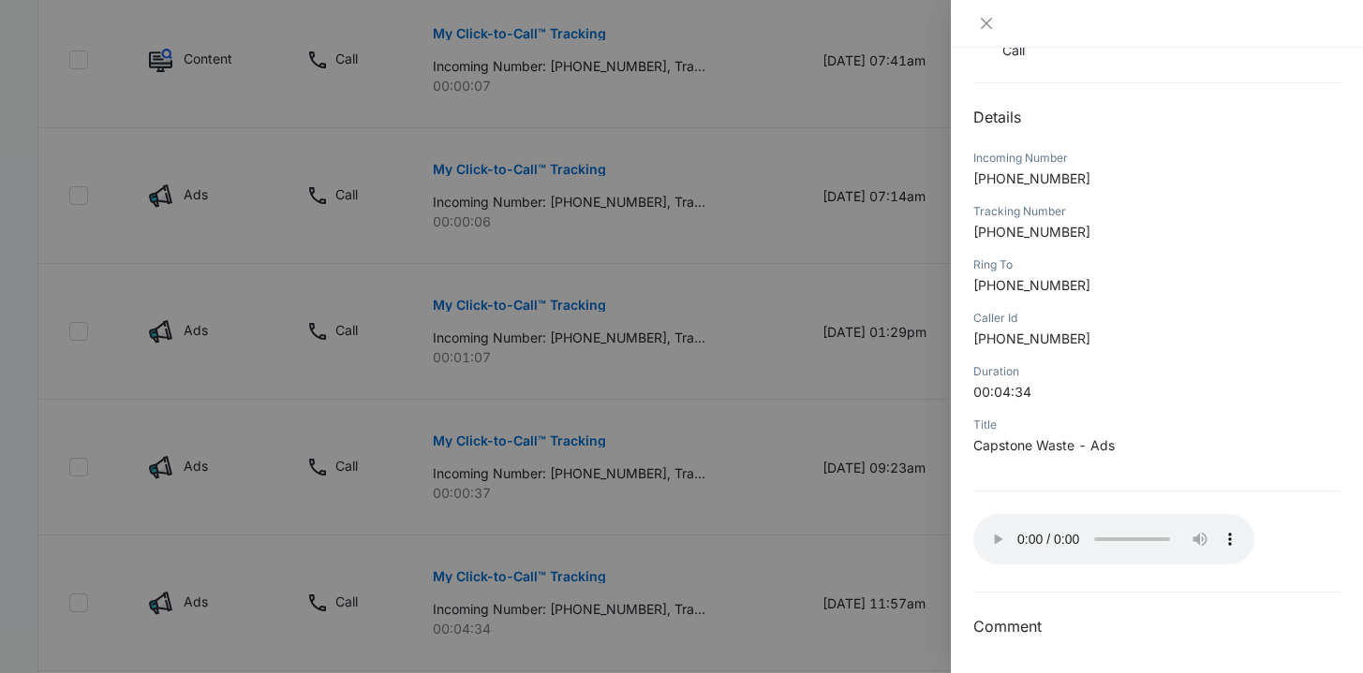
click at [786, 536] on div at bounding box center [681, 336] width 1363 height 673
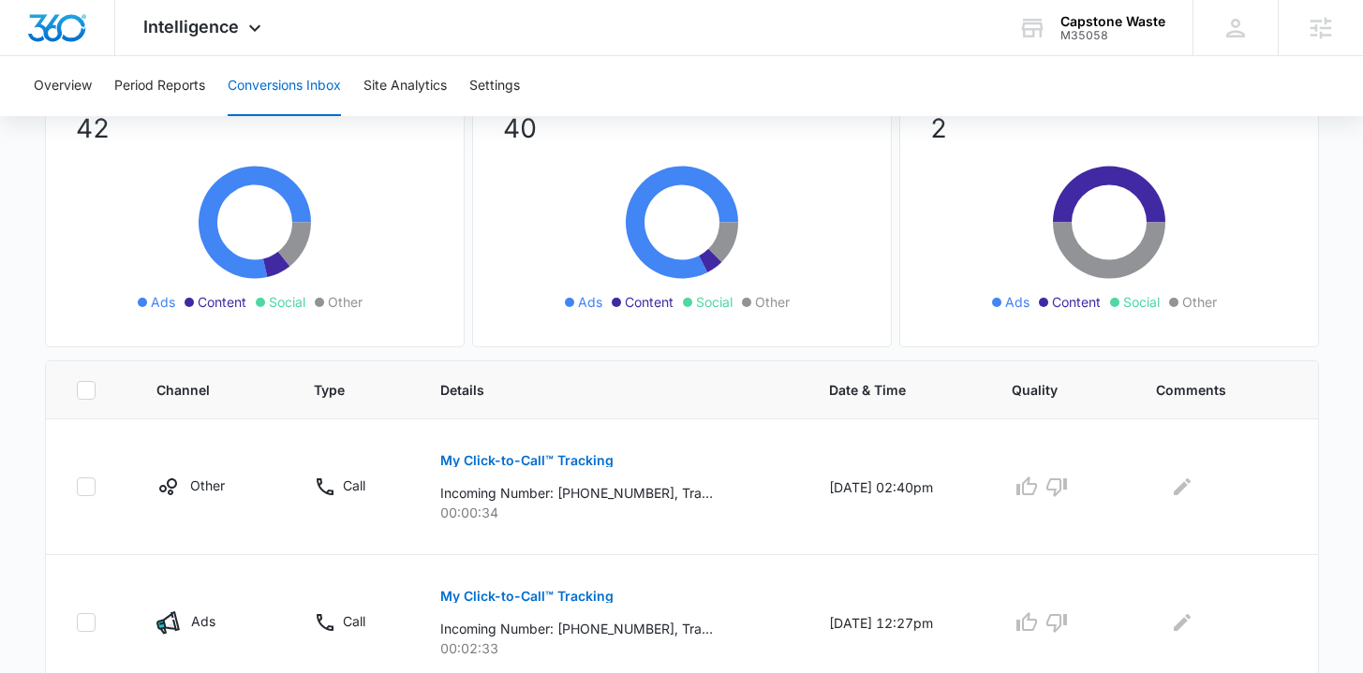
scroll to position [0, 0]
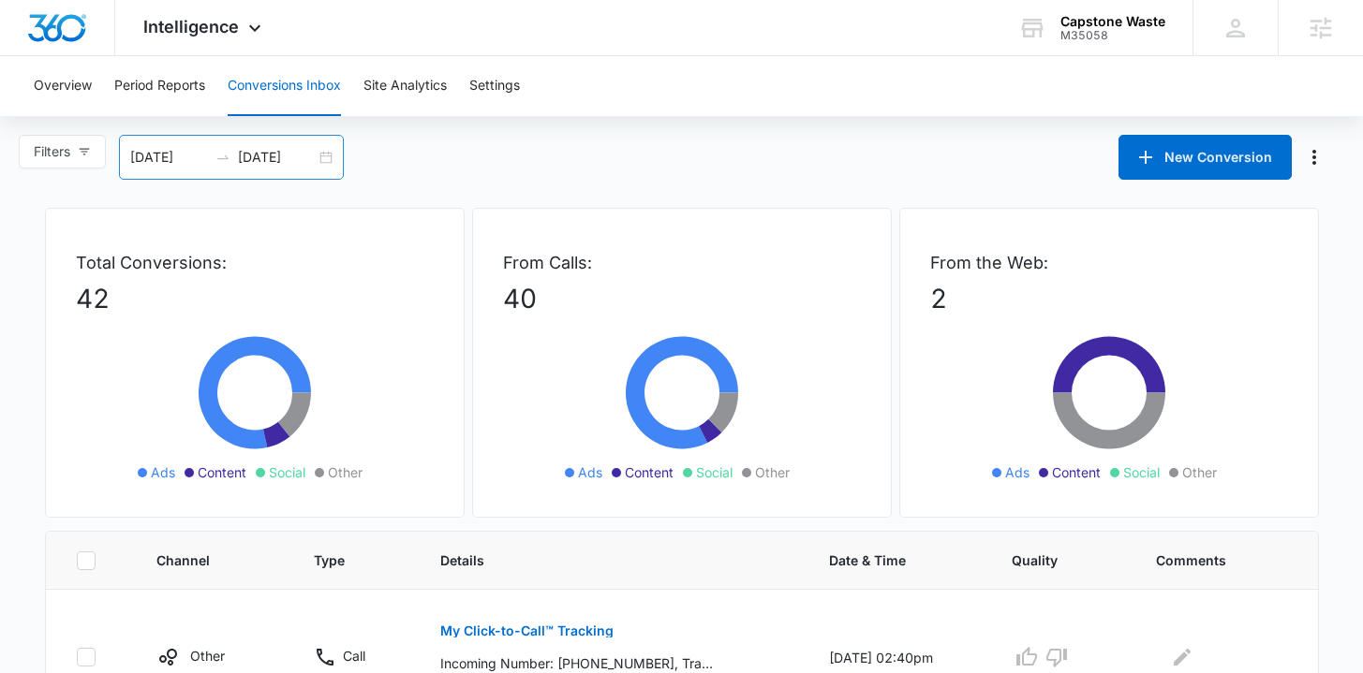
click at [333, 155] on div "[DATE] [DATE]" at bounding box center [231, 157] width 225 height 45
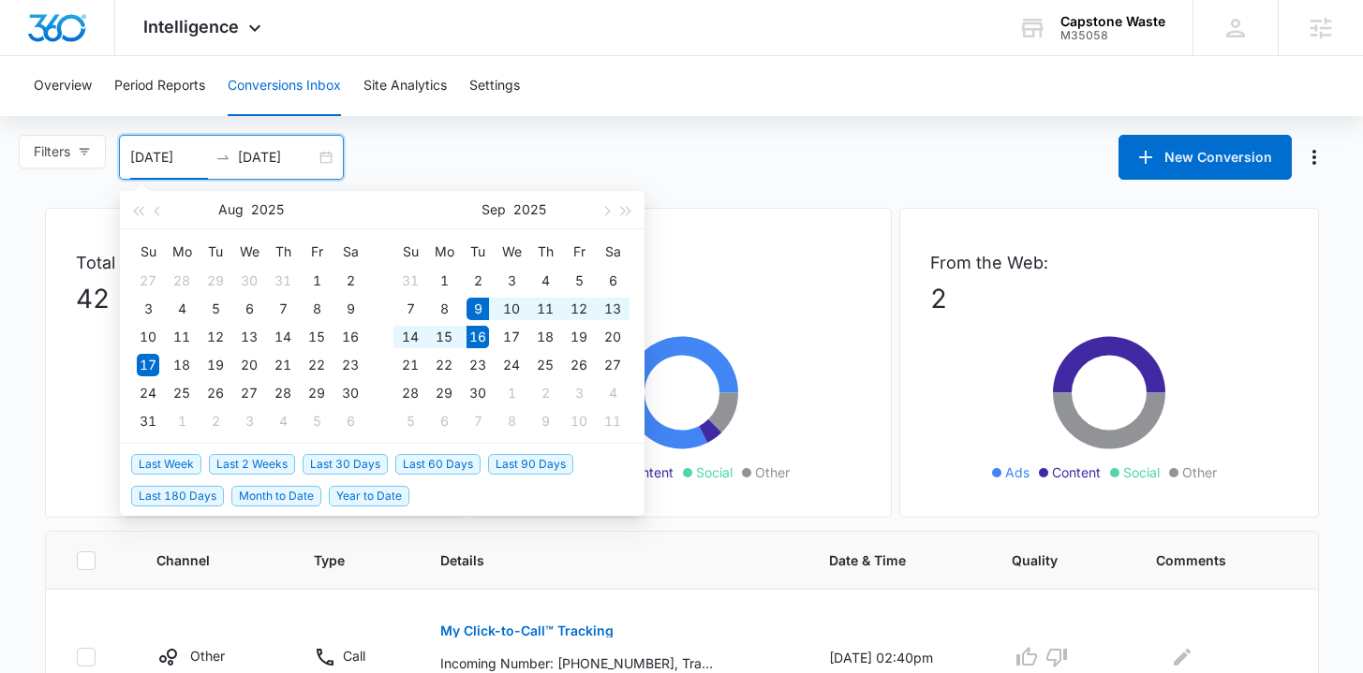
click at [183, 460] on span "Last Week" at bounding box center [166, 464] width 70 height 21
type input "[DATE]"
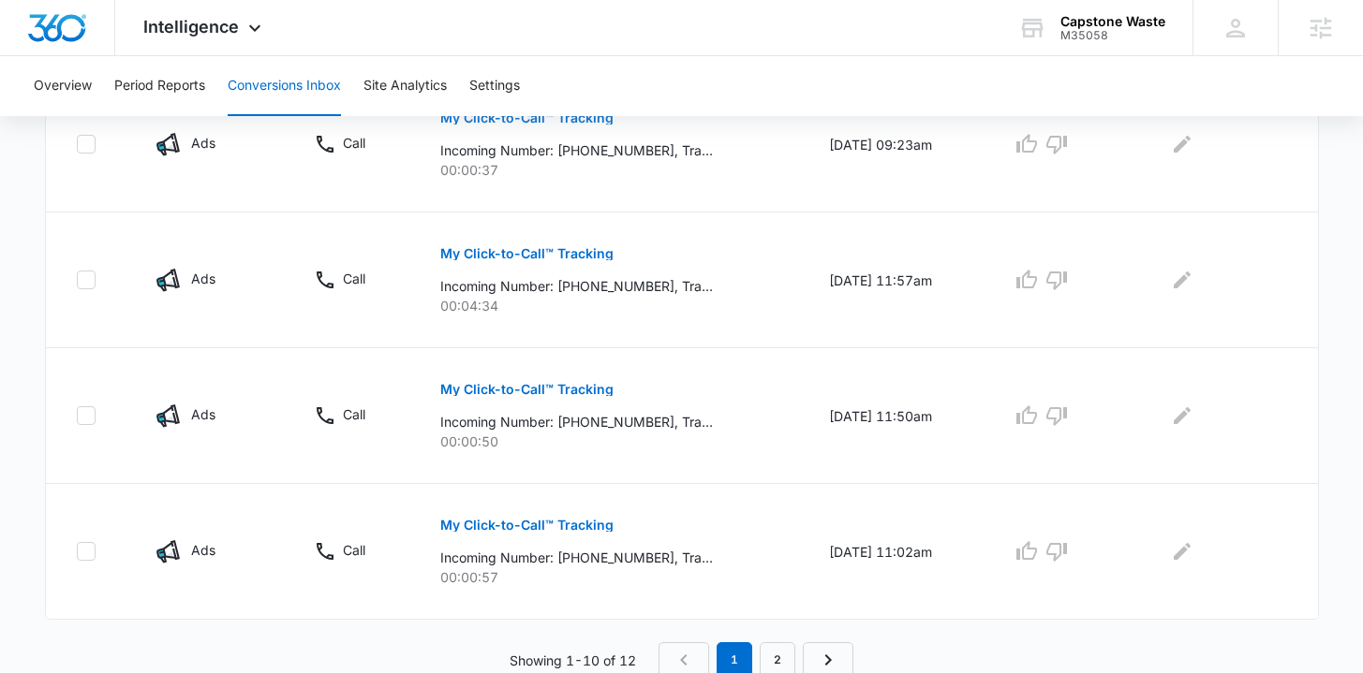
scroll to position [1333, 0]
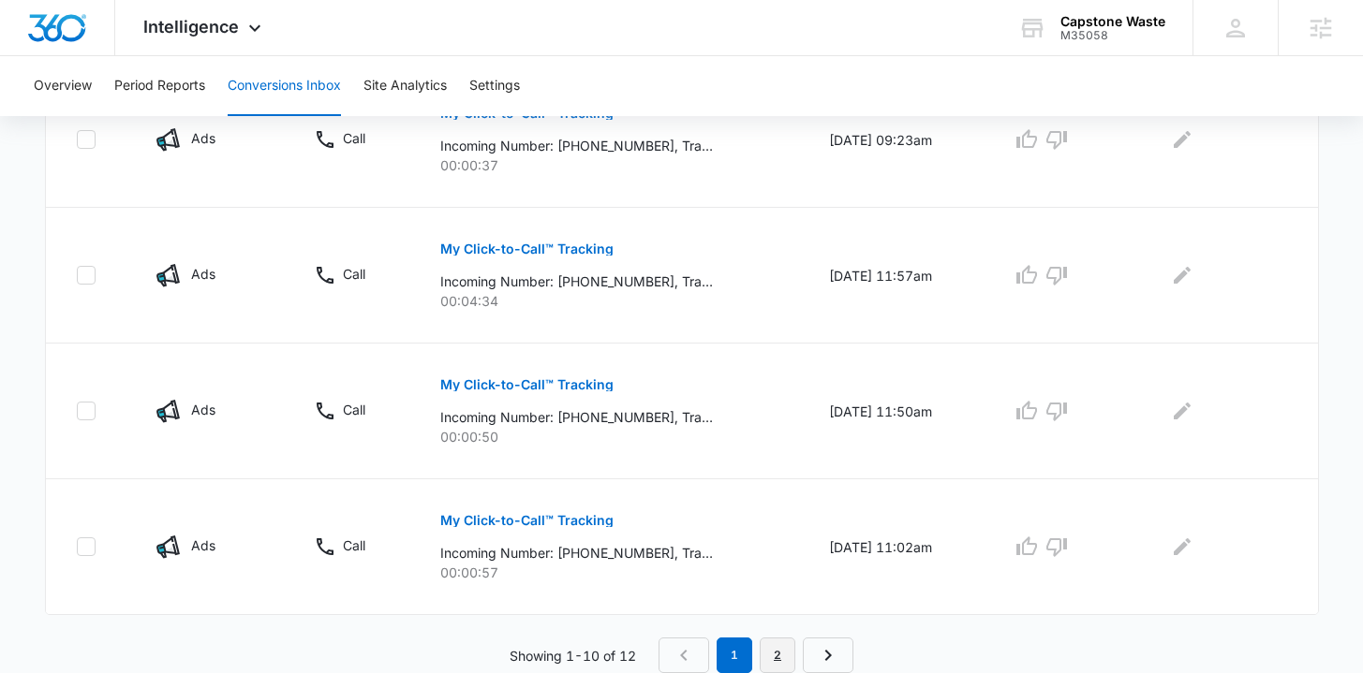
click at [783, 652] on link "2" at bounding box center [778, 656] width 36 height 36
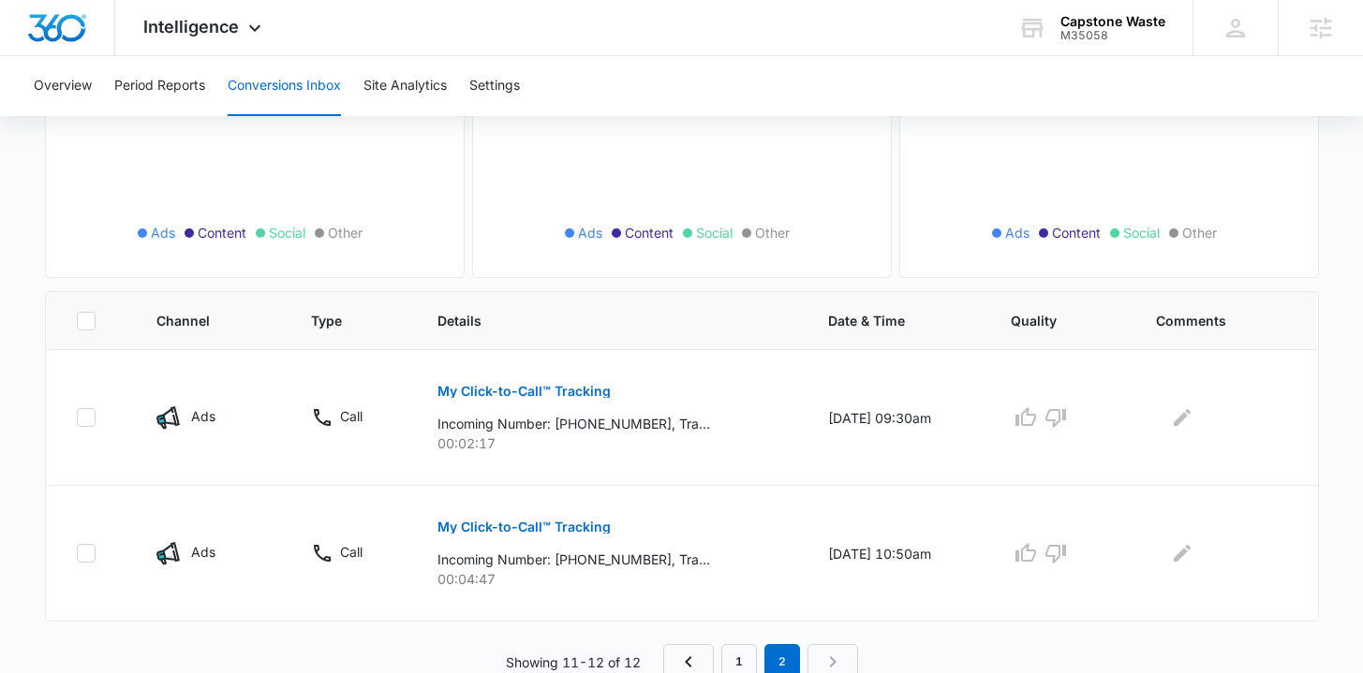
scroll to position [246, 0]
